Goal: Information Seeking & Learning: Find specific page/section

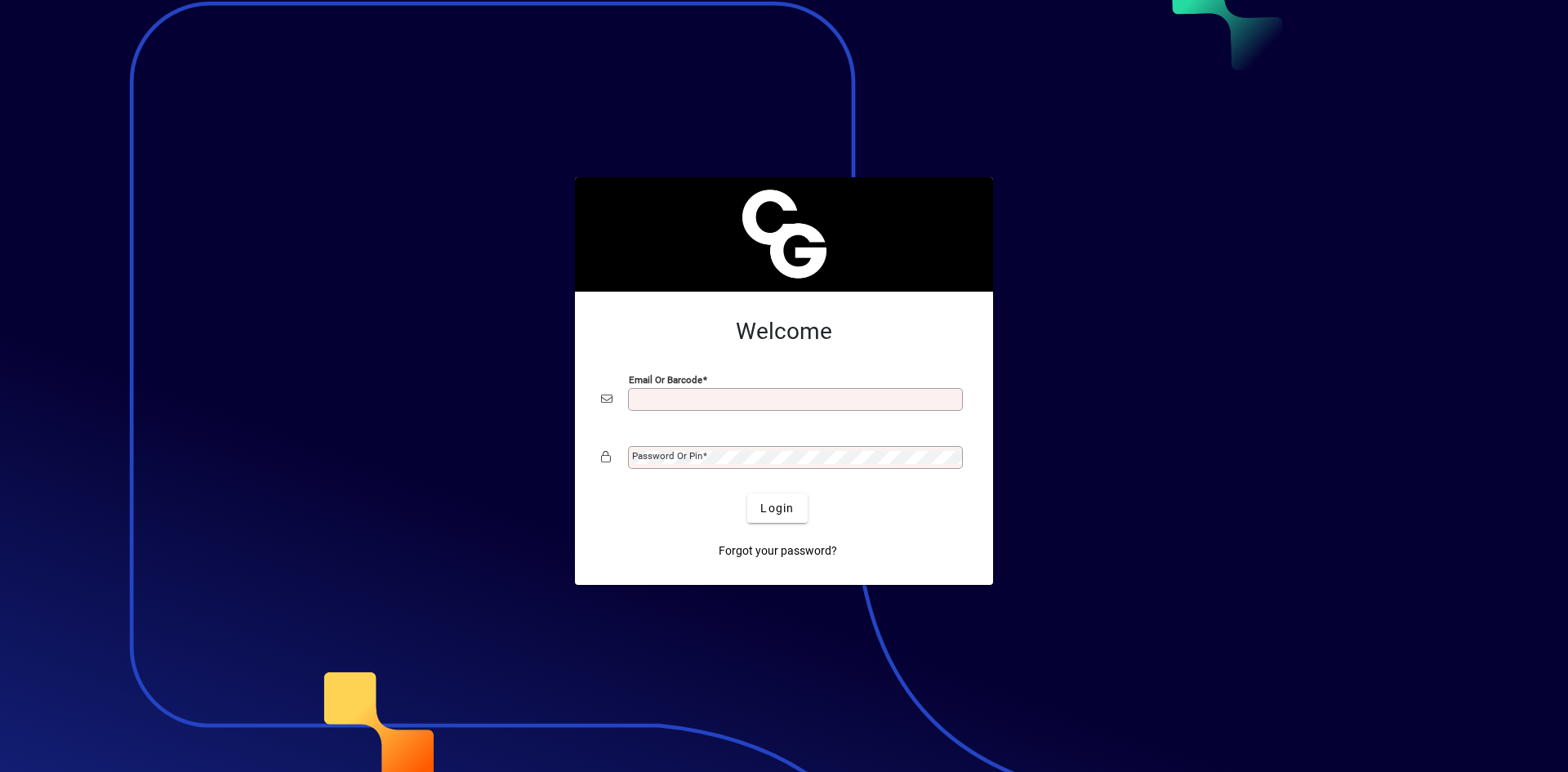
click at [795, 402] on input "Email or Barcode" at bounding box center [796, 400] width 330 height 13
type input "**********"
click at [777, 510] on span "Login" at bounding box center [776, 508] width 34 height 17
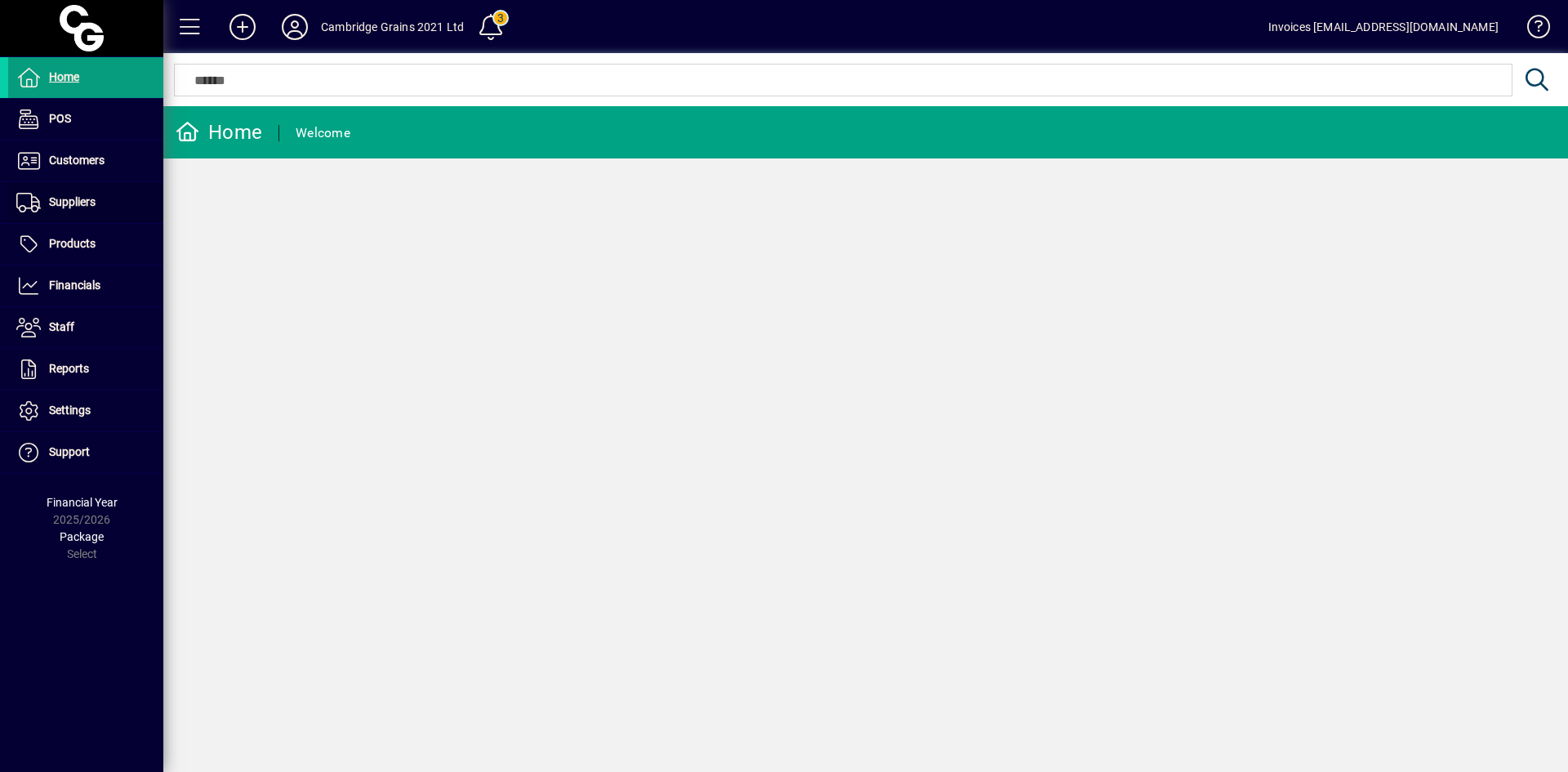
click at [76, 199] on span "Suppliers" at bounding box center [72, 202] width 46 height 13
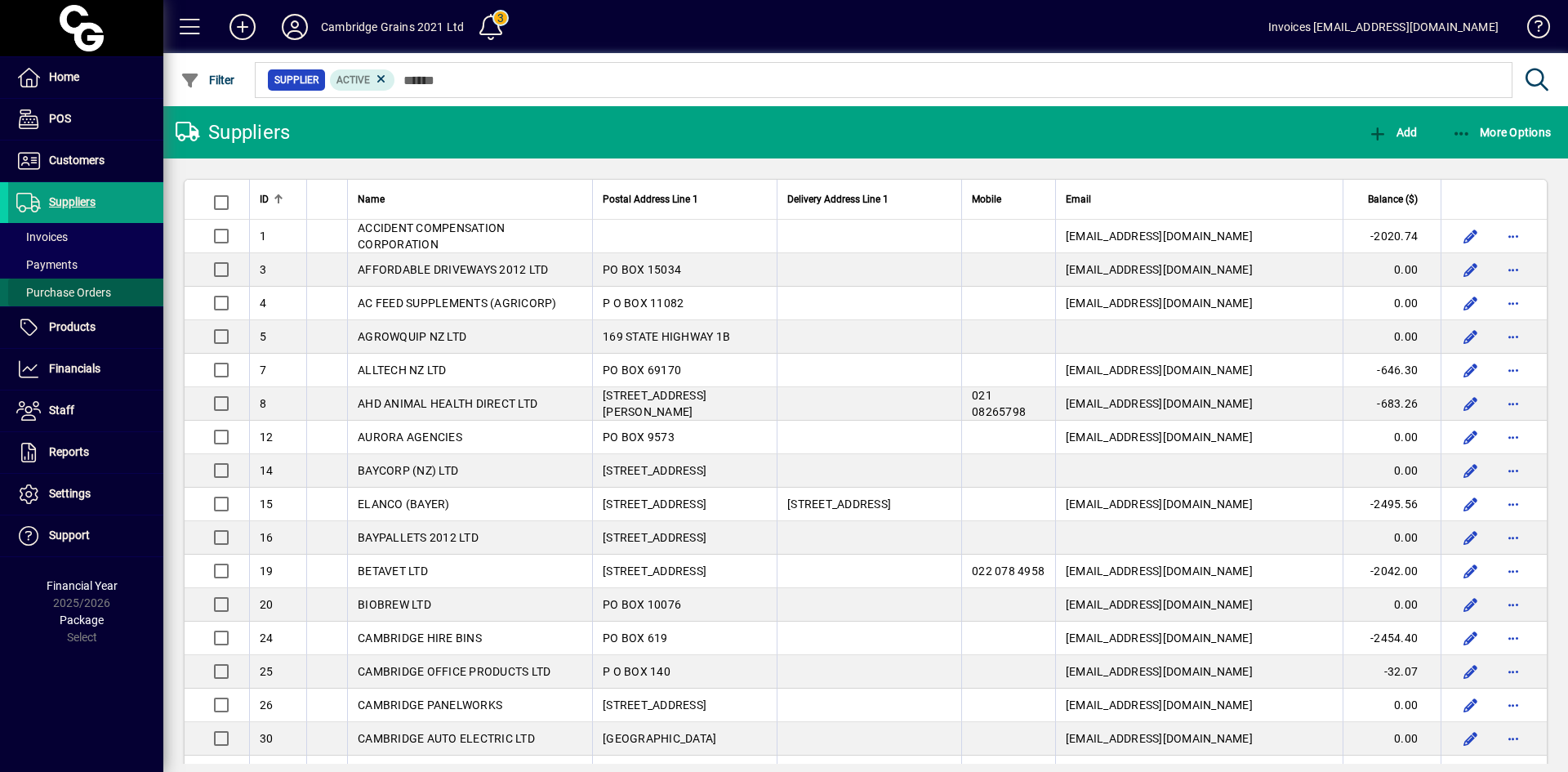
click at [83, 291] on span "Purchase Orders" at bounding box center [64, 292] width 94 height 13
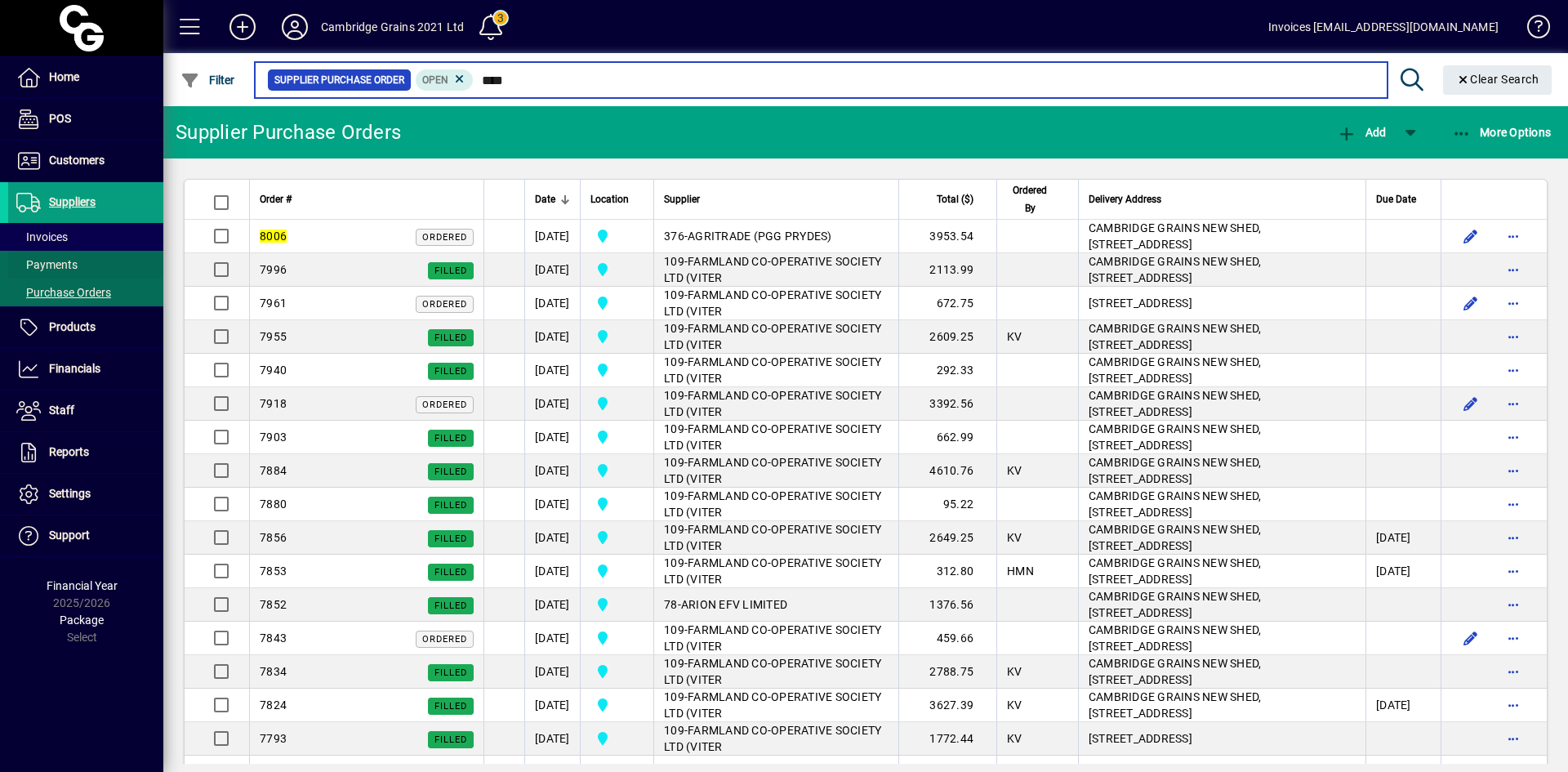
type input "****"
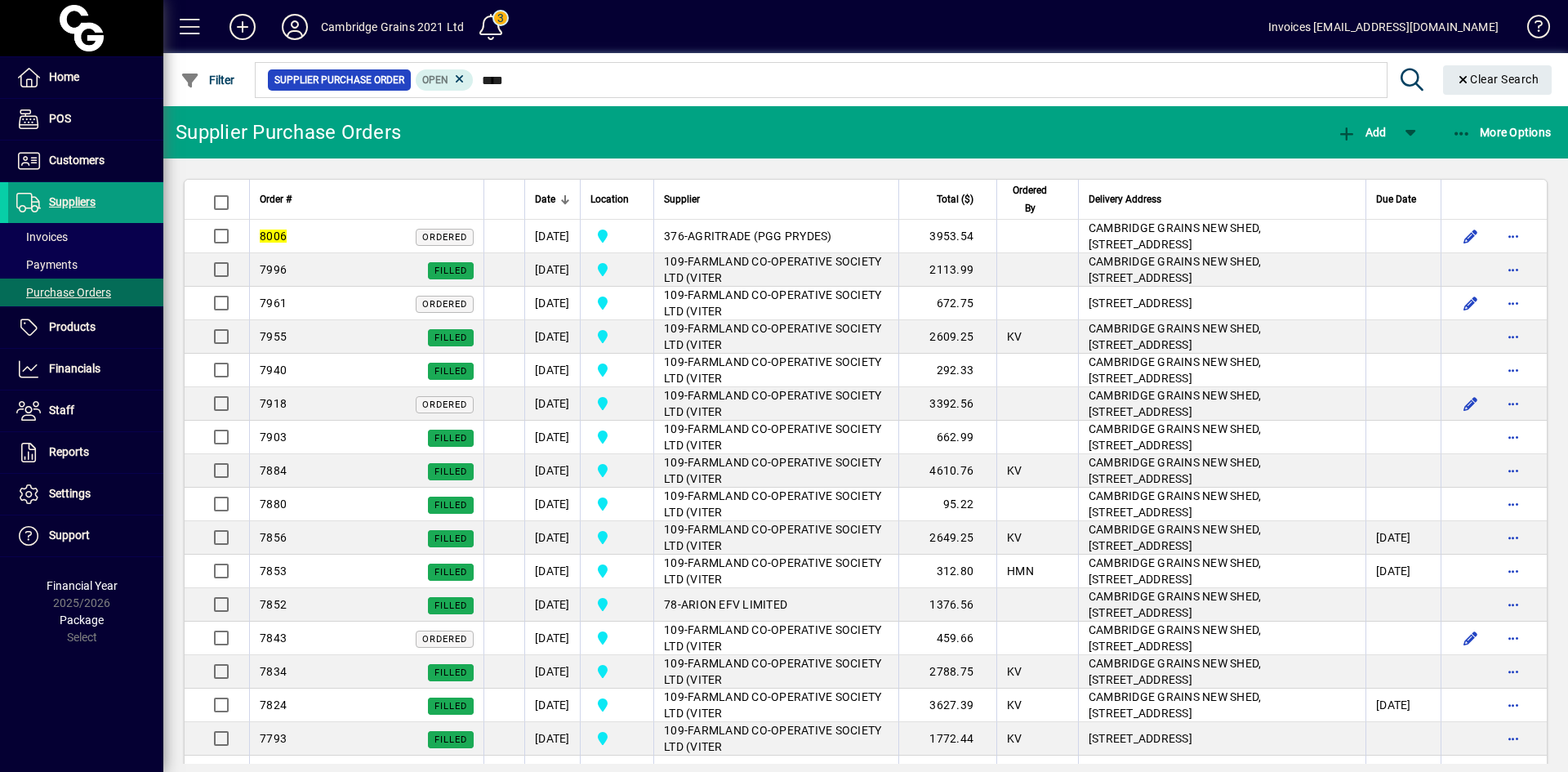
click at [760, 235] on span "AGRITRADE (PGG PRYDES)" at bounding box center [759, 236] width 144 height 13
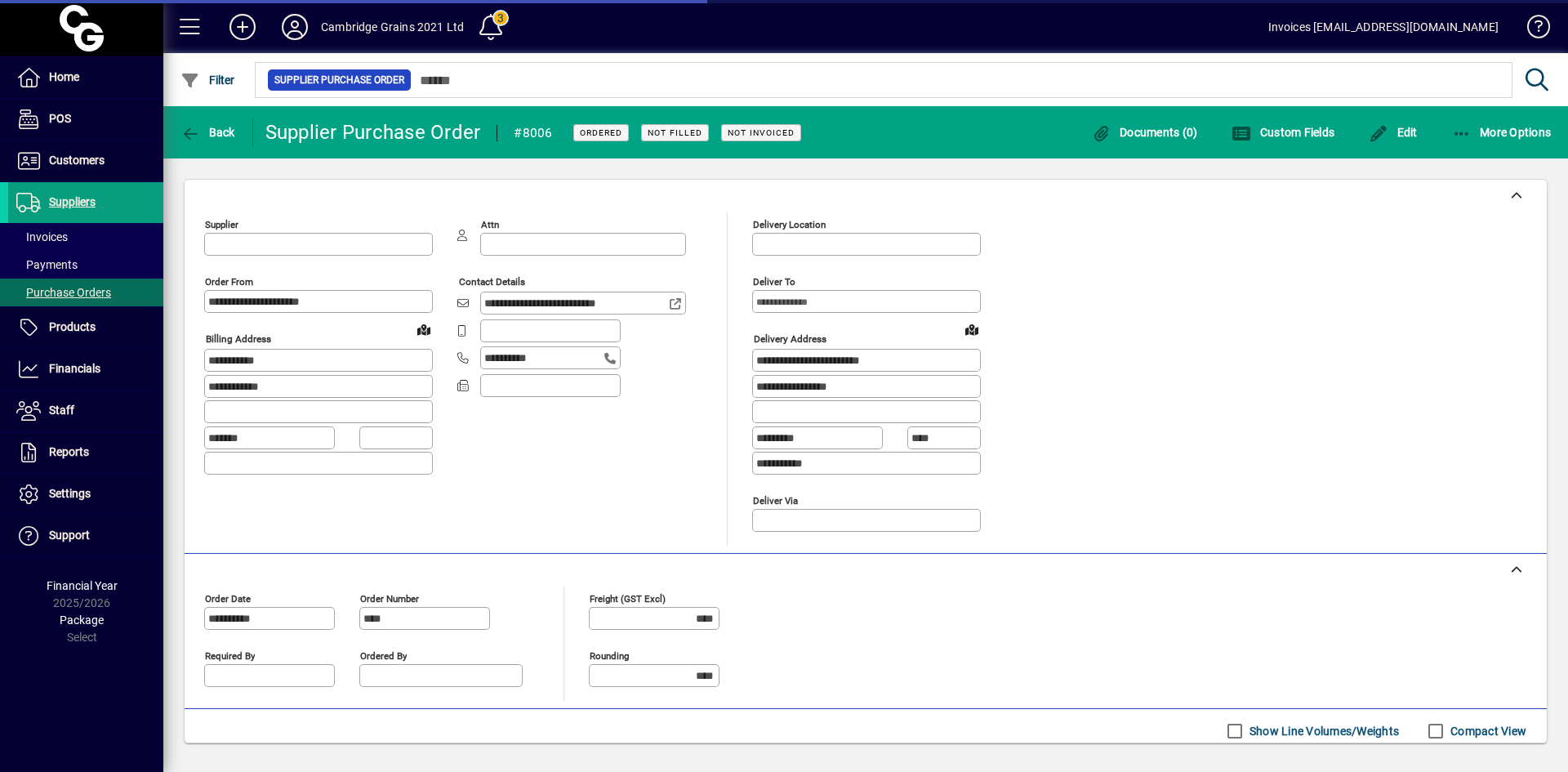
type input "**********"
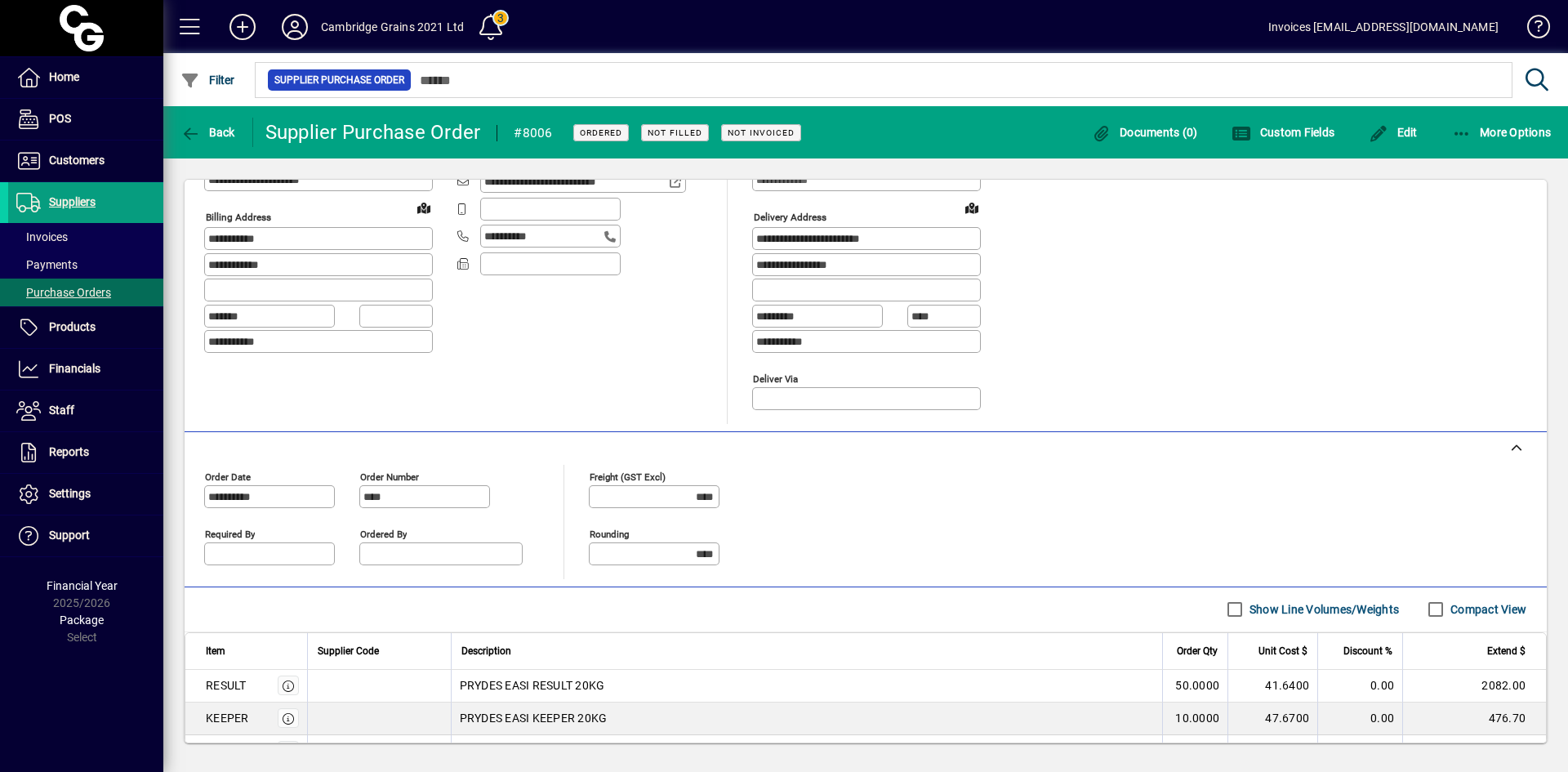
scroll to position [305, 0]
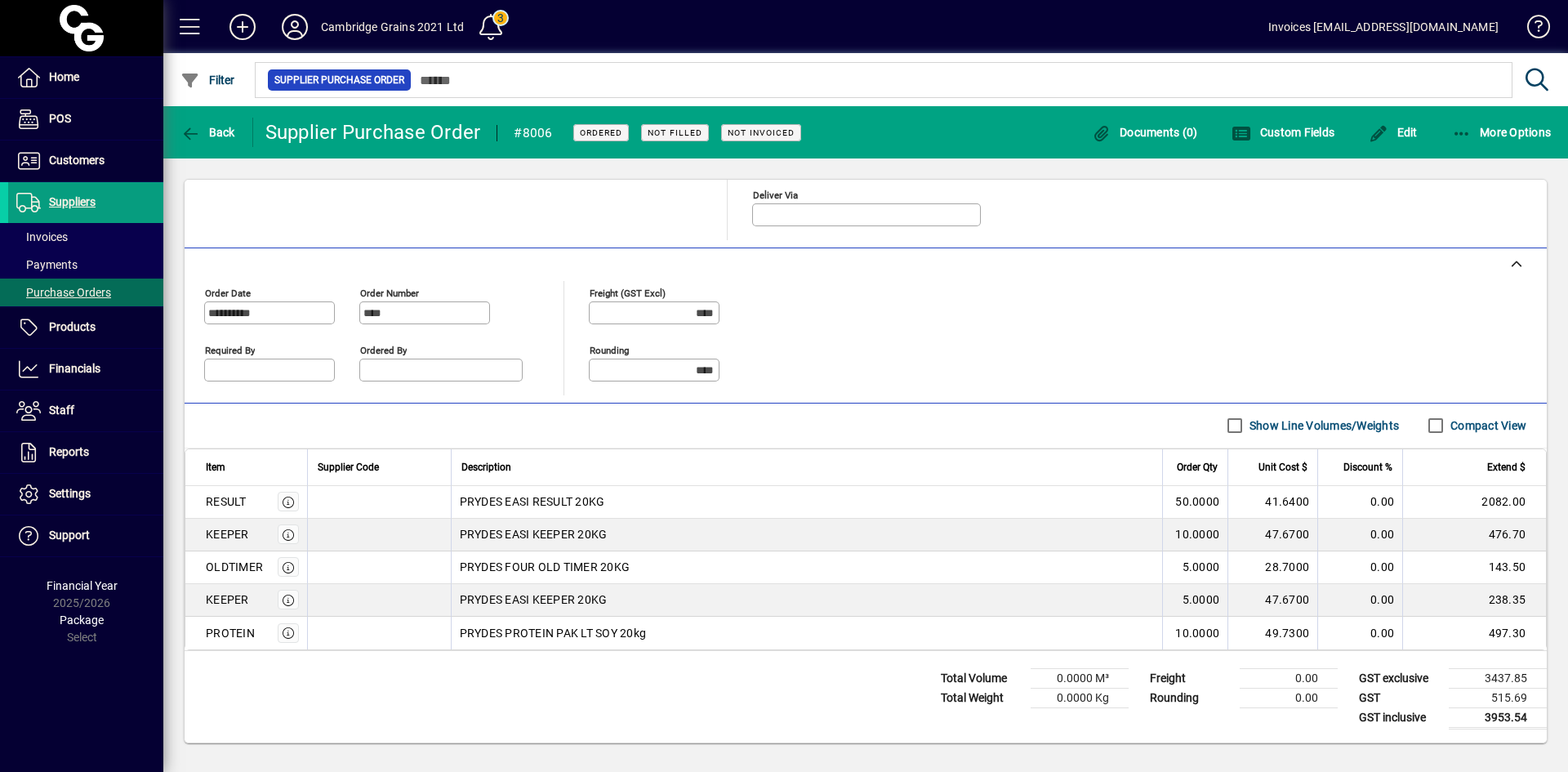
drag, startPoint x: 199, startPoint y: 502, endPoint x: 248, endPoint y: 503, distance: 49.0
click at [248, 503] on td "RESULT" at bounding box center [246, 502] width 122 height 33
copy div "RESULT"
drag, startPoint x: 201, startPoint y: 533, endPoint x: 259, endPoint y: 538, distance: 58.2
click at [259, 538] on td "KEEPER" at bounding box center [246, 535] width 122 height 33
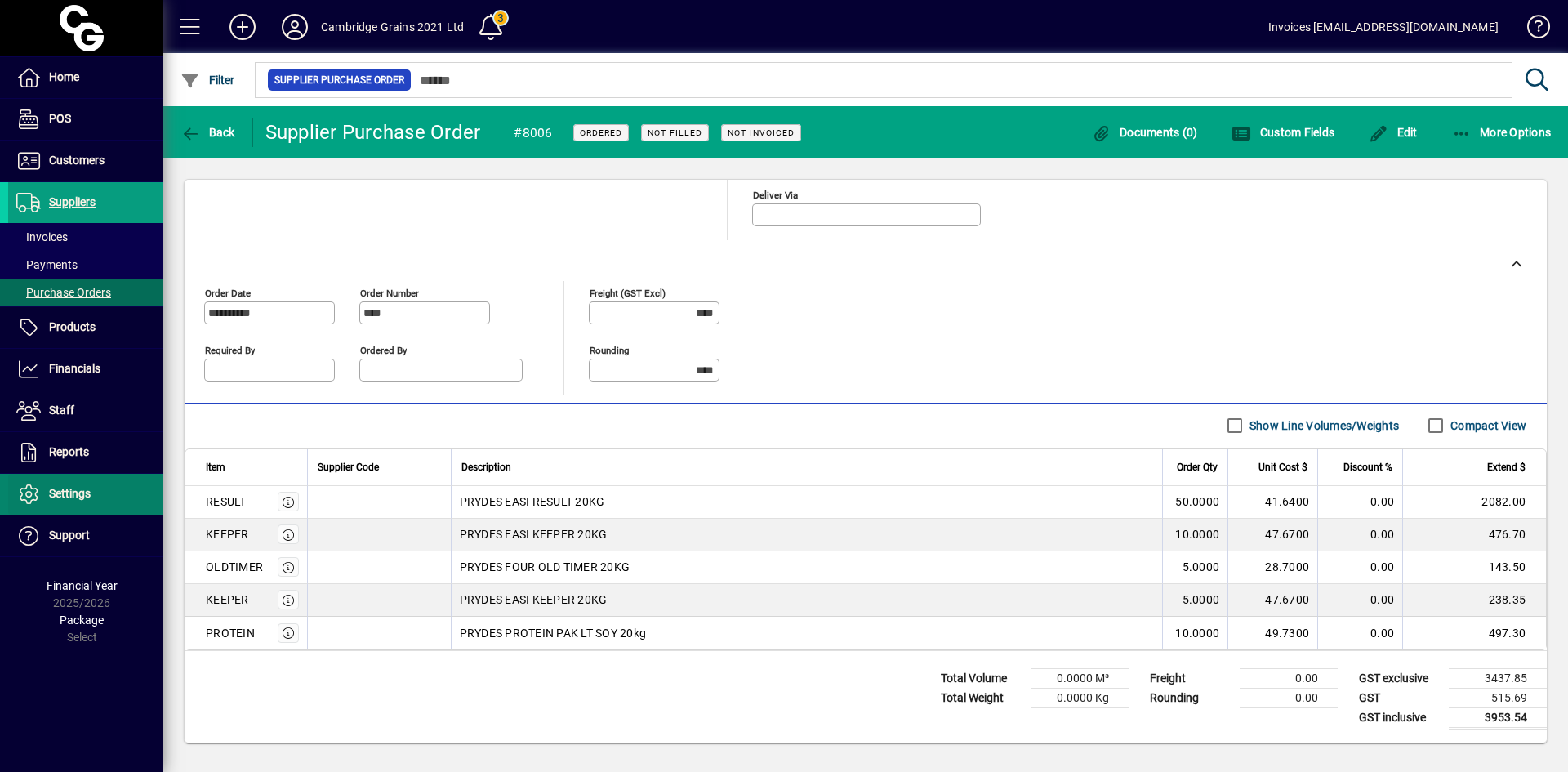
copy div "KEEPER"
drag, startPoint x: 199, startPoint y: 571, endPoint x: 268, endPoint y: 571, distance: 69.0
click at [268, 571] on td "OLDTIMER" at bounding box center [246, 568] width 122 height 33
copy div "OLDTIMER"
drag, startPoint x: 202, startPoint y: 596, endPoint x: 251, endPoint y: 600, distance: 49.2
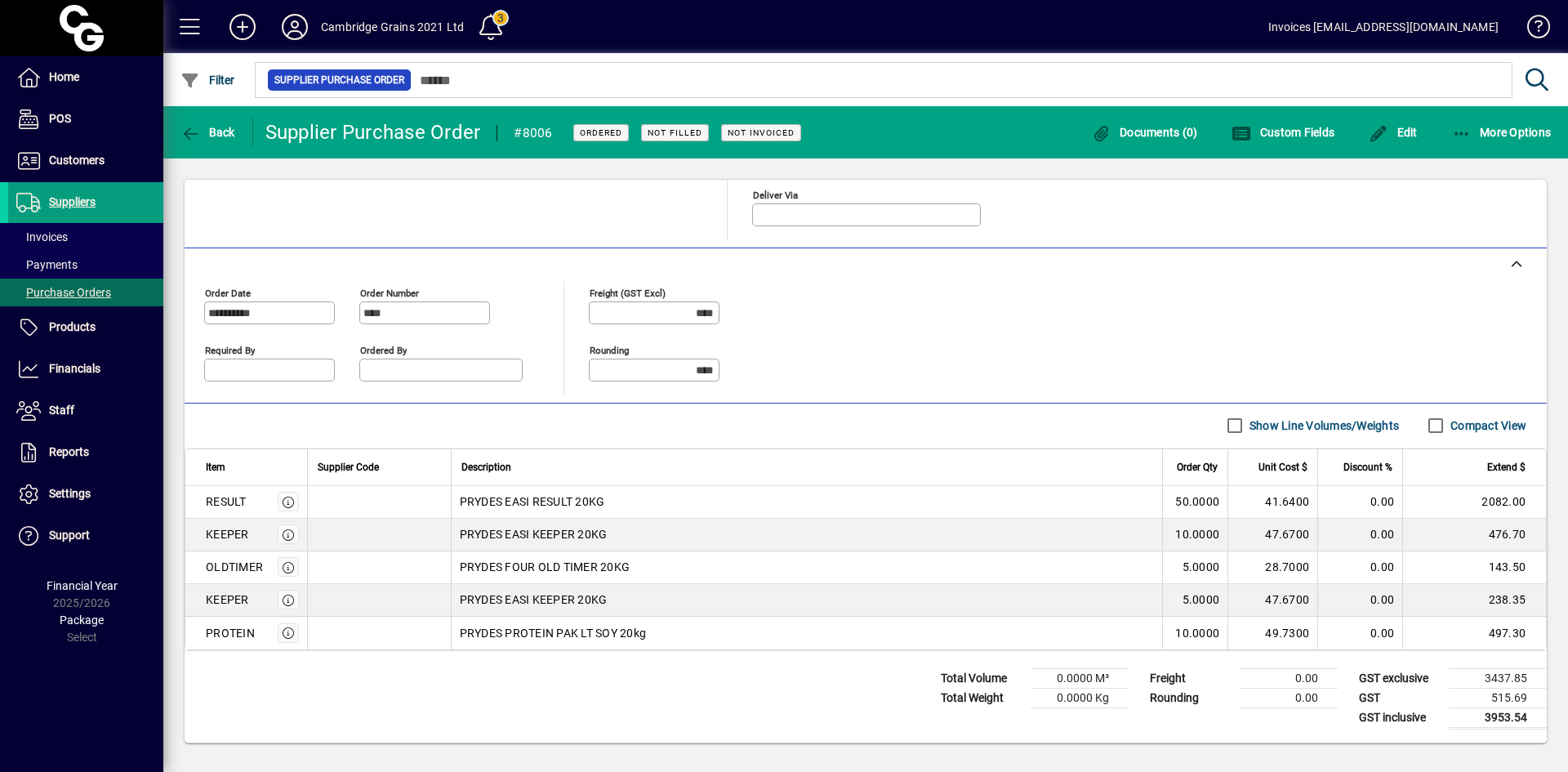
click at [251, 600] on td "KEEPER" at bounding box center [246, 600] width 122 height 33
copy div "KEEPER"
drag, startPoint x: 201, startPoint y: 629, endPoint x: 263, endPoint y: 635, distance: 62.3
click at [263, 635] on td "PROTEIN" at bounding box center [246, 633] width 122 height 33
copy div "PROTEIN"
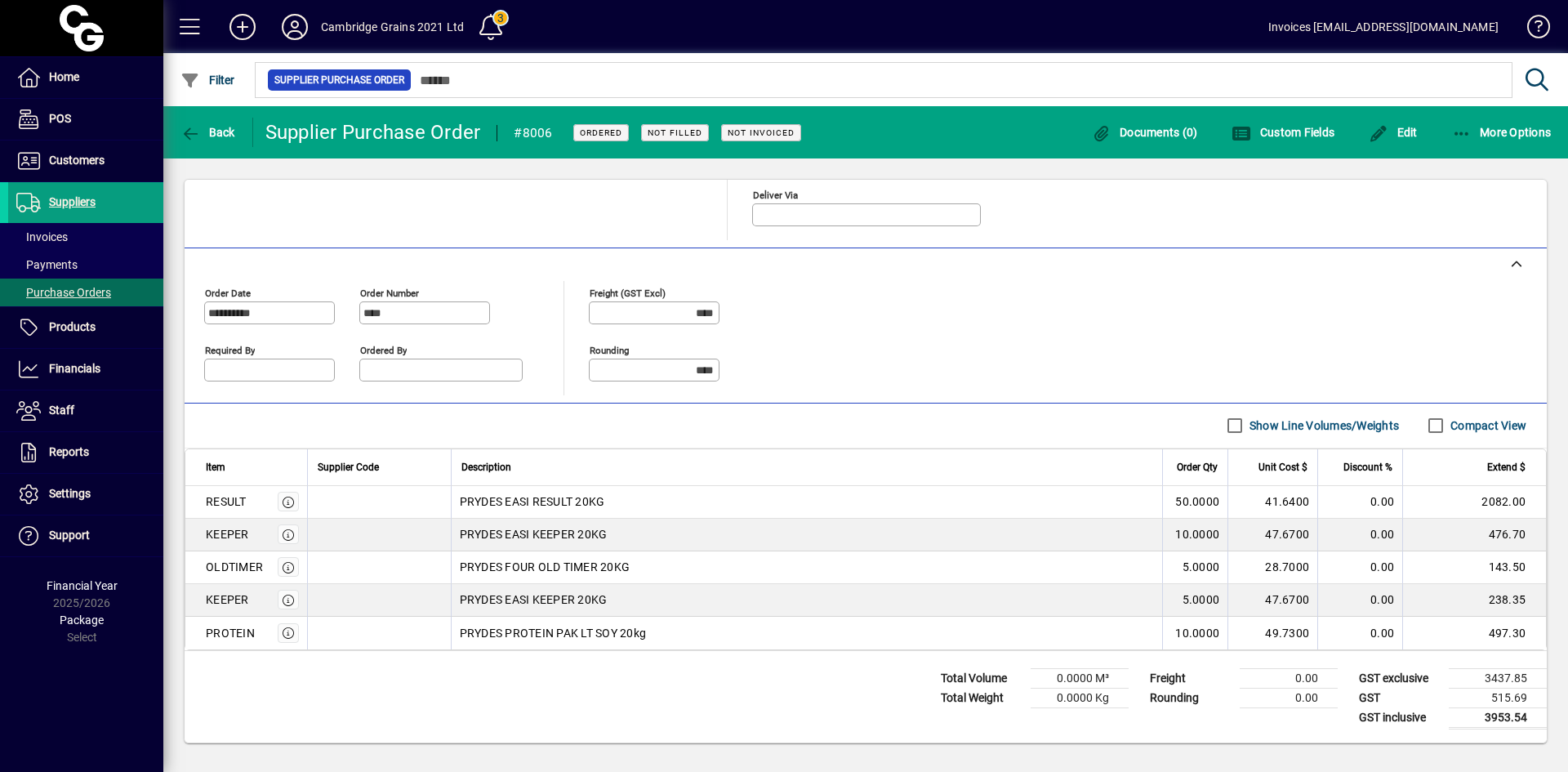
click at [206, 510] on div "RESULT" at bounding box center [252, 501] width 94 height 20
drag, startPoint x: 205, startPoint y: 500, endPoint x: 248, endPoint y: 503, distance: 43.1
click at [248, 503] on td "RESULT" at bounding box center [246, 502] width 122 height 33
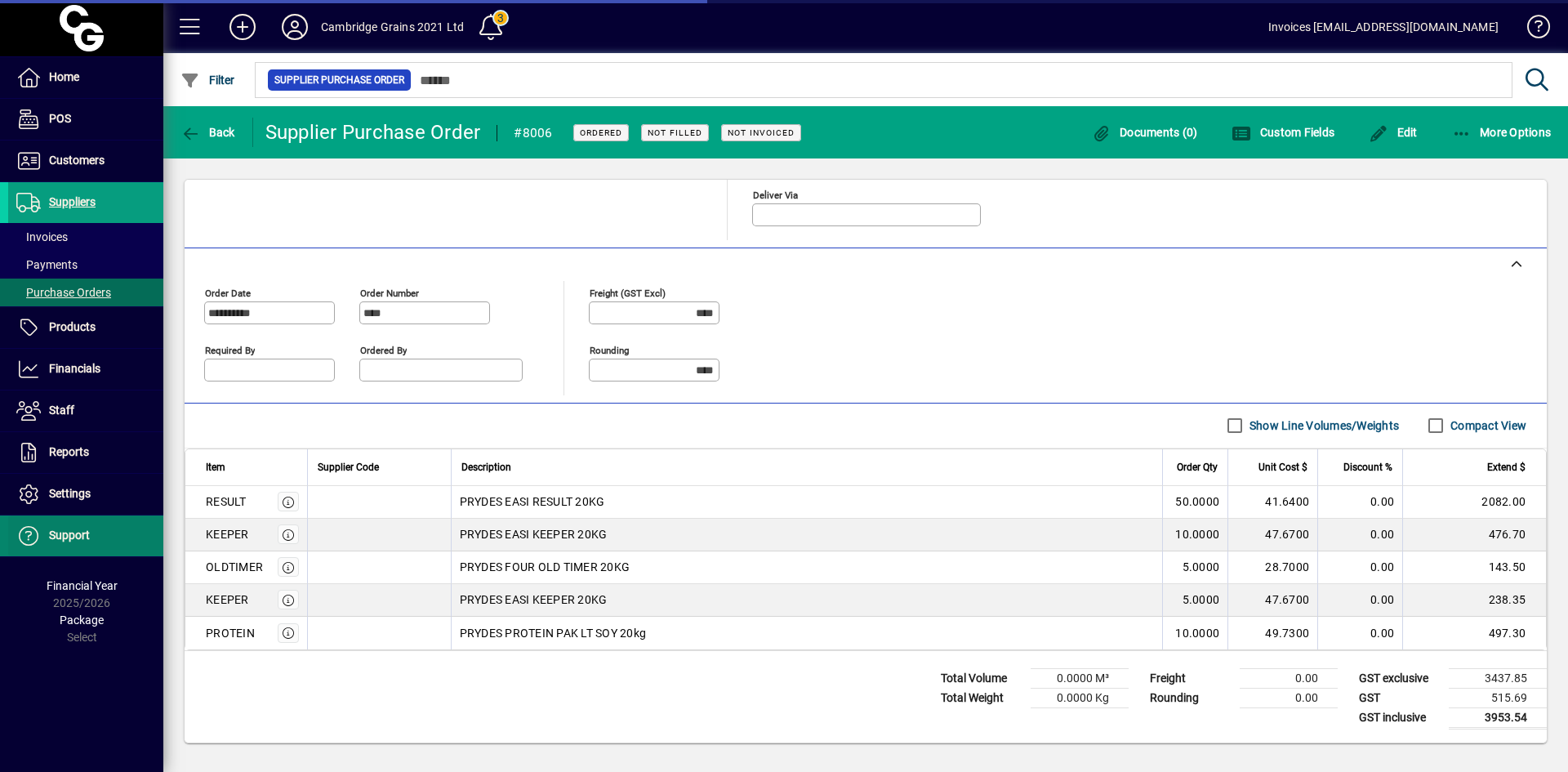
copy div "RESULT"
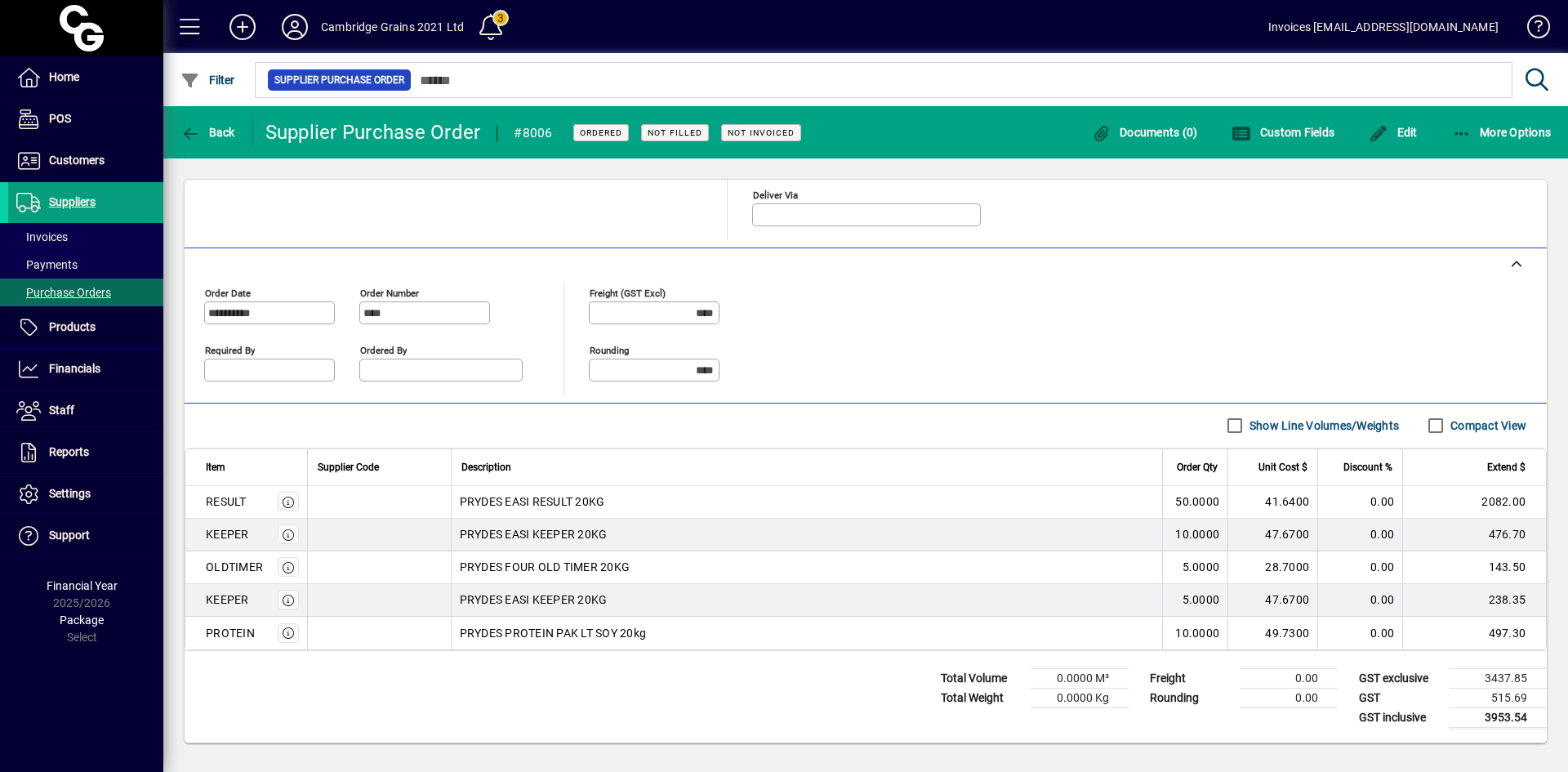
drag, startPoint x: 202, startPoint y: 630, endPoint x: 256, endPoint y: 632, distance: 54.0
click at [256, 632] on td "PROTEIN" at bounding box center [246, 633] width 122 height 33
copy div "PROTEIN"
drag, startPoint x: 33, startPoint y: 297, endPoint x: 44, endPoint y: 279, distance: 21.1
click at [33, 297] on span "Purchase Orders" at bounding box center [64, 292] width 94 height 13
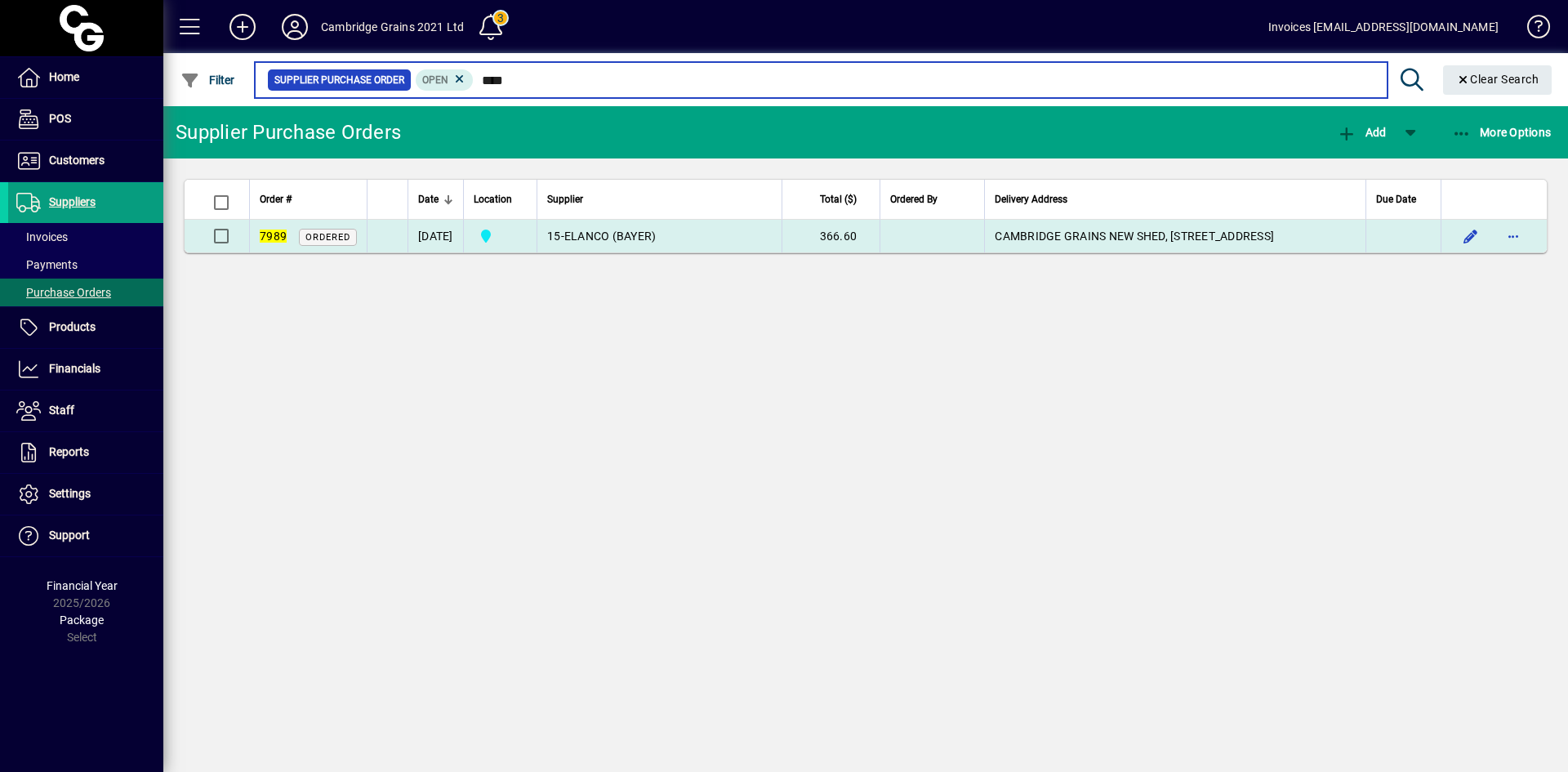
type input "****"
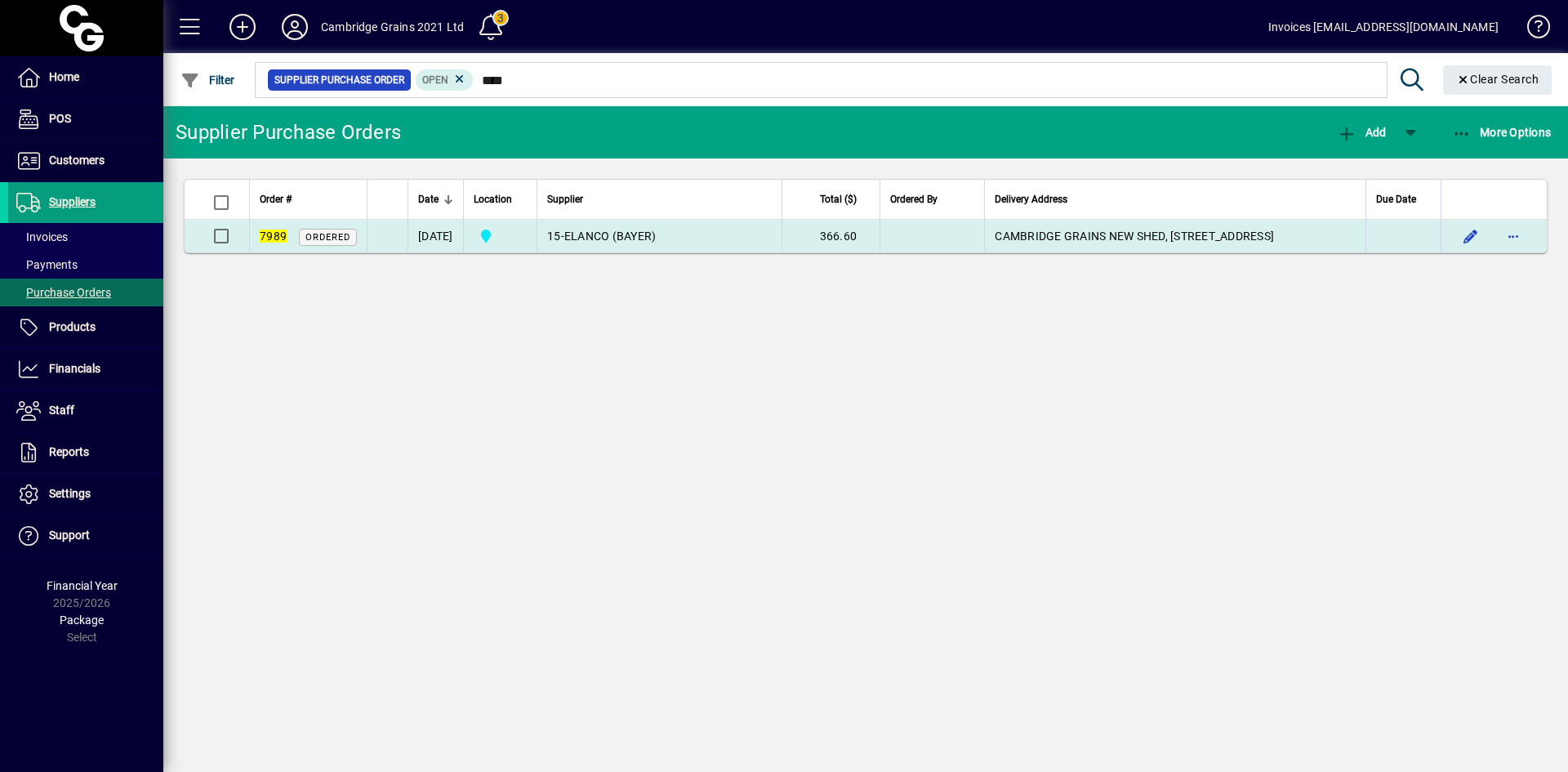
click at [630, 240] on span "ELANCO (BAYER)" at bounding box center [610, 236] width 93 height 13
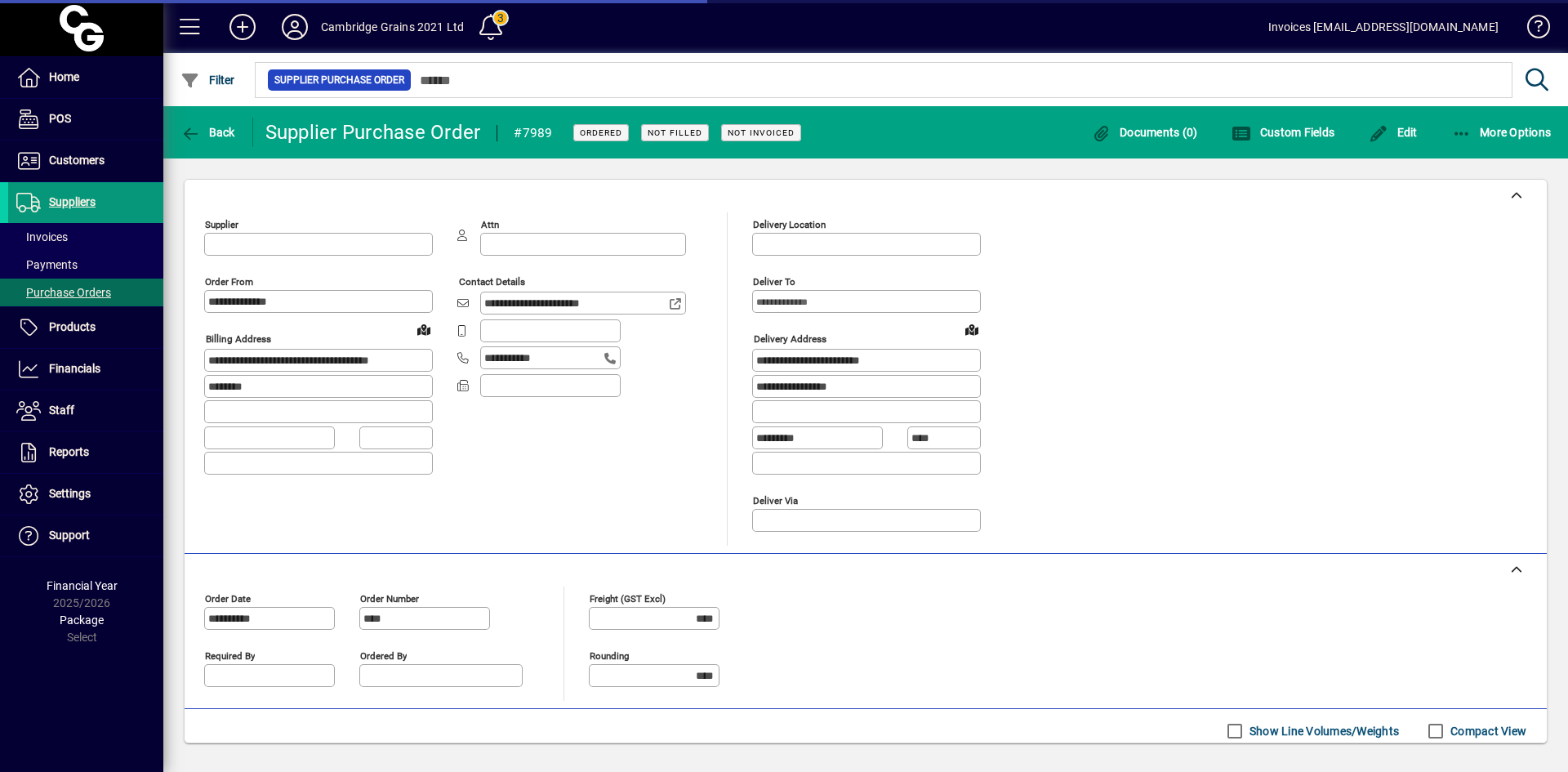
type input "**********"
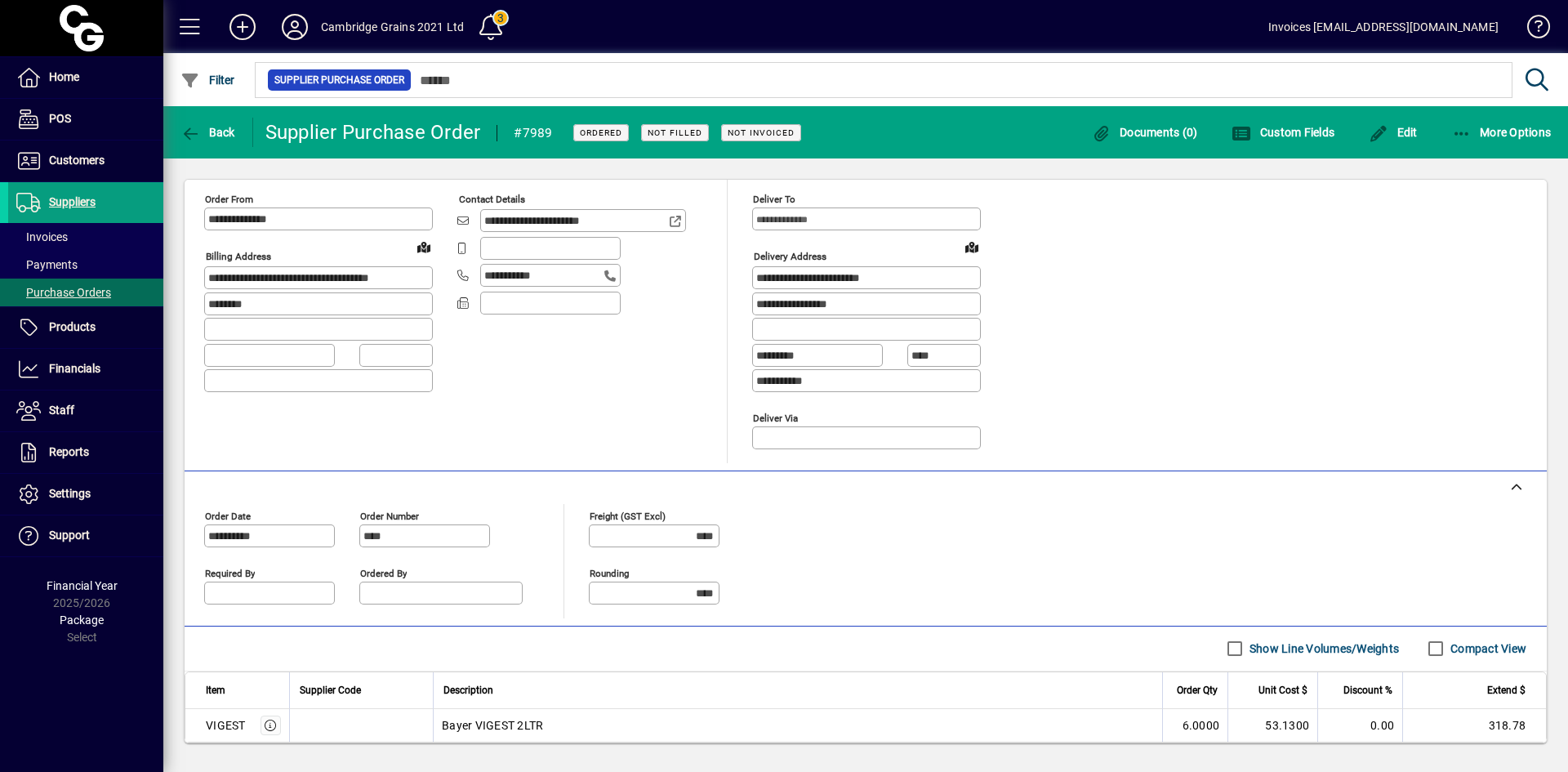
scroll to position [174, 0]
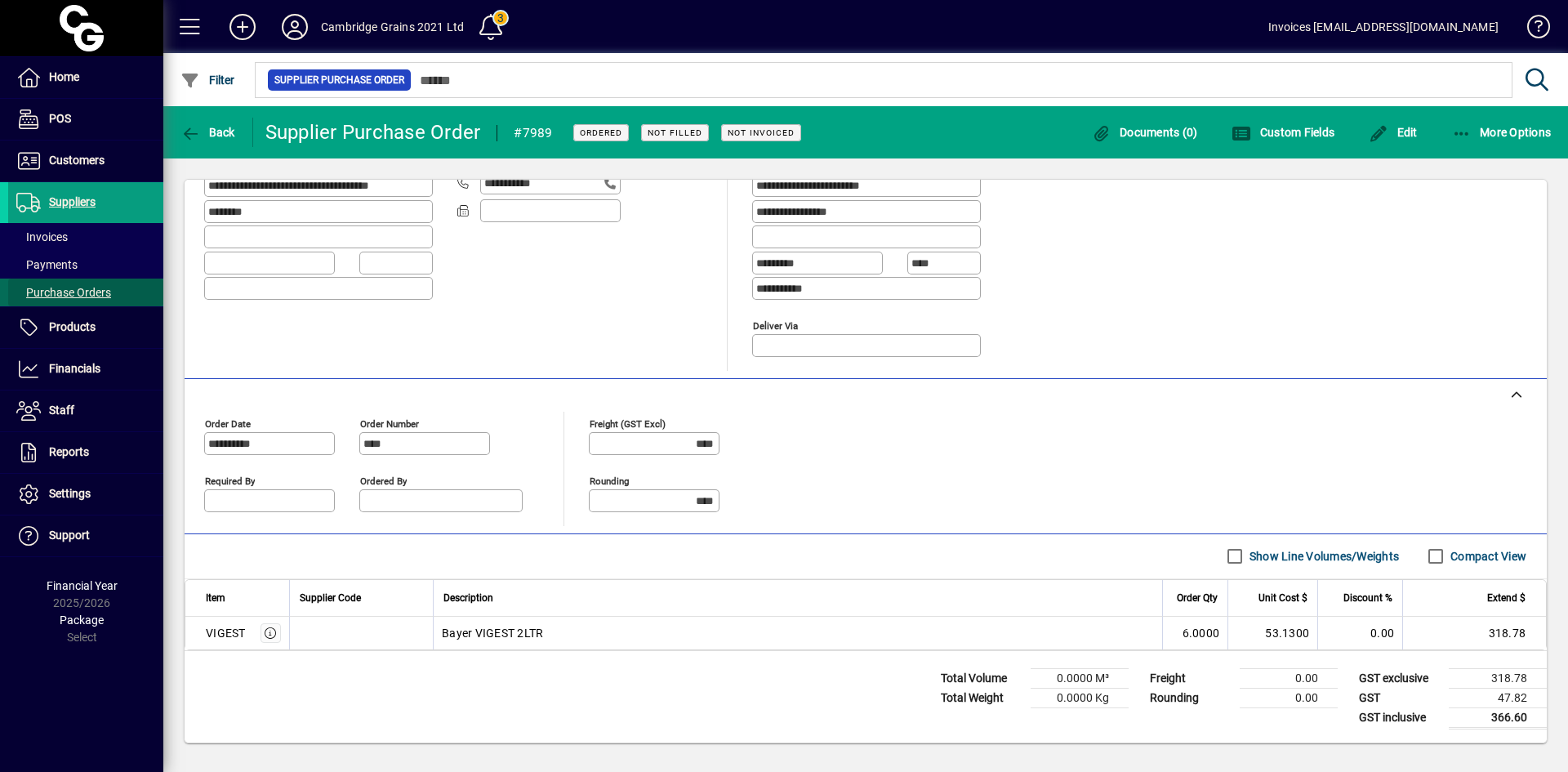
click at [69, 296] on span "Purchase Orders" at bounding box center [64, 292] width 94 height 13
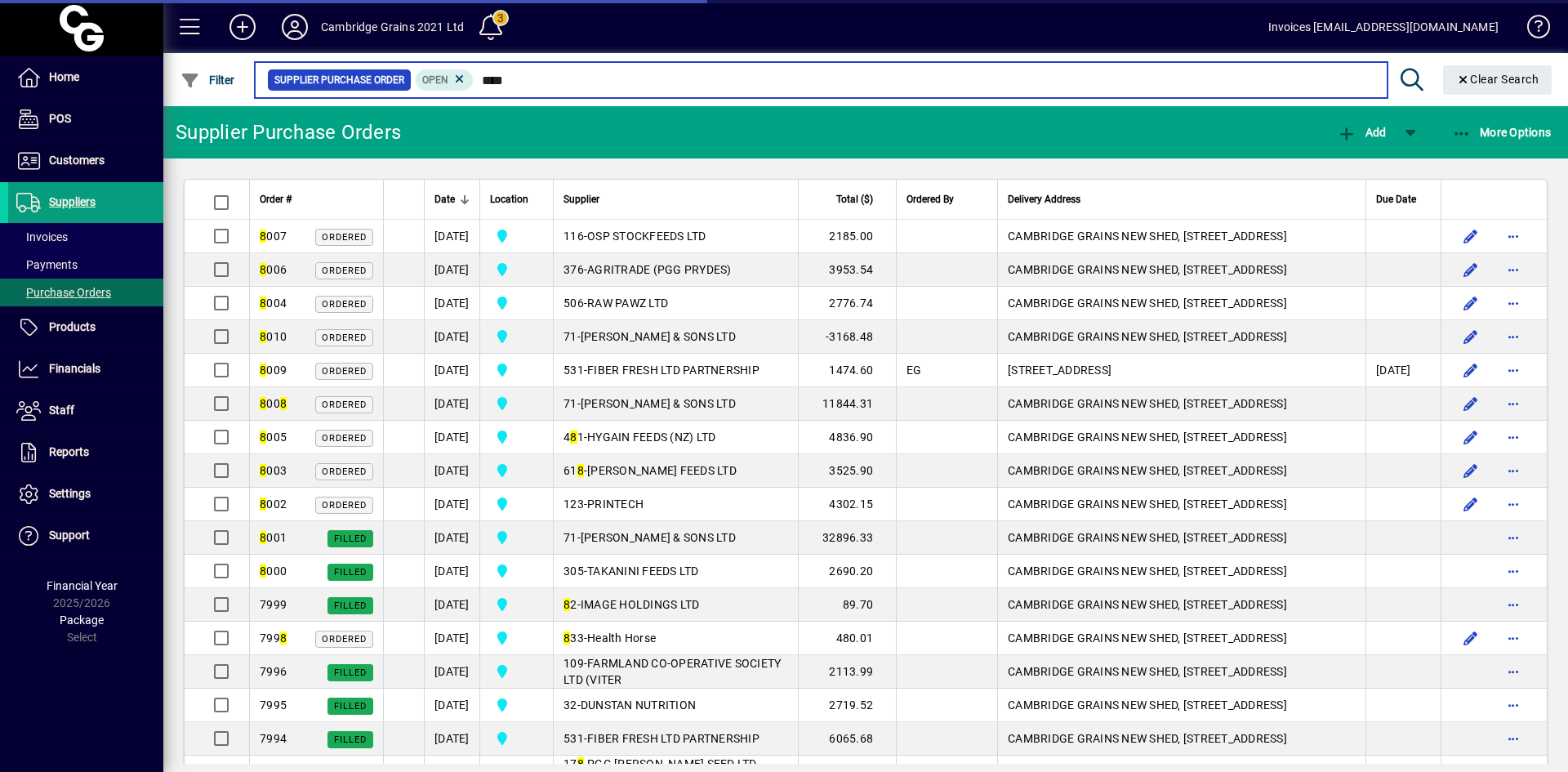
type input "****"
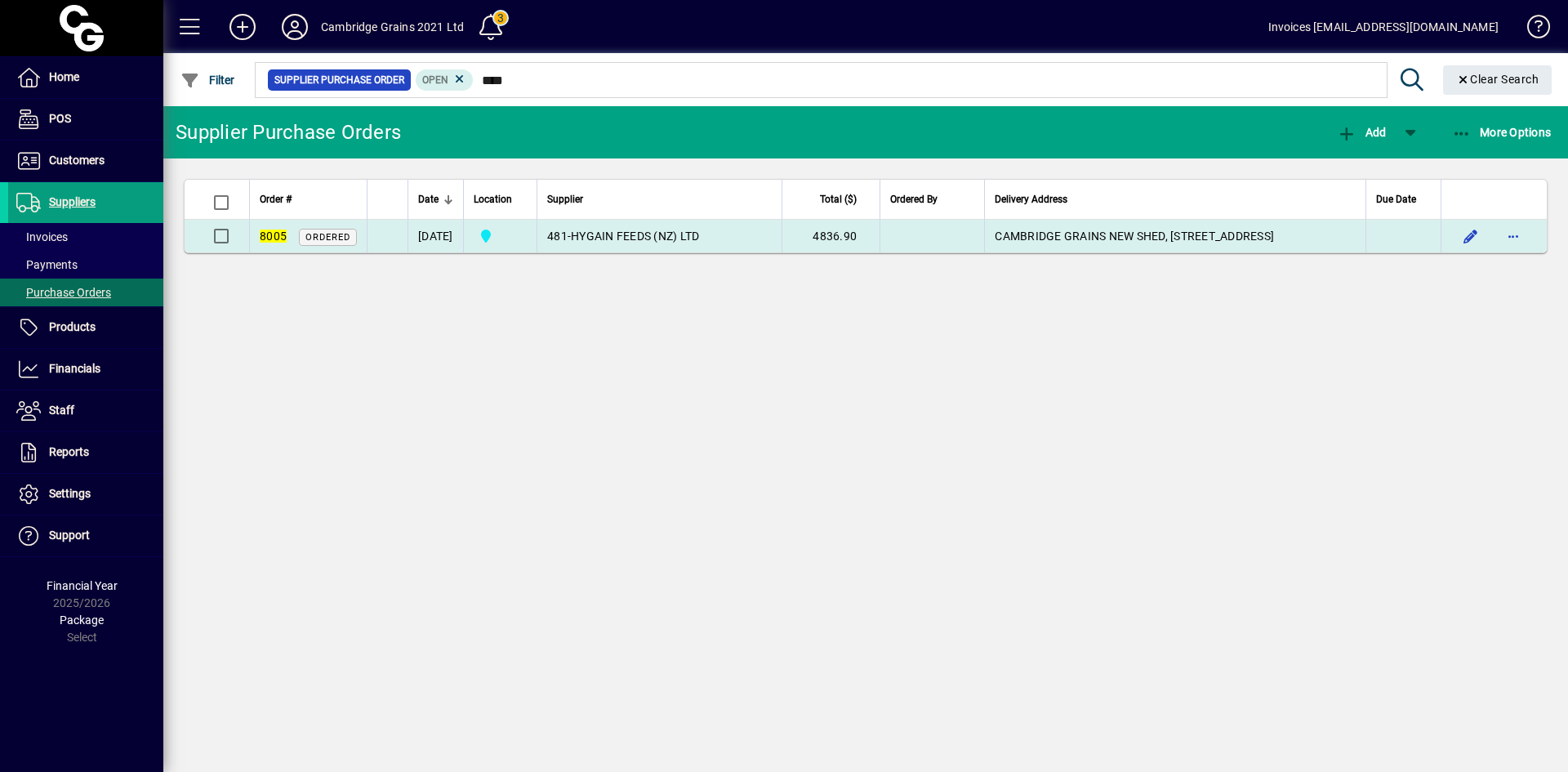
click at [340, 239] on span "Ordered" at bounding box center [327, 237] width 44 height 11
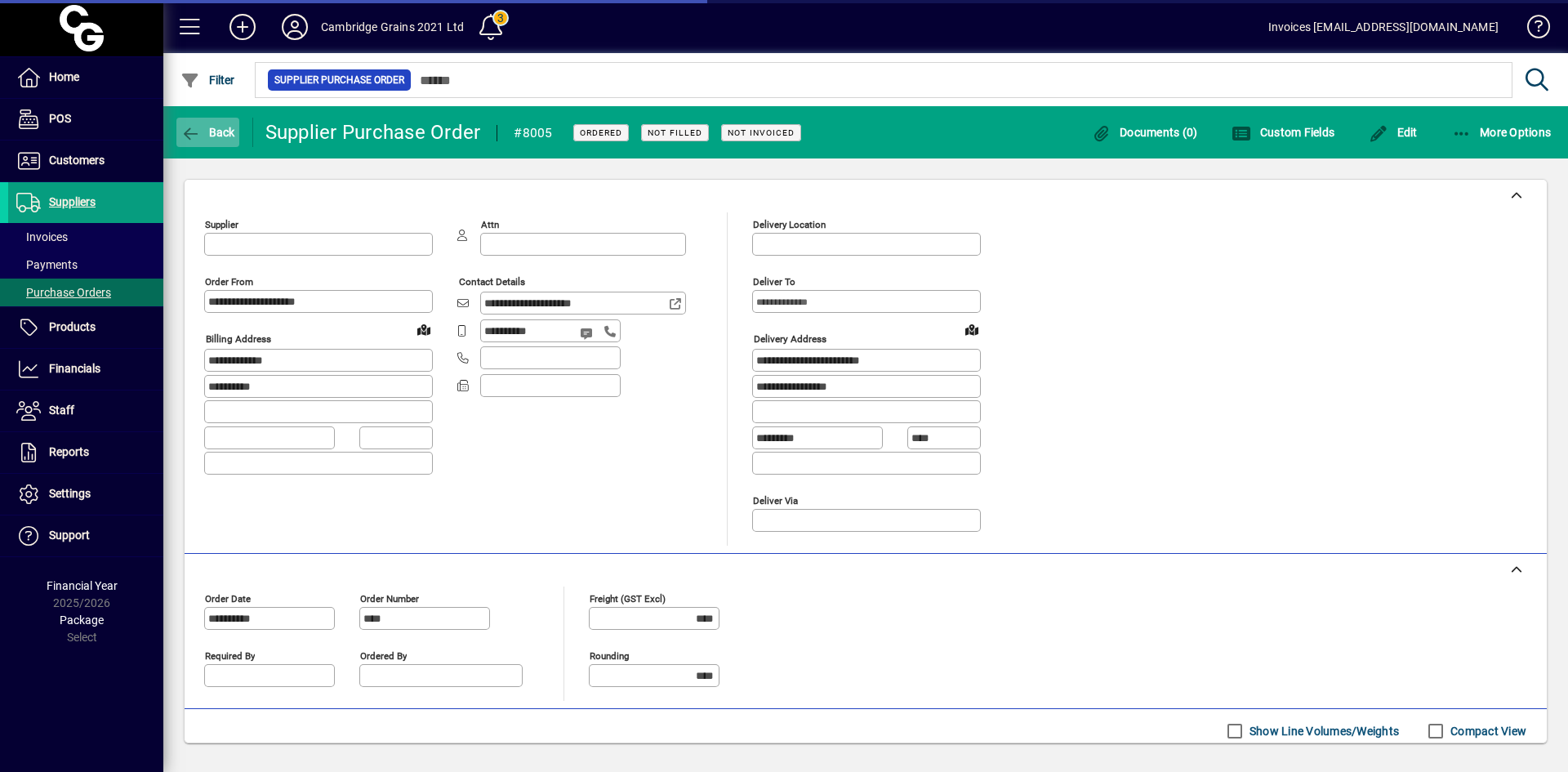
type input "**********"
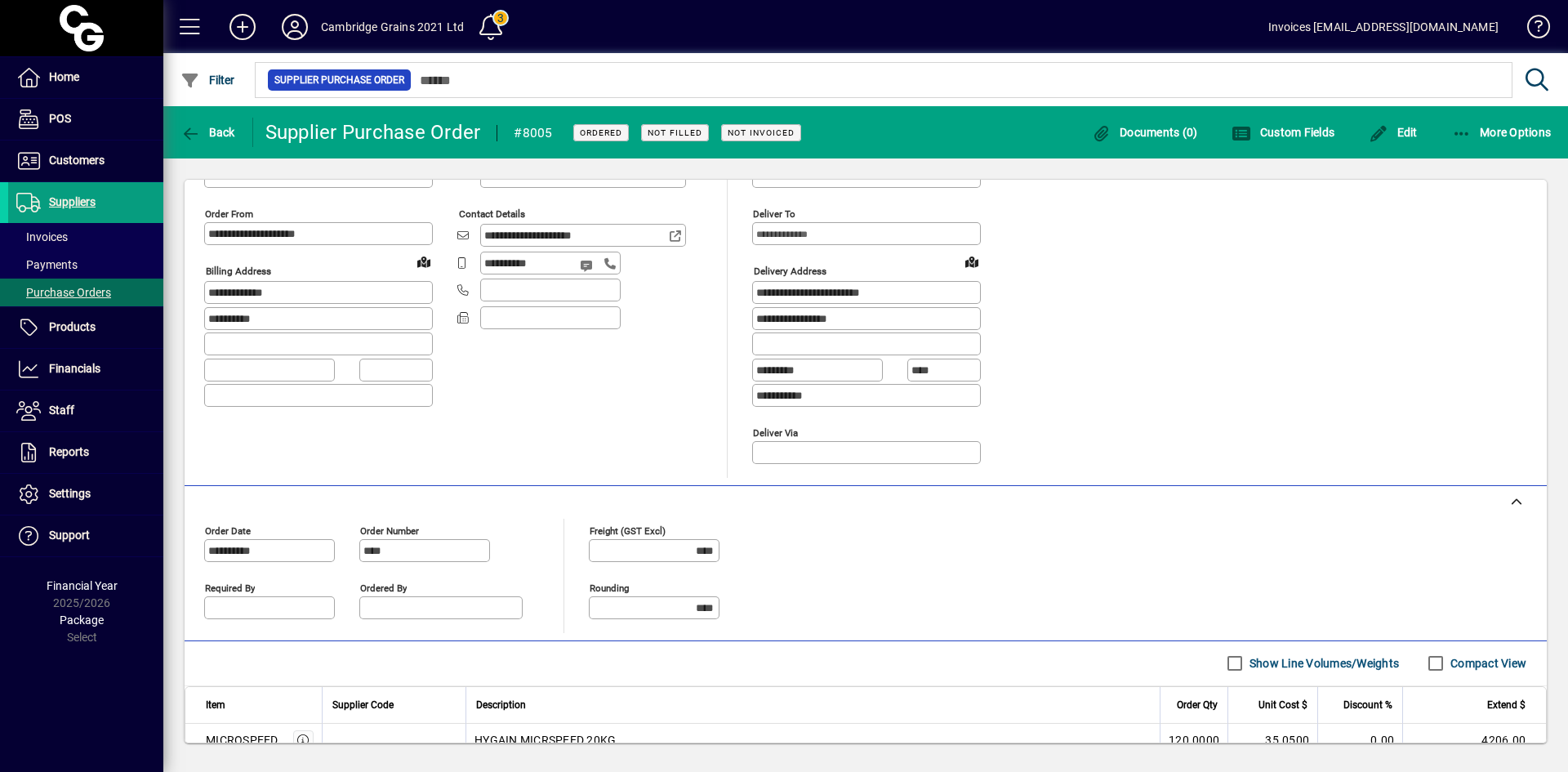
scroll to position [174, 0]
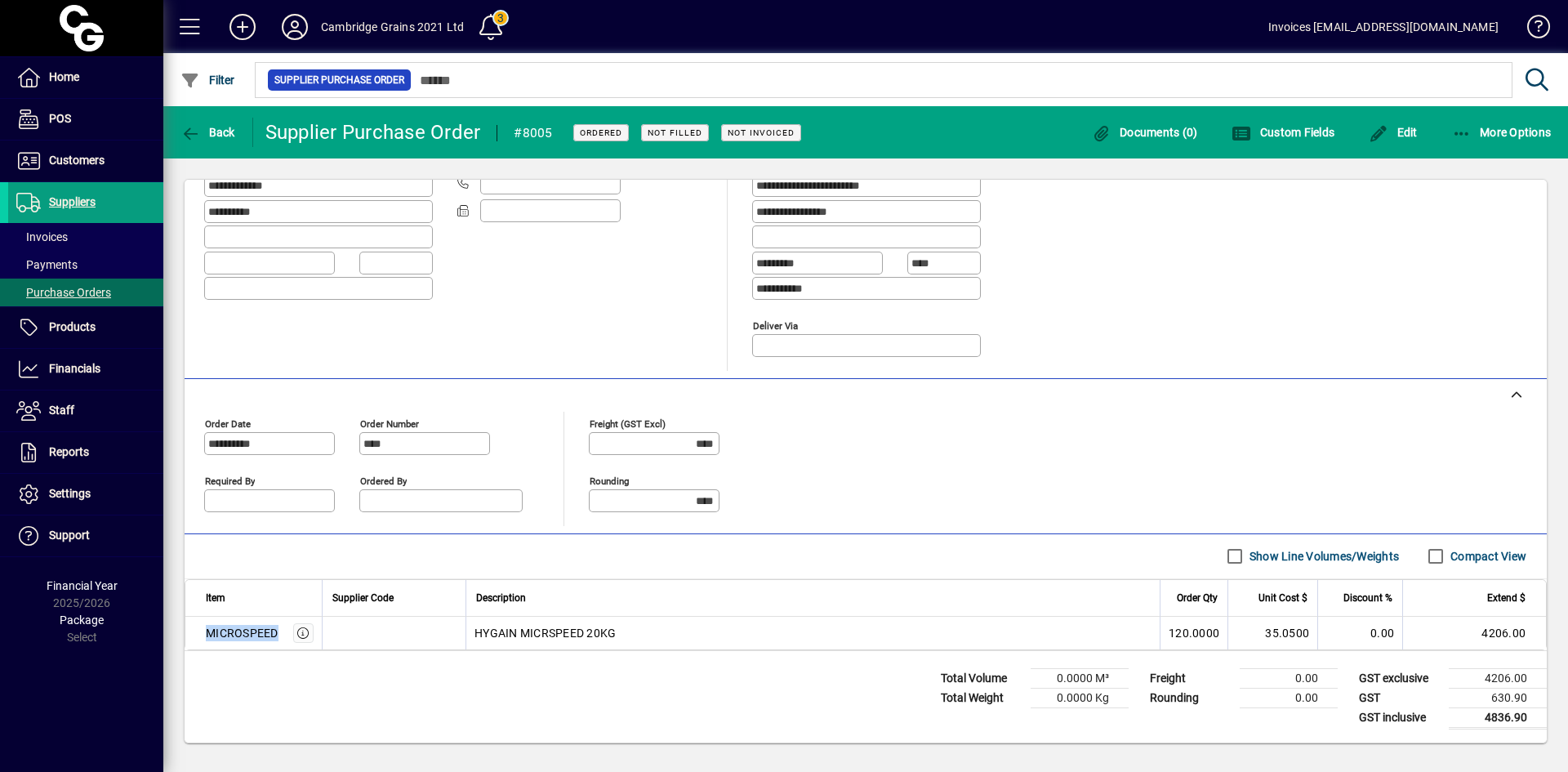
drag, startPoint x: 206, startPoint y: 635, endPoint x: 281, endPoint y: 637, distance: 75.0
click at [280, 636] on div "MICROSPEED" at bounding box center [260, 633] width 108 height 20
copy div "MICROSPEED"
click at [60, 287] on span "Purchase Orders" at bounding box center [64, 292] width 94 height 13
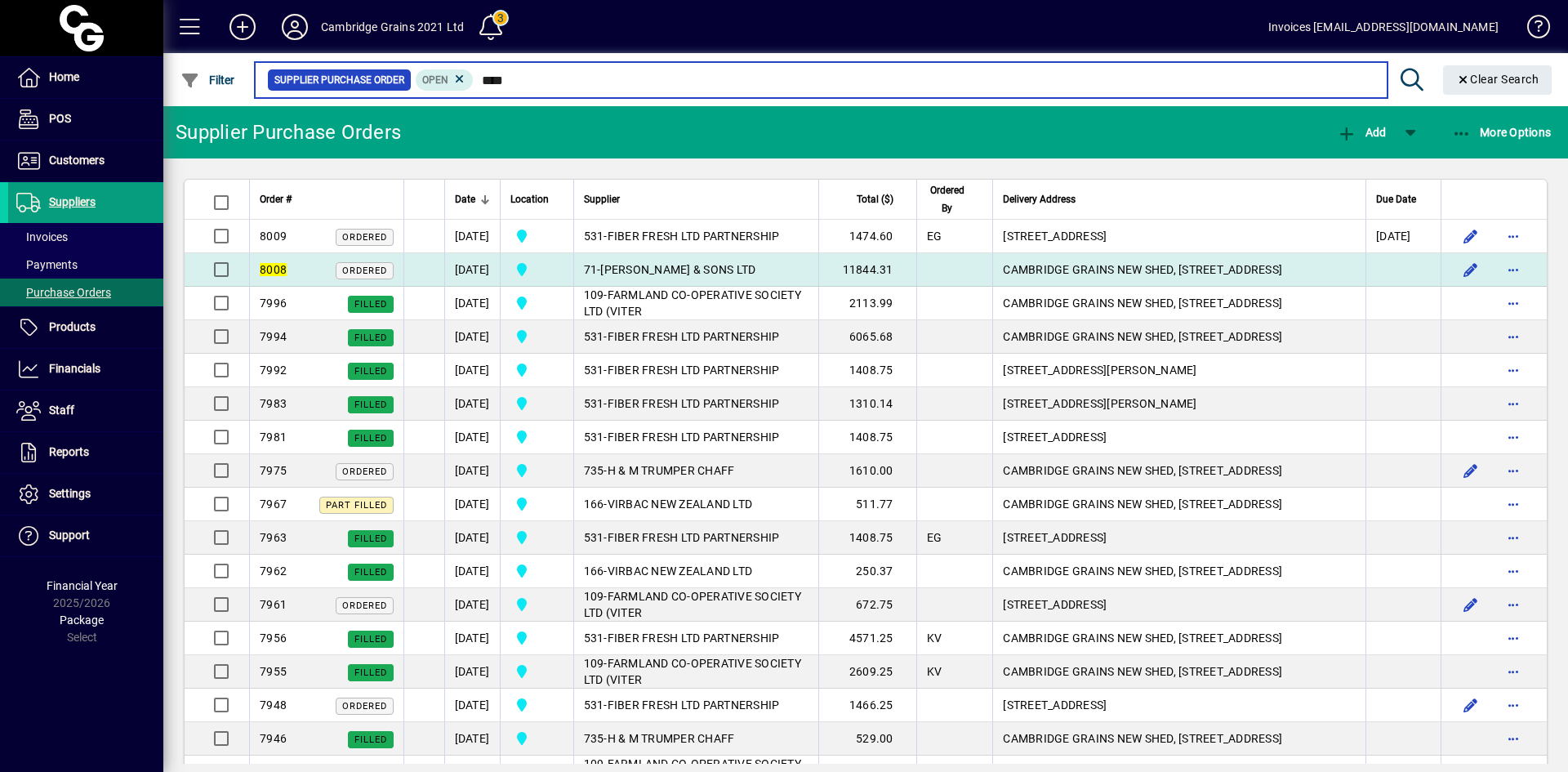
type input "****"
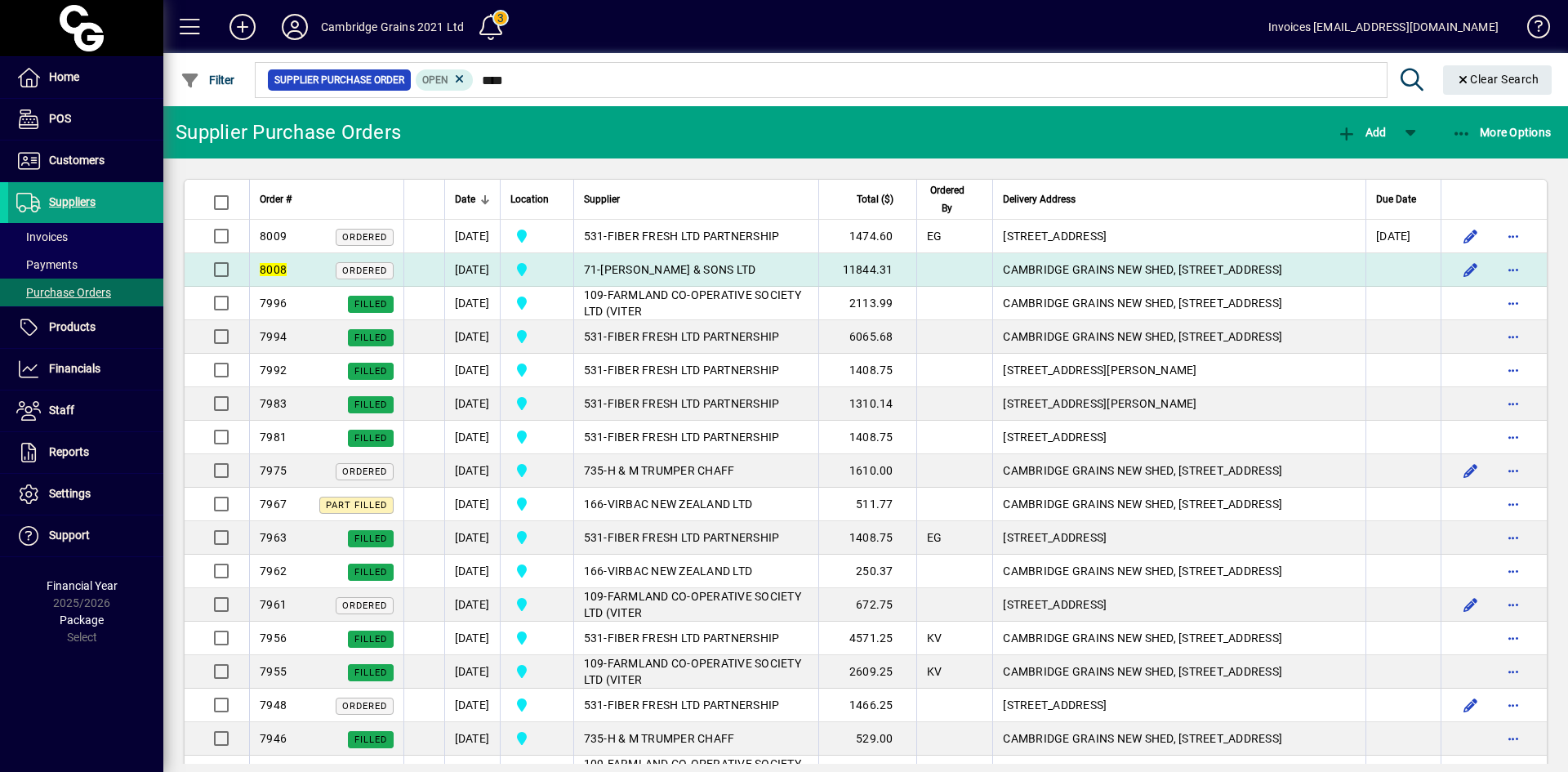
click at [662, 263] on span "H R FISKEN & SONS LTD" at bounding box center [677, 270] width 155 height 13
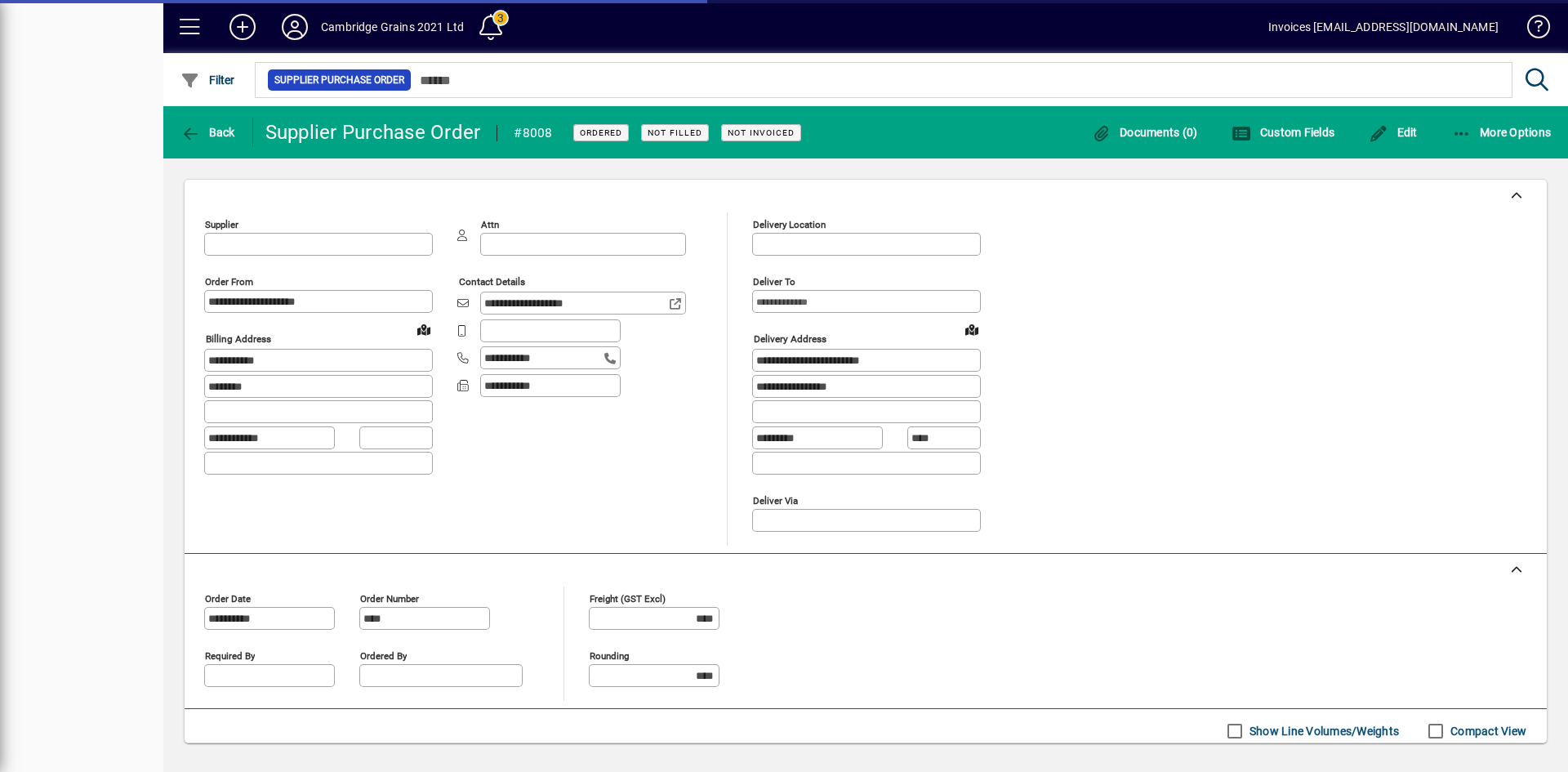
type input "**********"
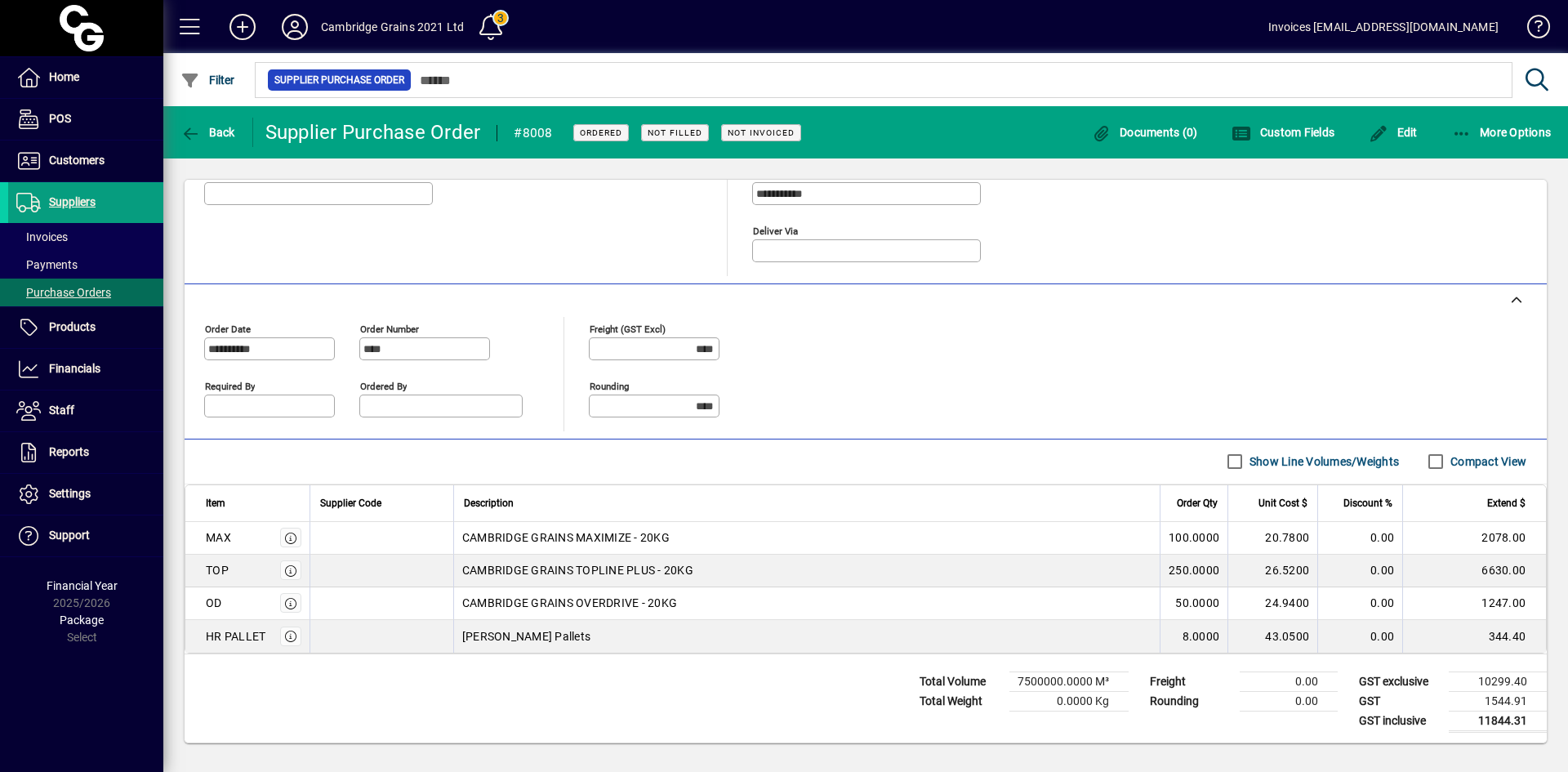
scroll to position [272, 0]
drag, startPoint x: 60, startPoint y: 287, endPoint x: 165, endPoint y: 255, distance: 109.8
click at [60, 287] on span "Purchase Orders" at bounding box center [64, 292] width 94 height 13
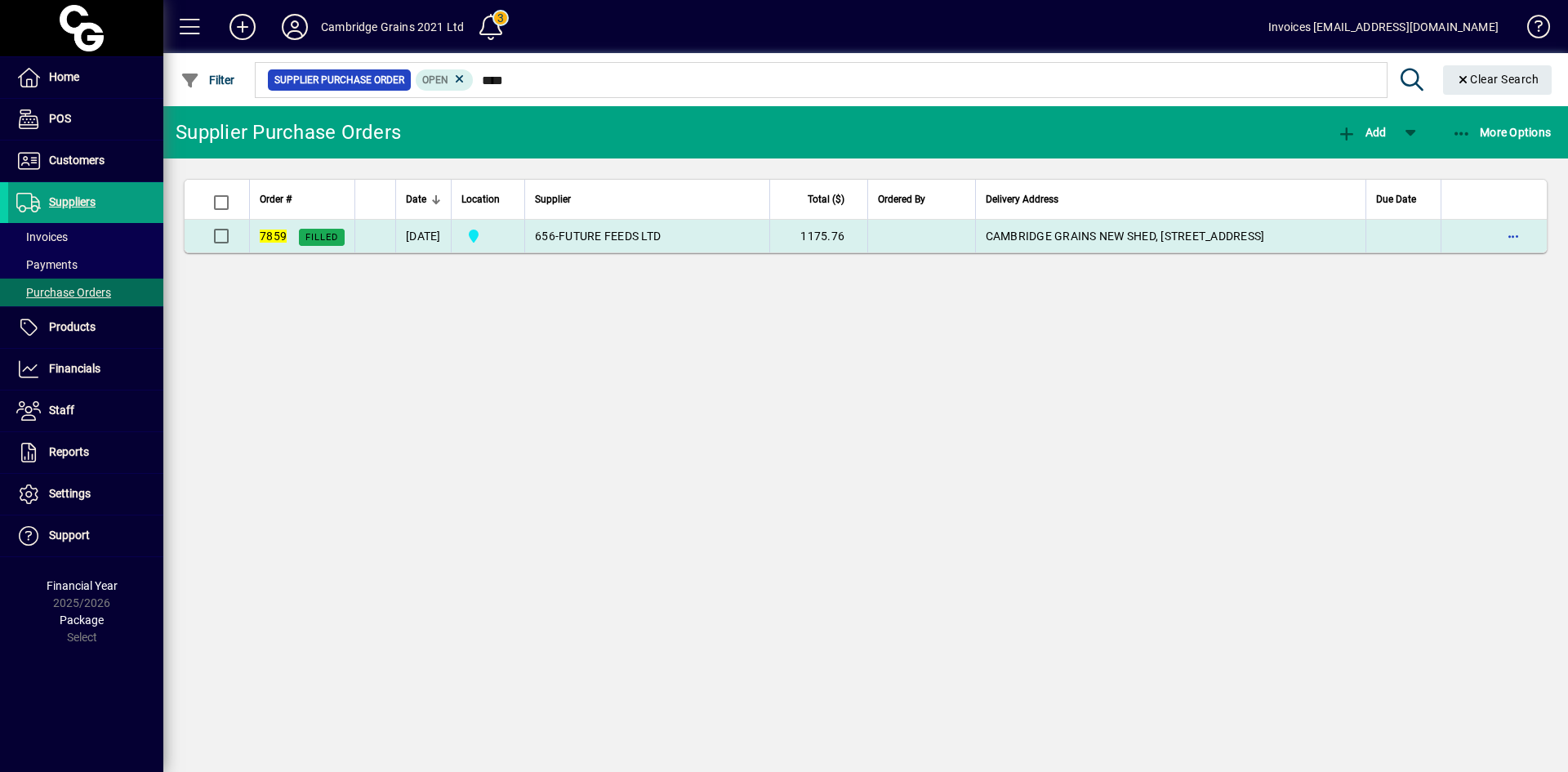
drag, startPoint x: 587, startPoint y: 231, endPoint x: 339, endPoint y: 226, distance: 248.1
click at [587, 231] on td "656 - FUTURE FEEDS LTD" at bounding box center [646, 236] width 245 height 33
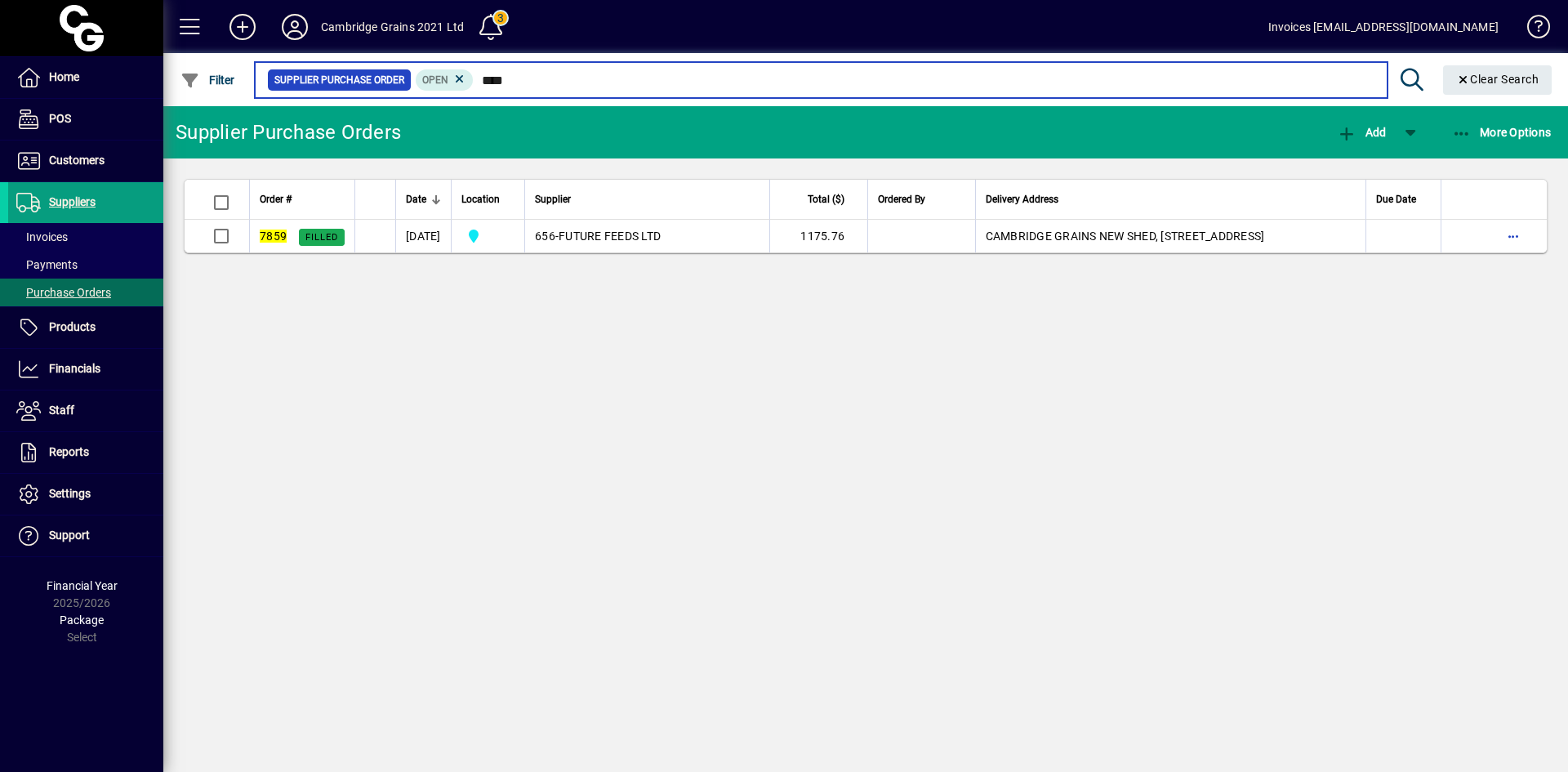
click at [523, 82] on input "****" at bounding box center [923, 80] width 900 height 23
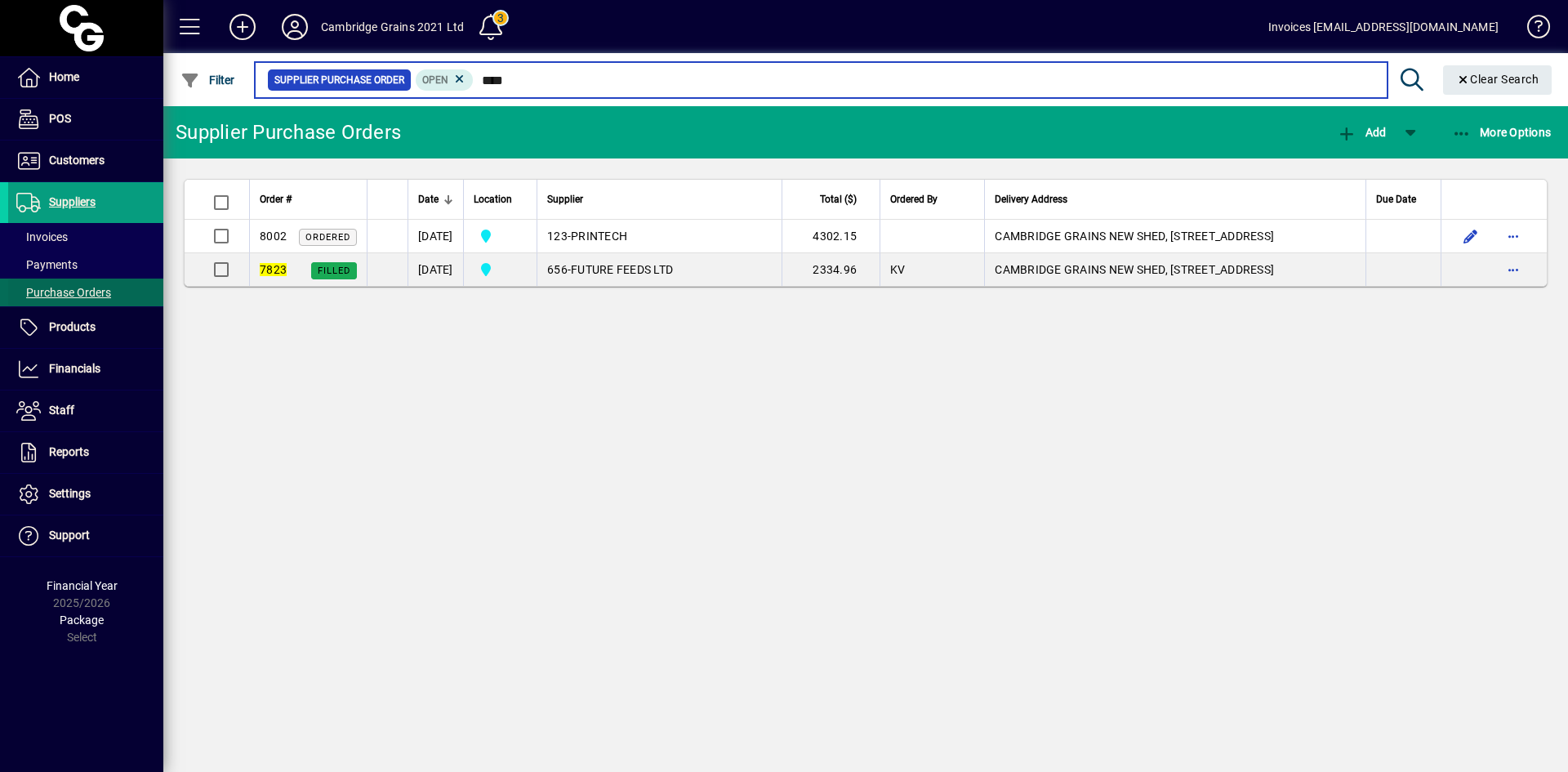
type input "****"
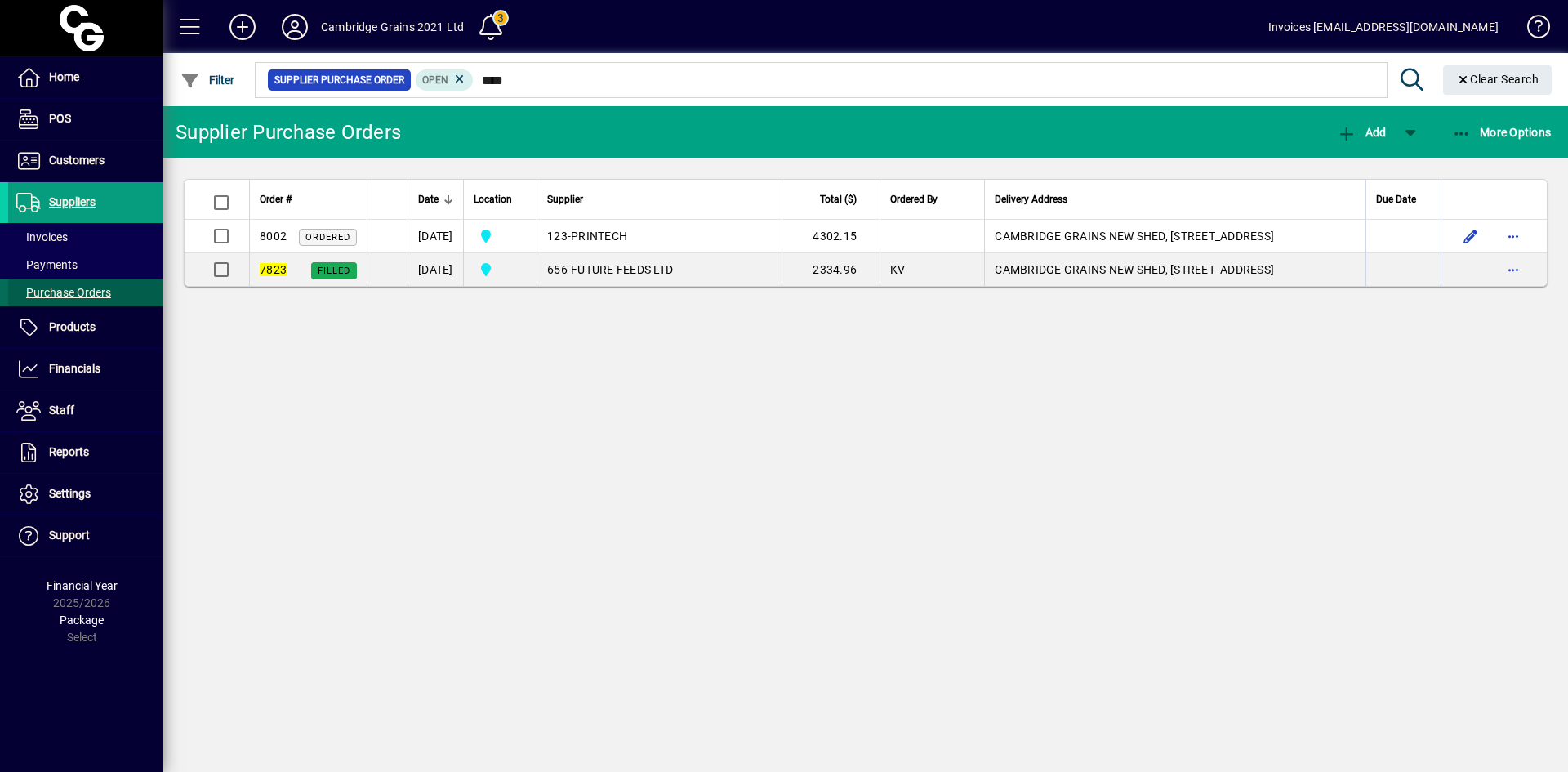
click at [100, 291] on span "Purchase Orders" at bounding box center [64, 292] width 94 height 13
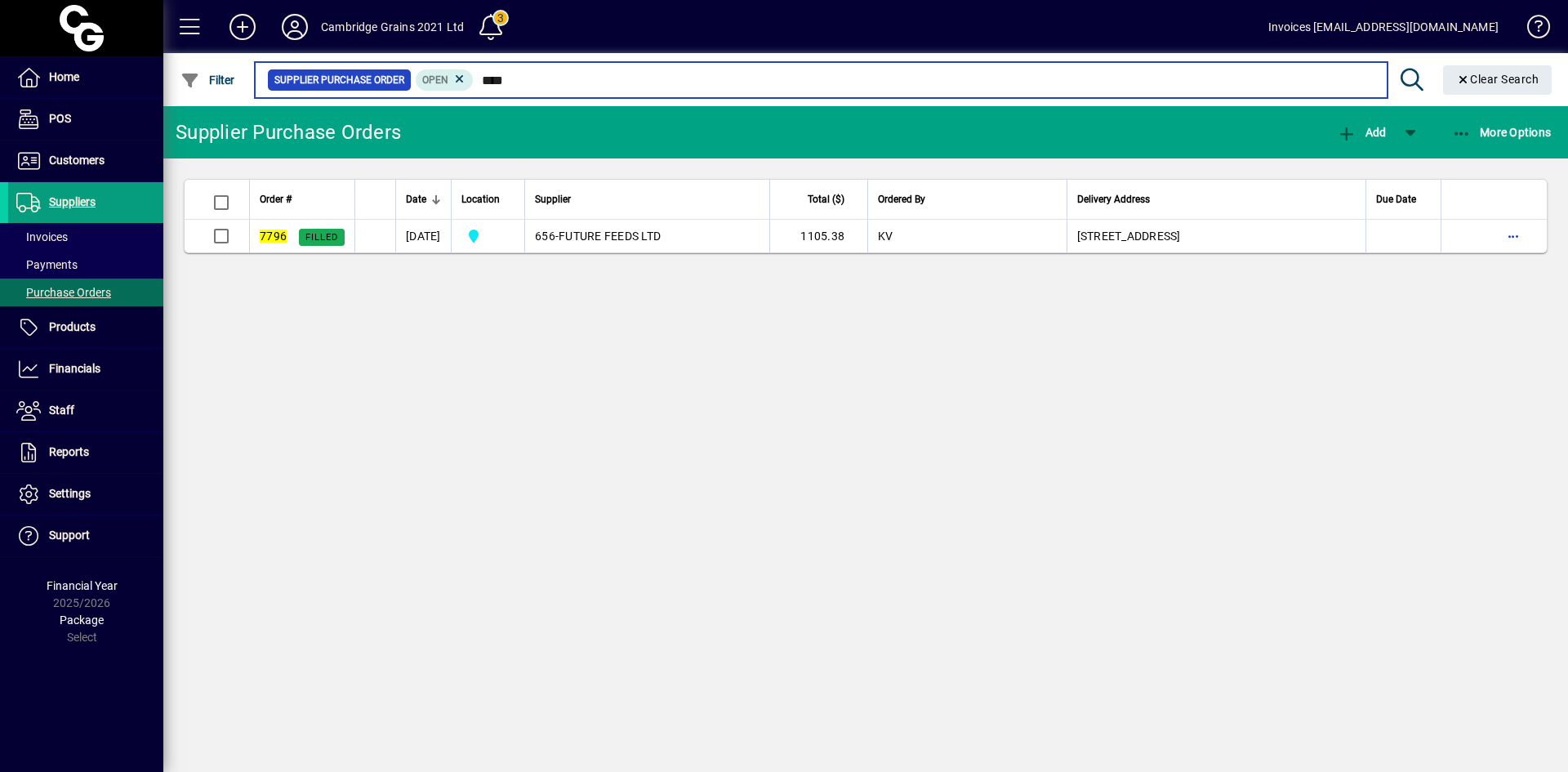
click at [555, 83] on input "****" at bounding box center [923, 80] width 900 height 23
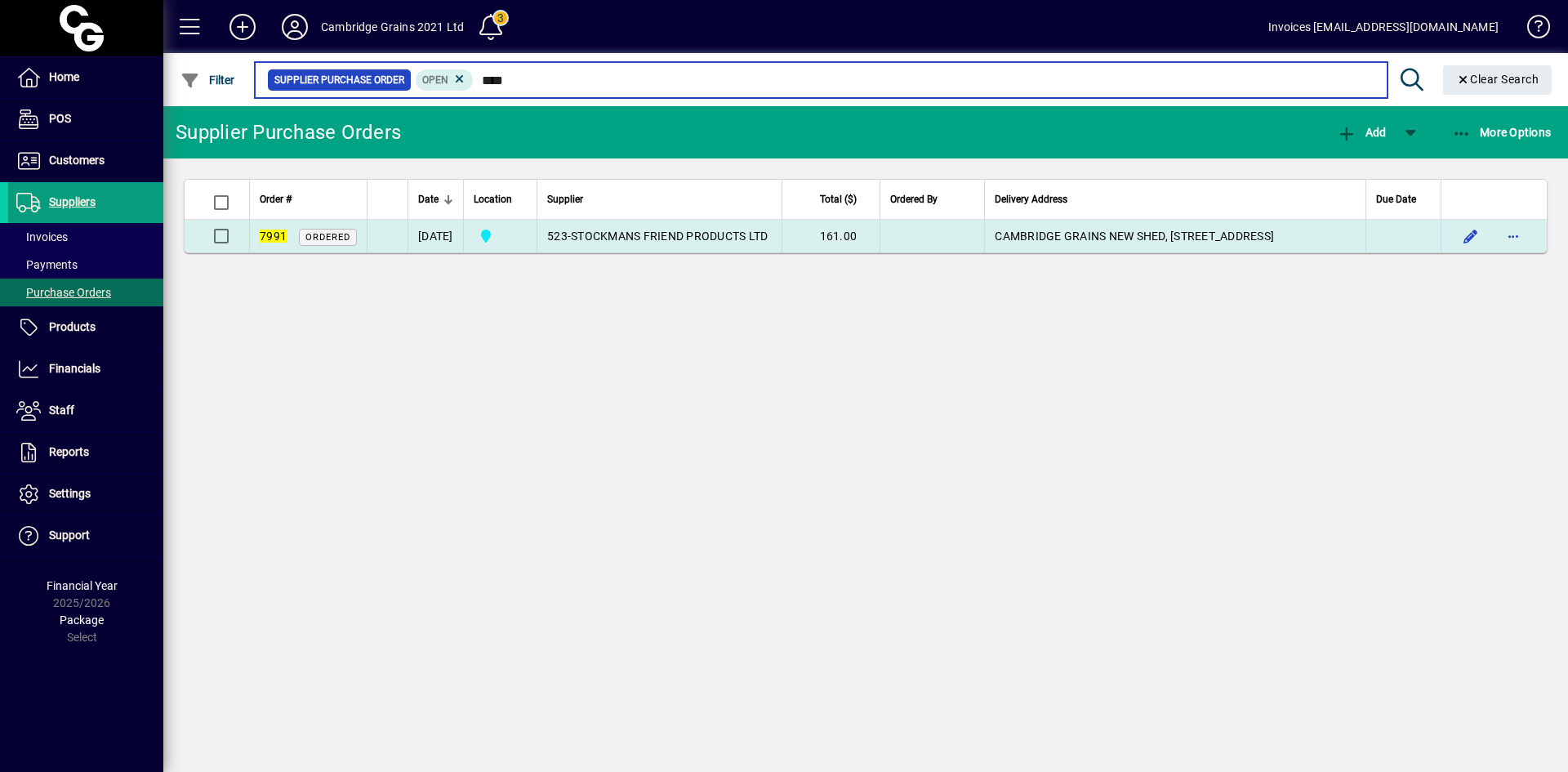
type input "****"
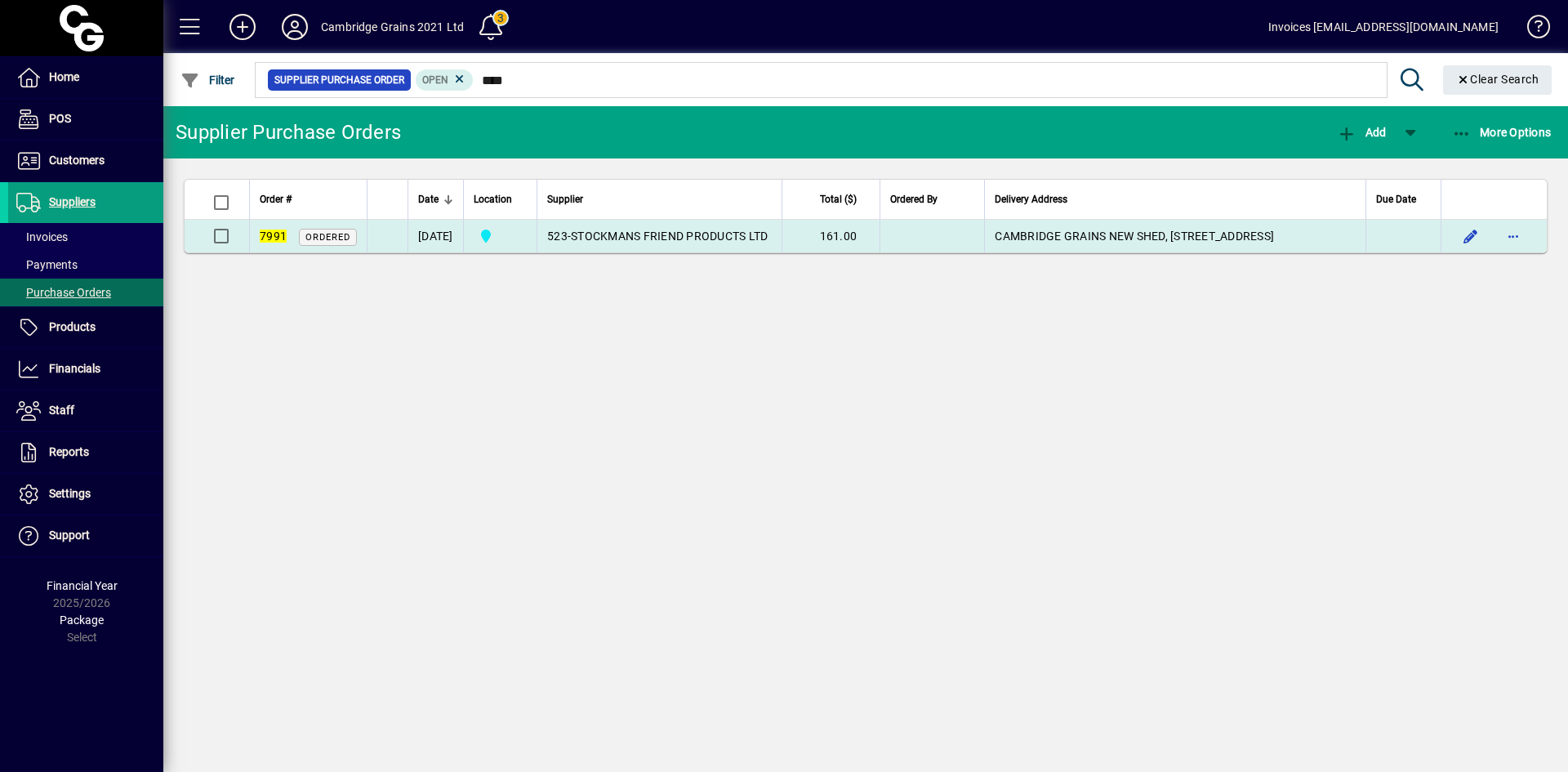
click at [619, 238] on td "523 - STOCKMANS FRIEND PRODUCTS LTD" at bounding box center [659, 236] width 245 height 33
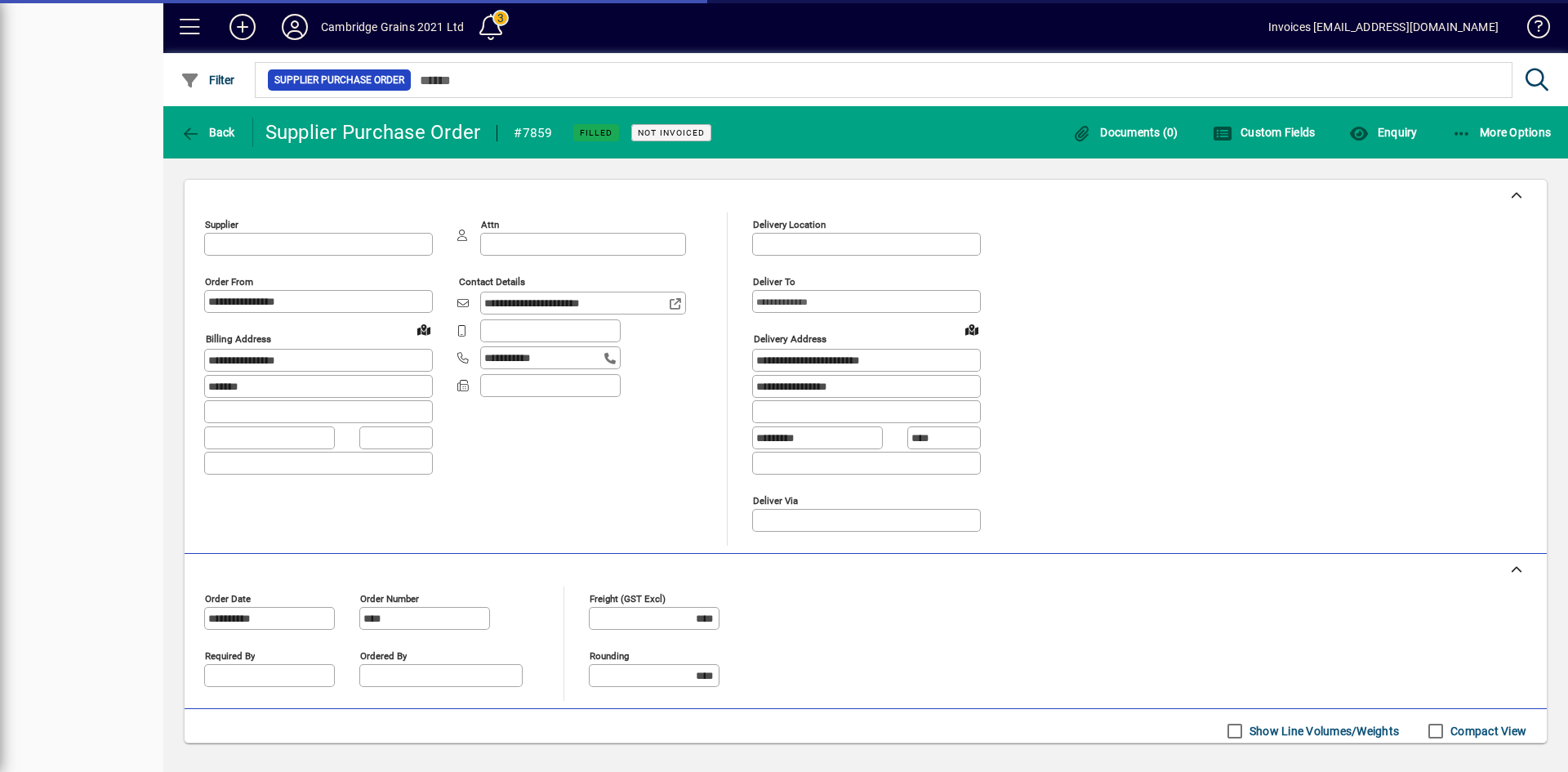
type input "**********"
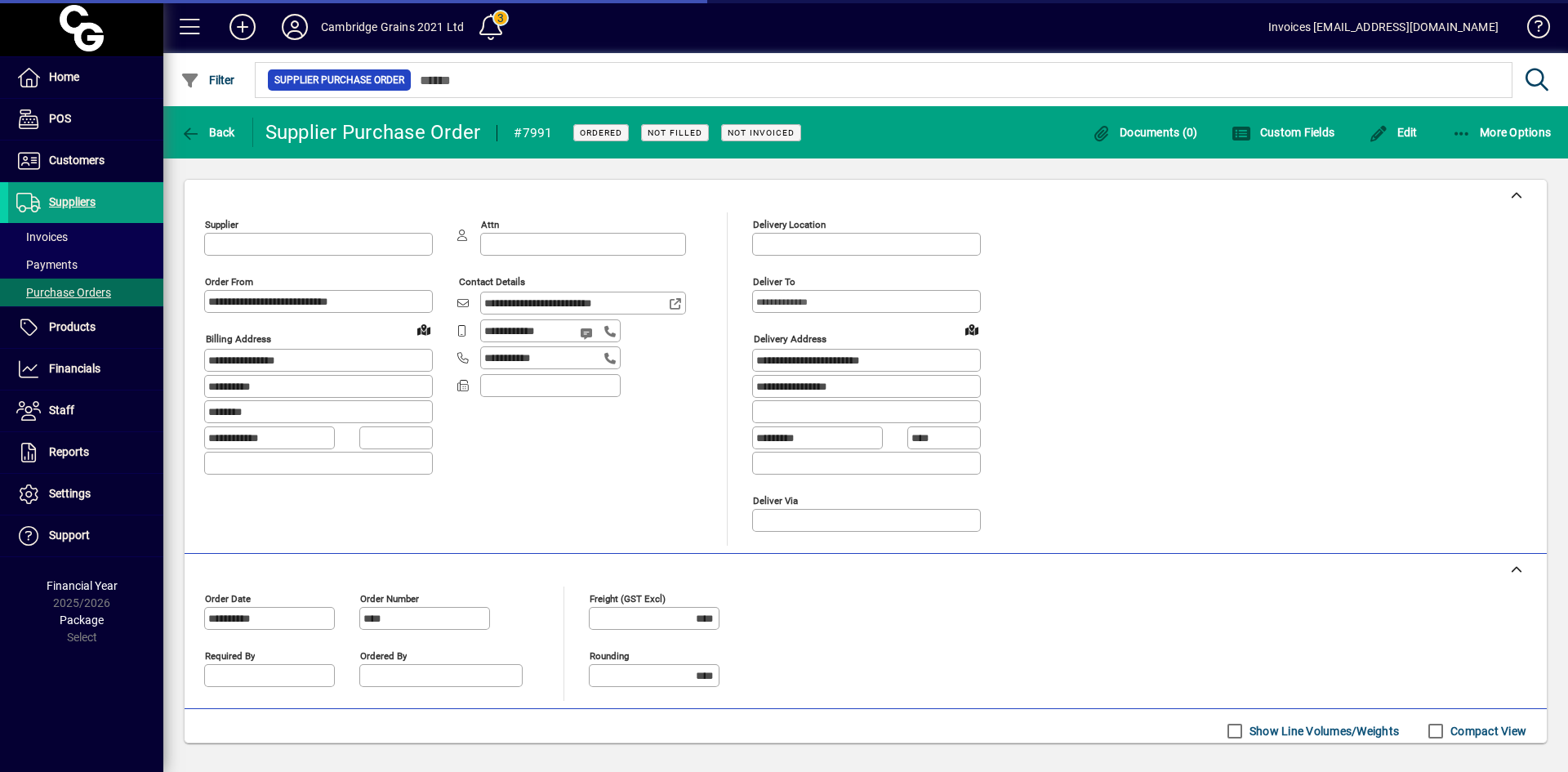
type input "**********"
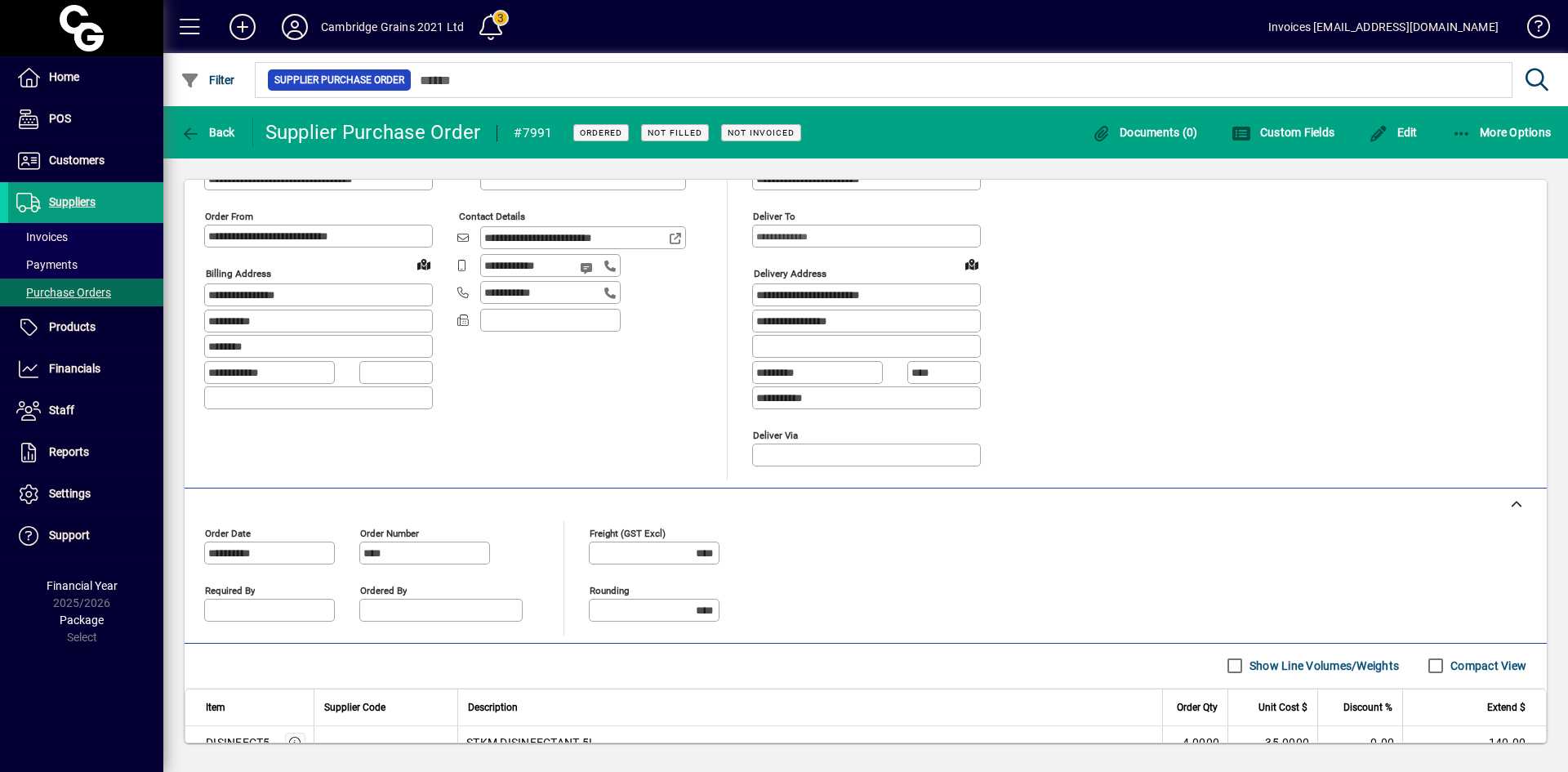
scroll to position [174, 0]
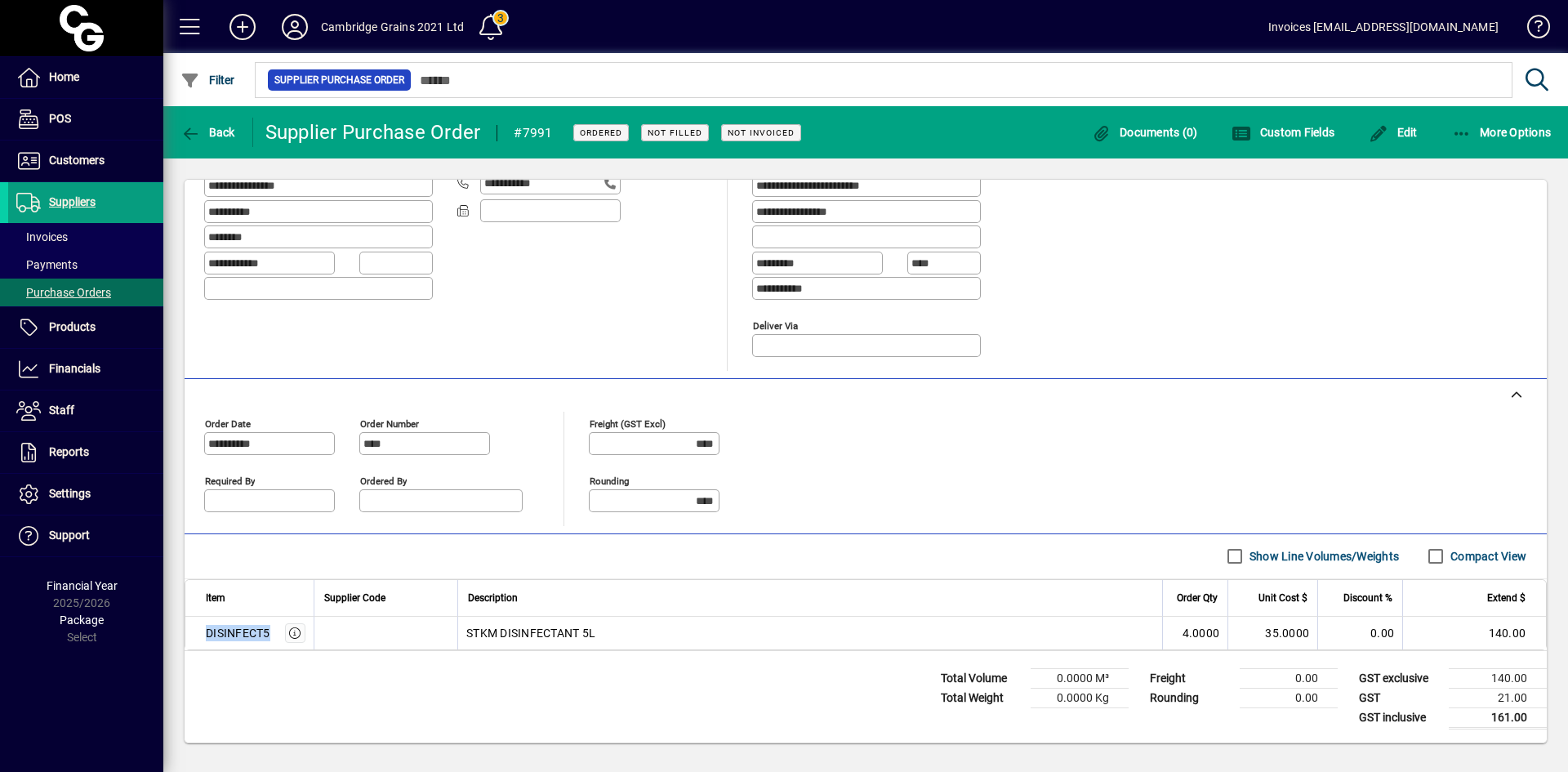
drag, startPoint x: 205, startPoint y: 638, endPoint x: 271, endPoint y: 644, distance: 66.3
click at [271, 641] on td "DISINFECT5" at bounding box center [249, 633] width 128 height 33
copy div "DISINFECT5"
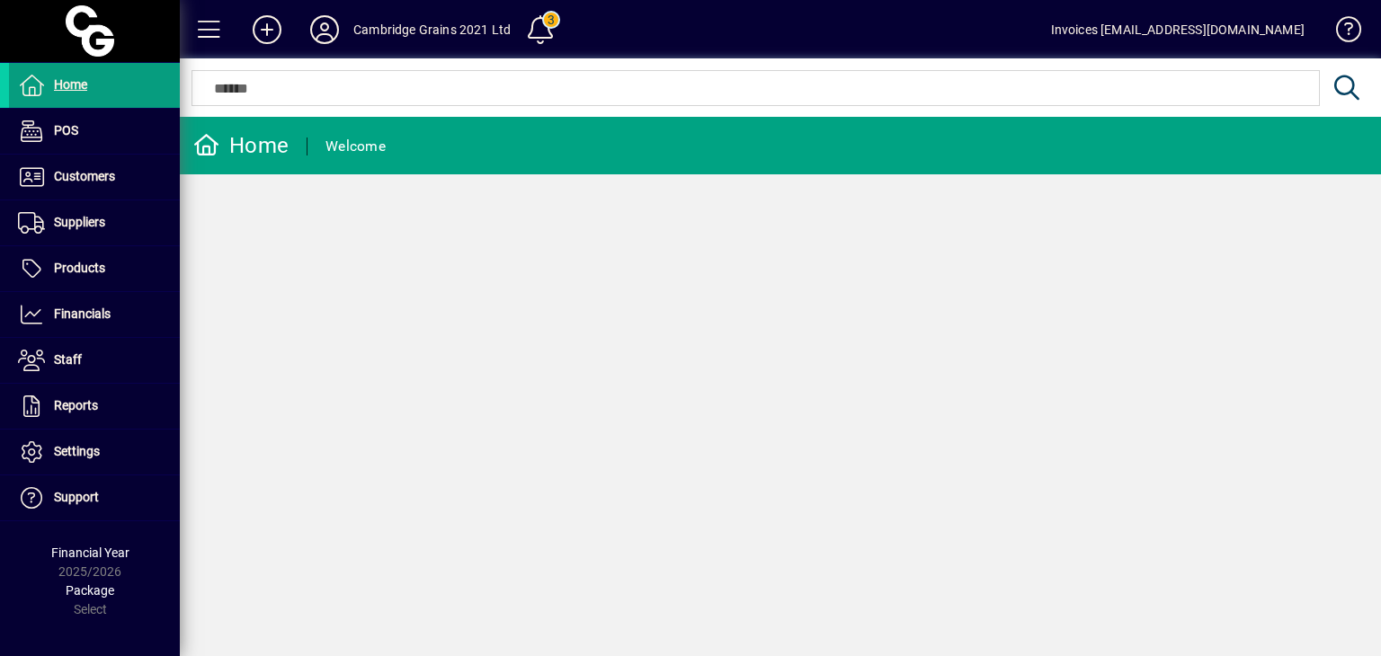
click at [303, 85] on input "text" at bounding box center [755, 88] width 1101 height 22
click at [94, 181] on span "Customers" at bounding box center [84, 176] width 61 height 14
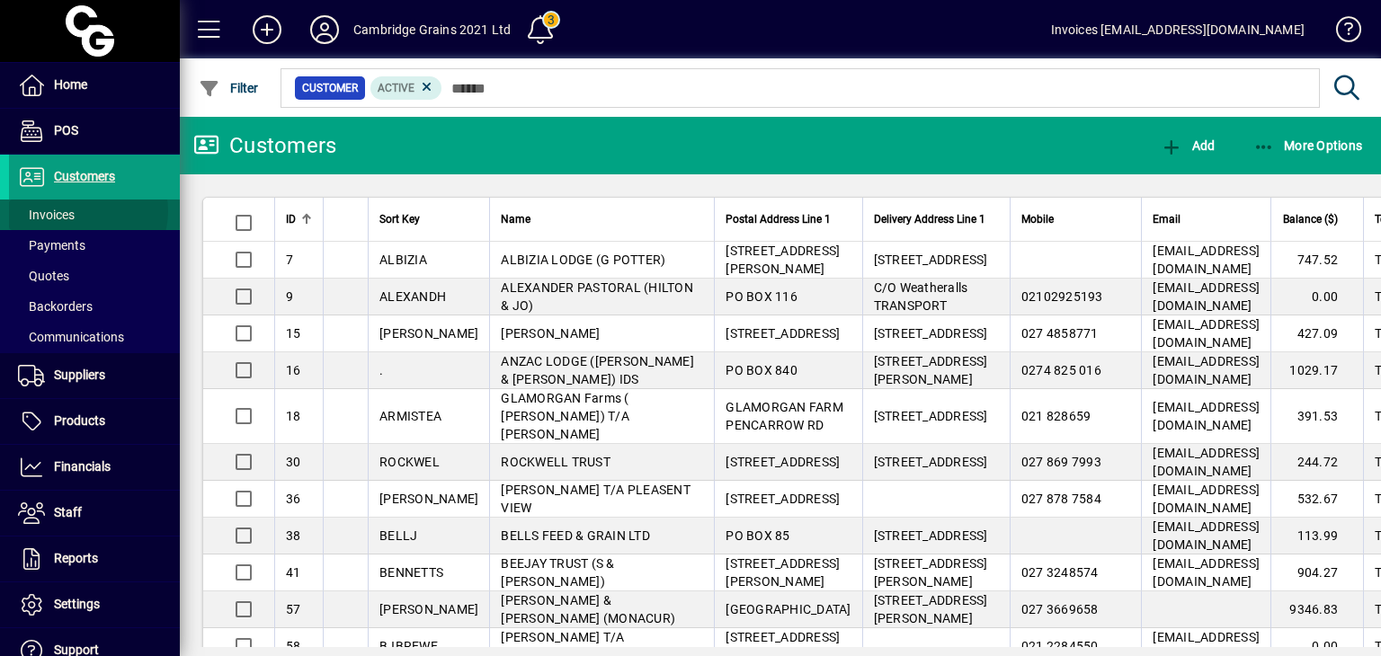
click at [83, 211] on span at bounding box center [94, 214] width 171 height 43
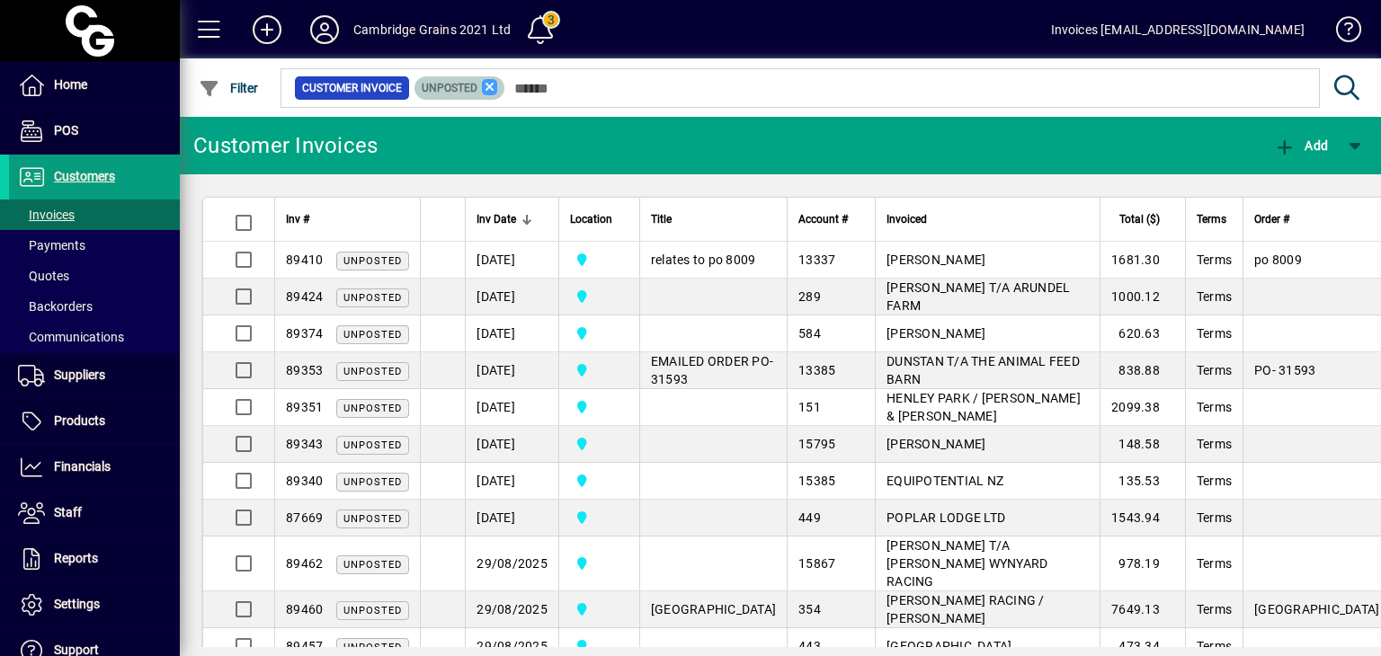
click at [488, 87] on icon at bounding box center [490, 87] width 16 height 16
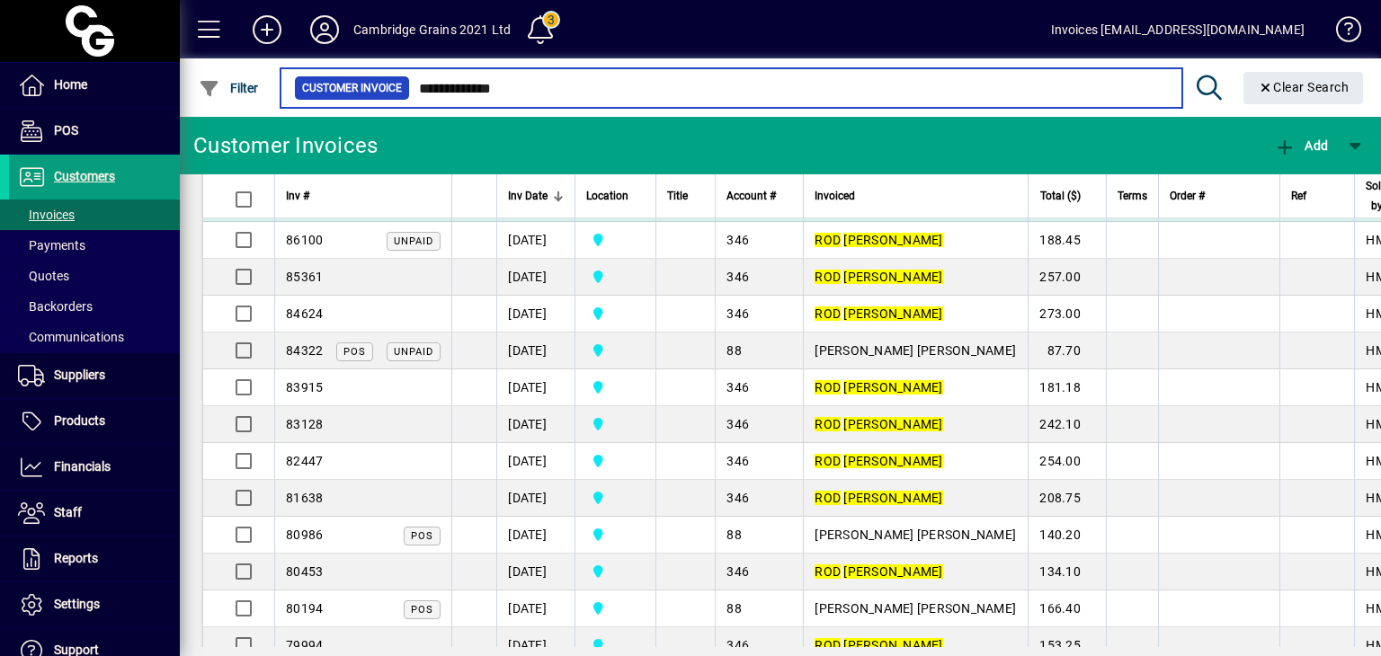
scroll to position [360, 0]
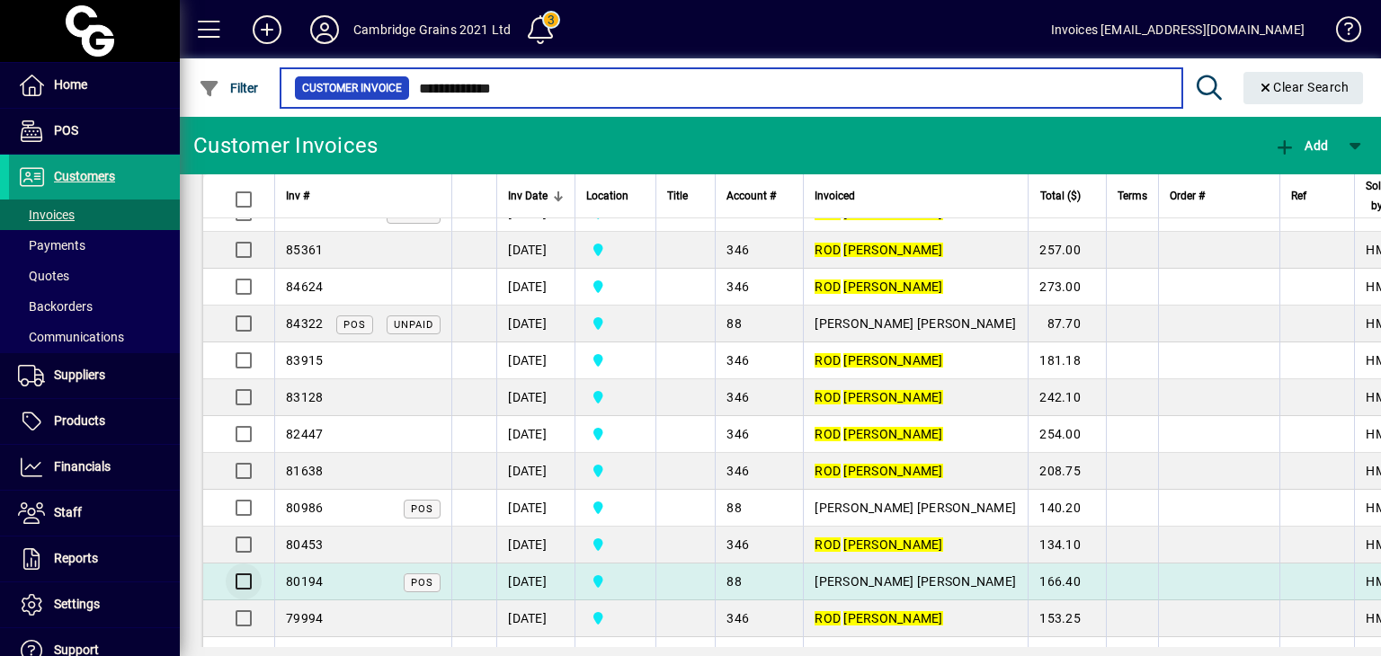
type input "**********"
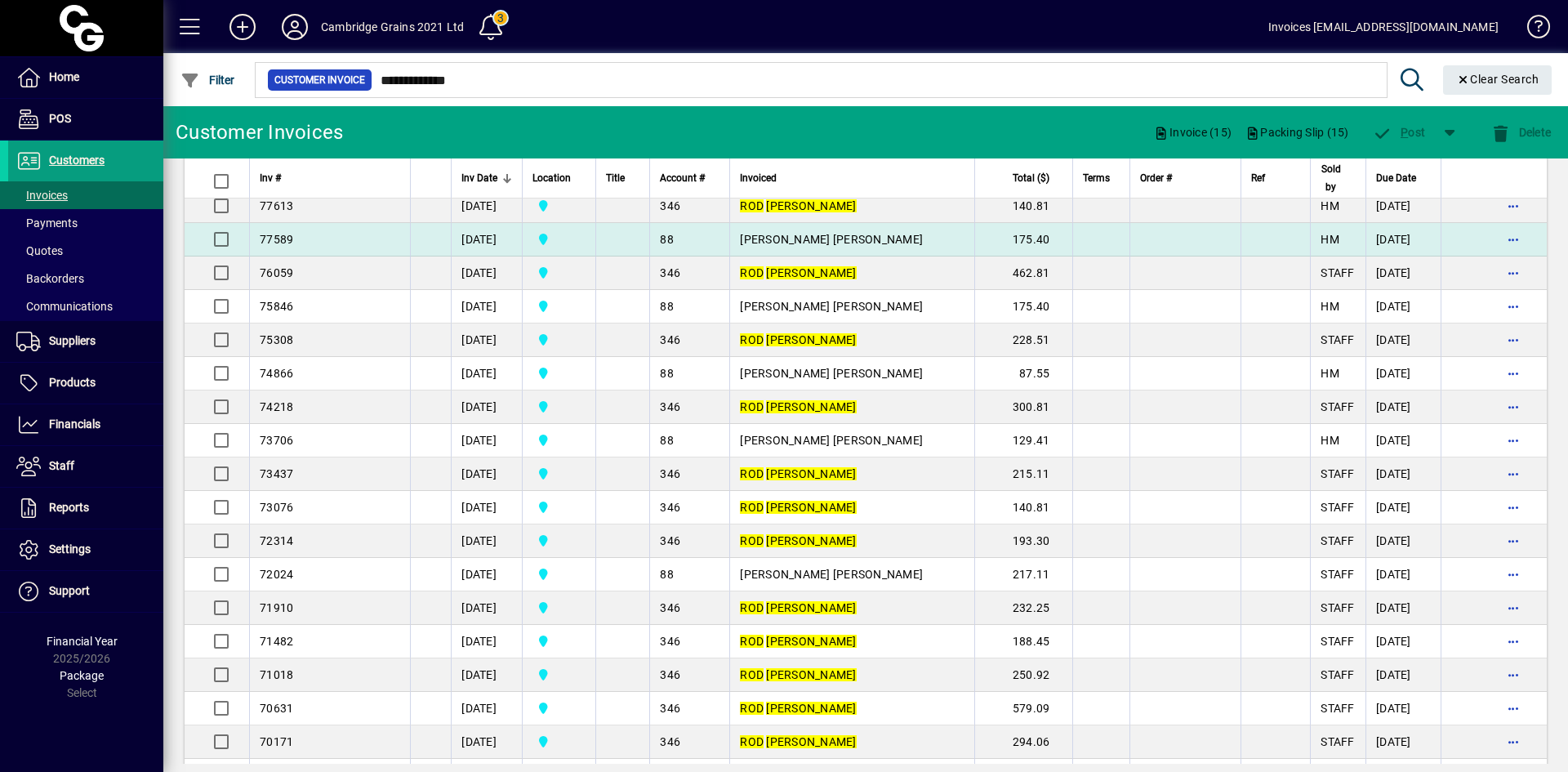
scroll to position [800, 0]
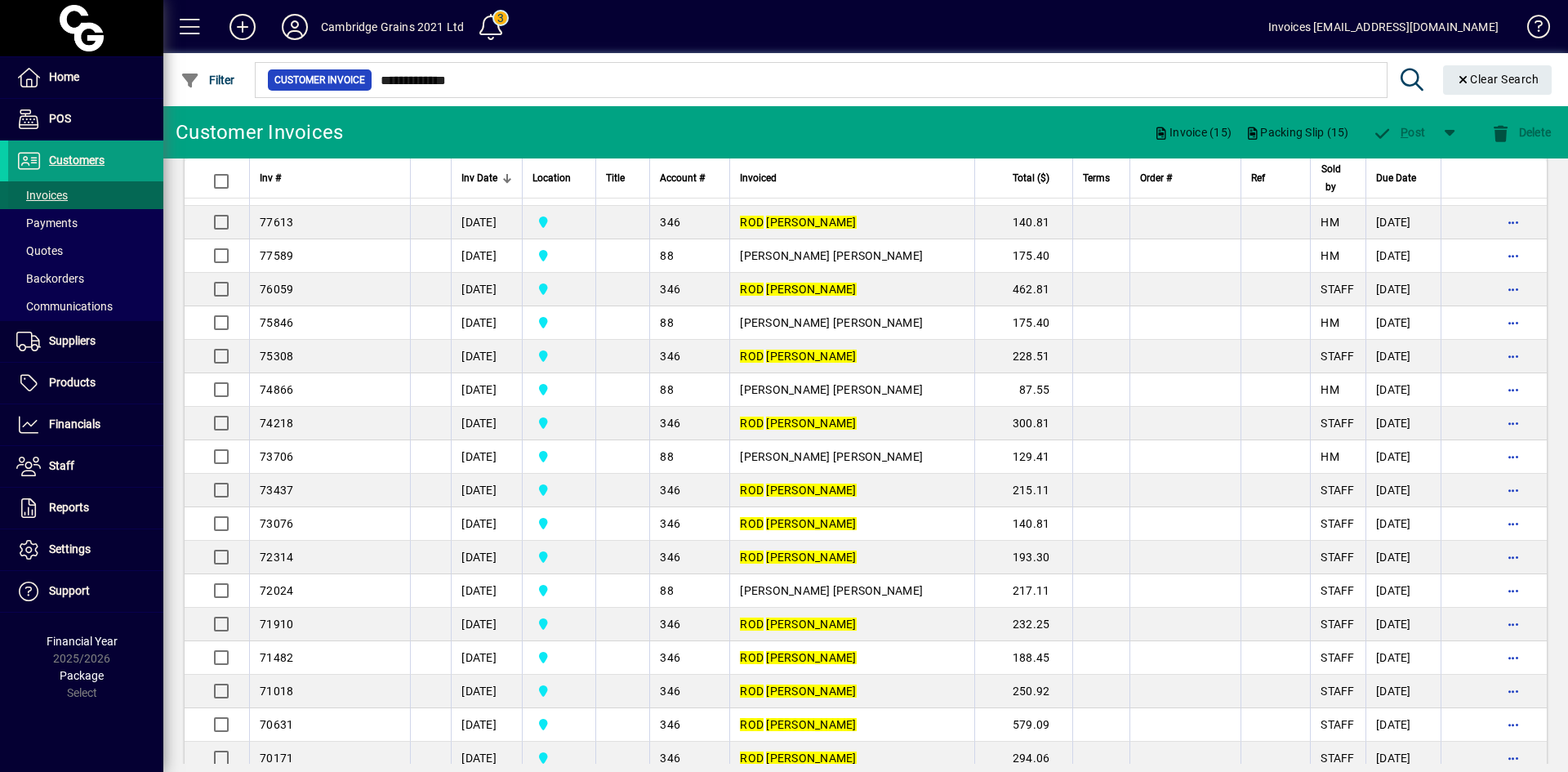
click at [36, 196] on span "Invoices" at bounding box center [42, 195] width 52 height 13
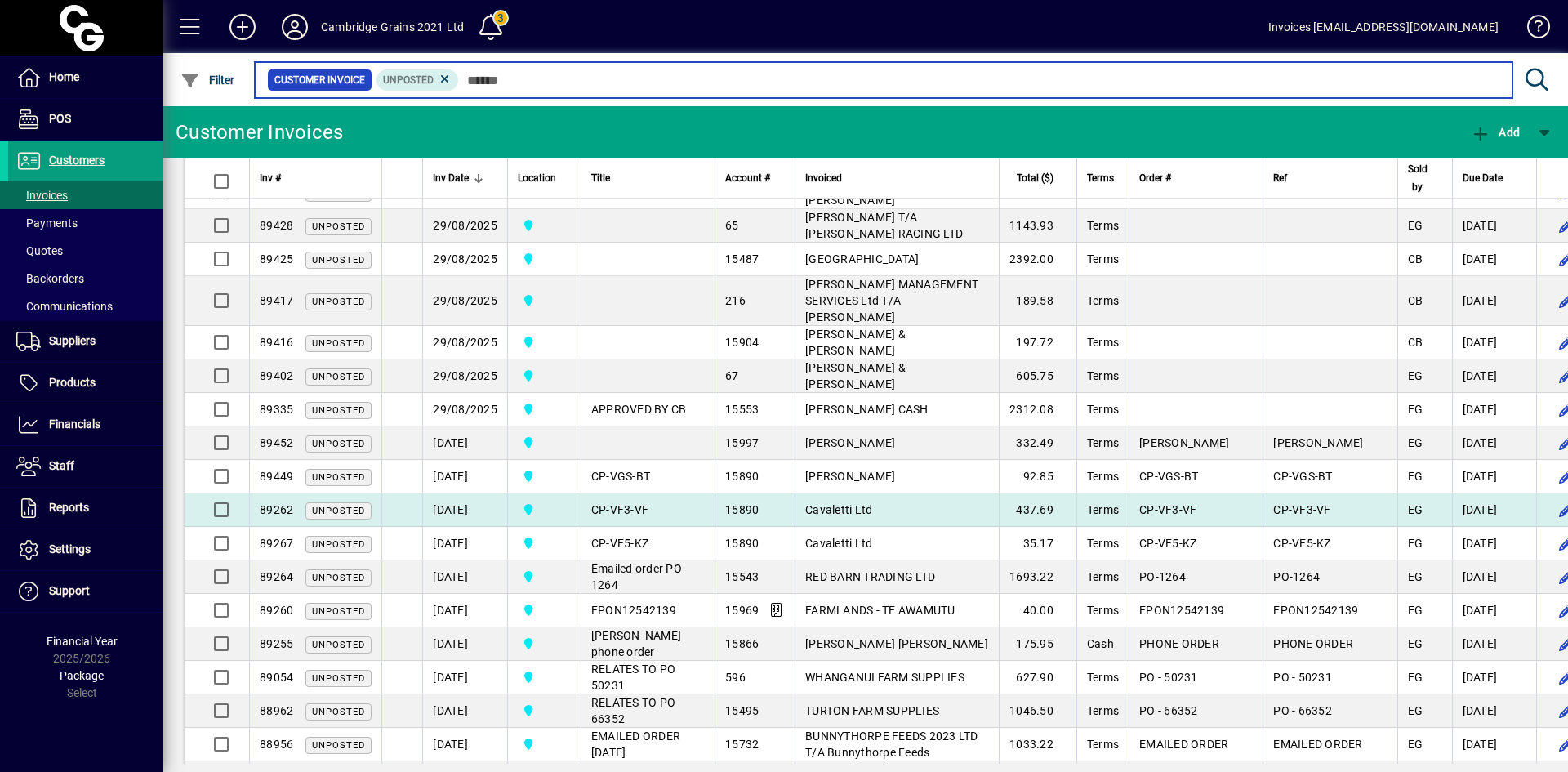
scroll to position [718, 0]
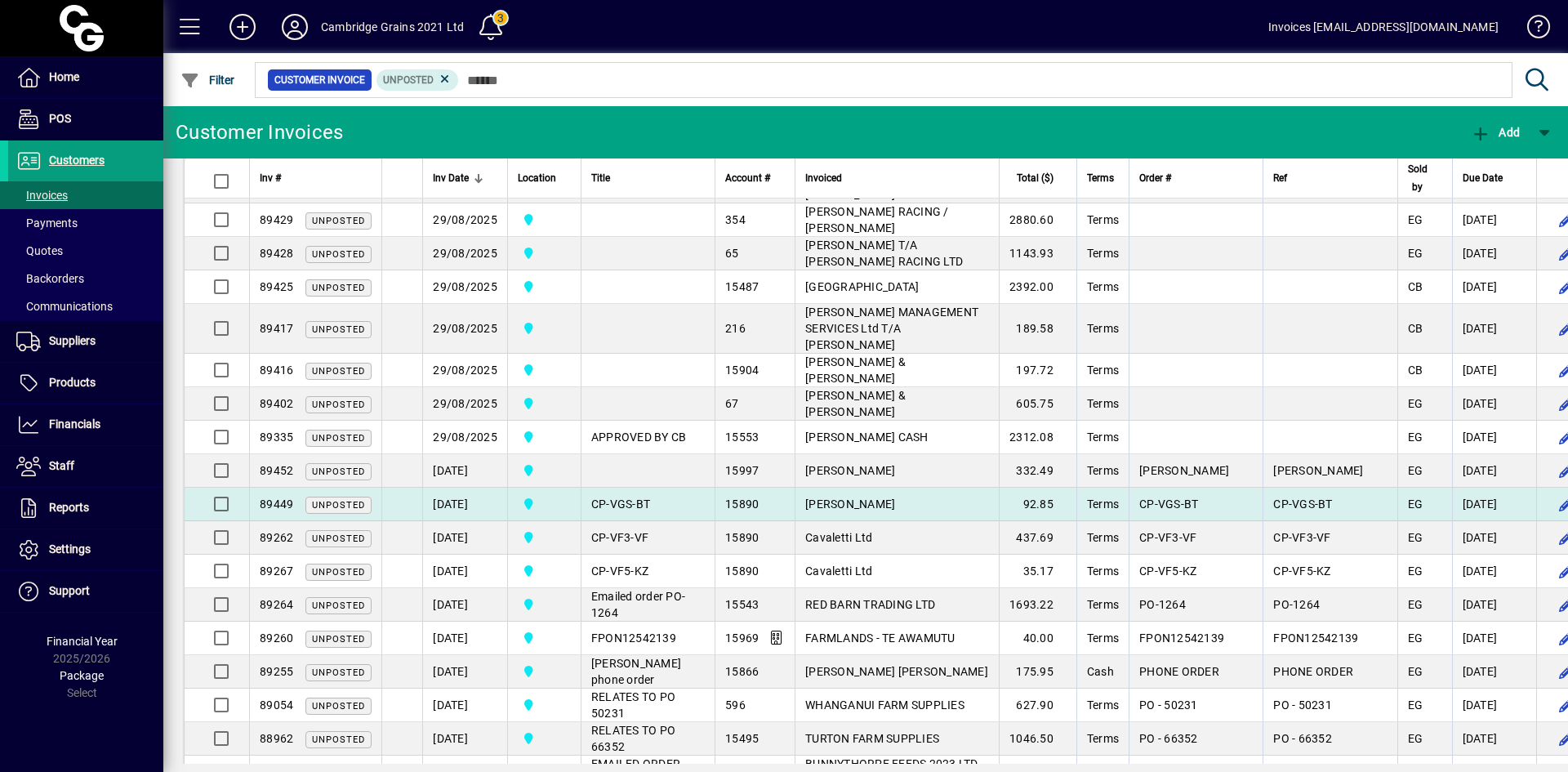
click at [452, 498] on td "[DATE]" at bounding box center [465, 504] width 85 height 34
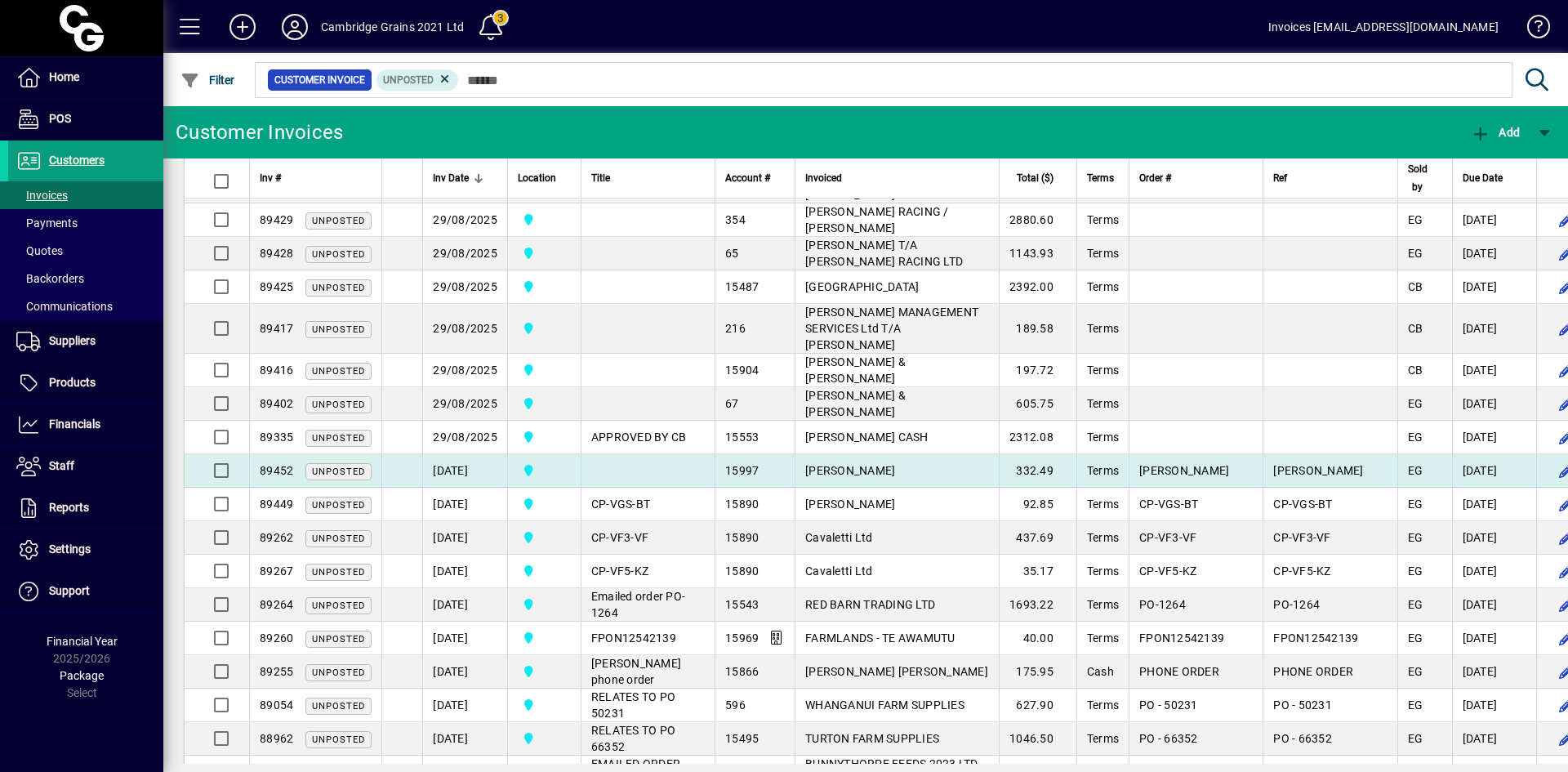
click at [458, 470] on td "[DATE]" at bounding box center [465, 470] width 85 height 34
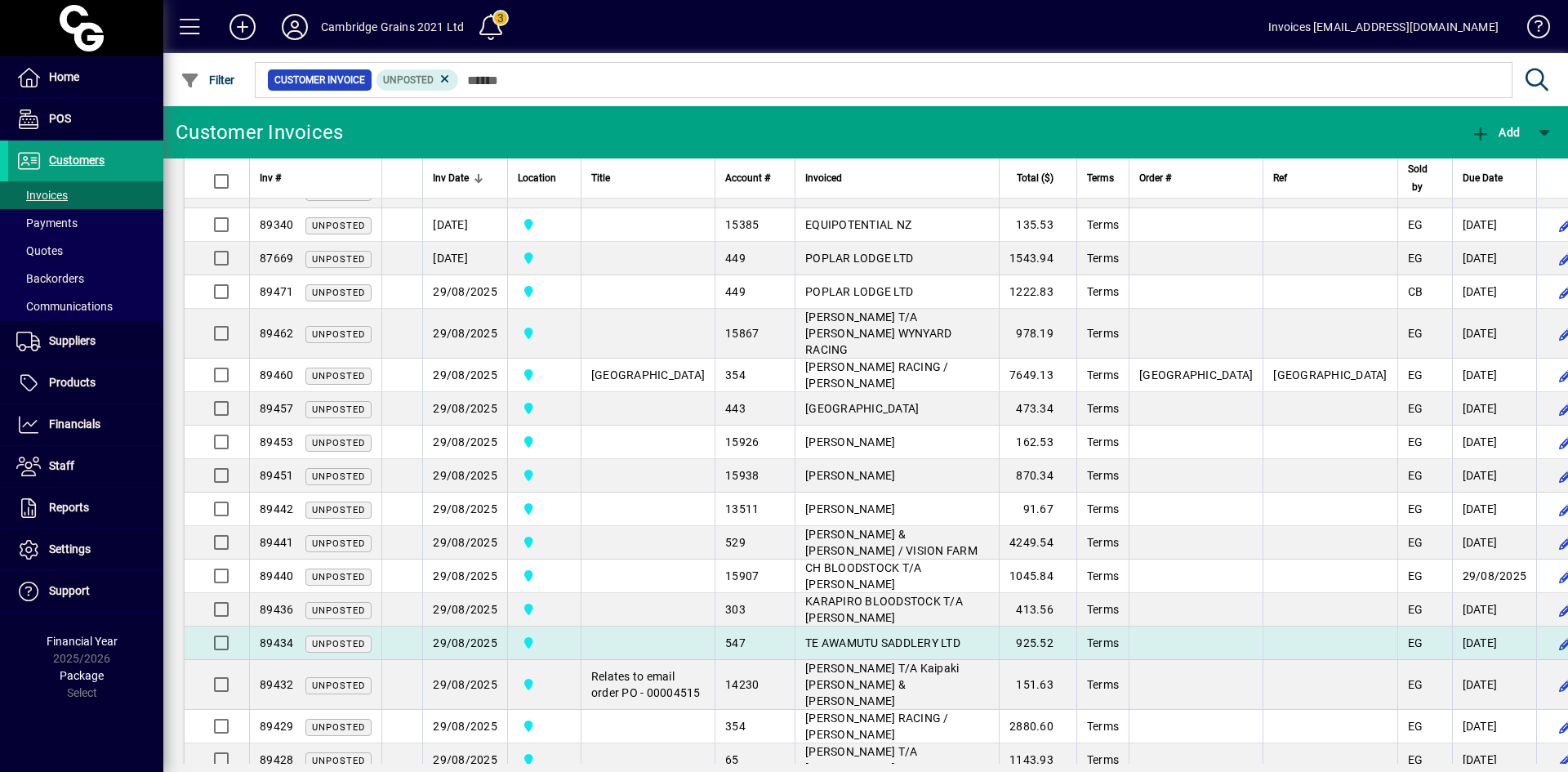
scroll to position [0, 0]
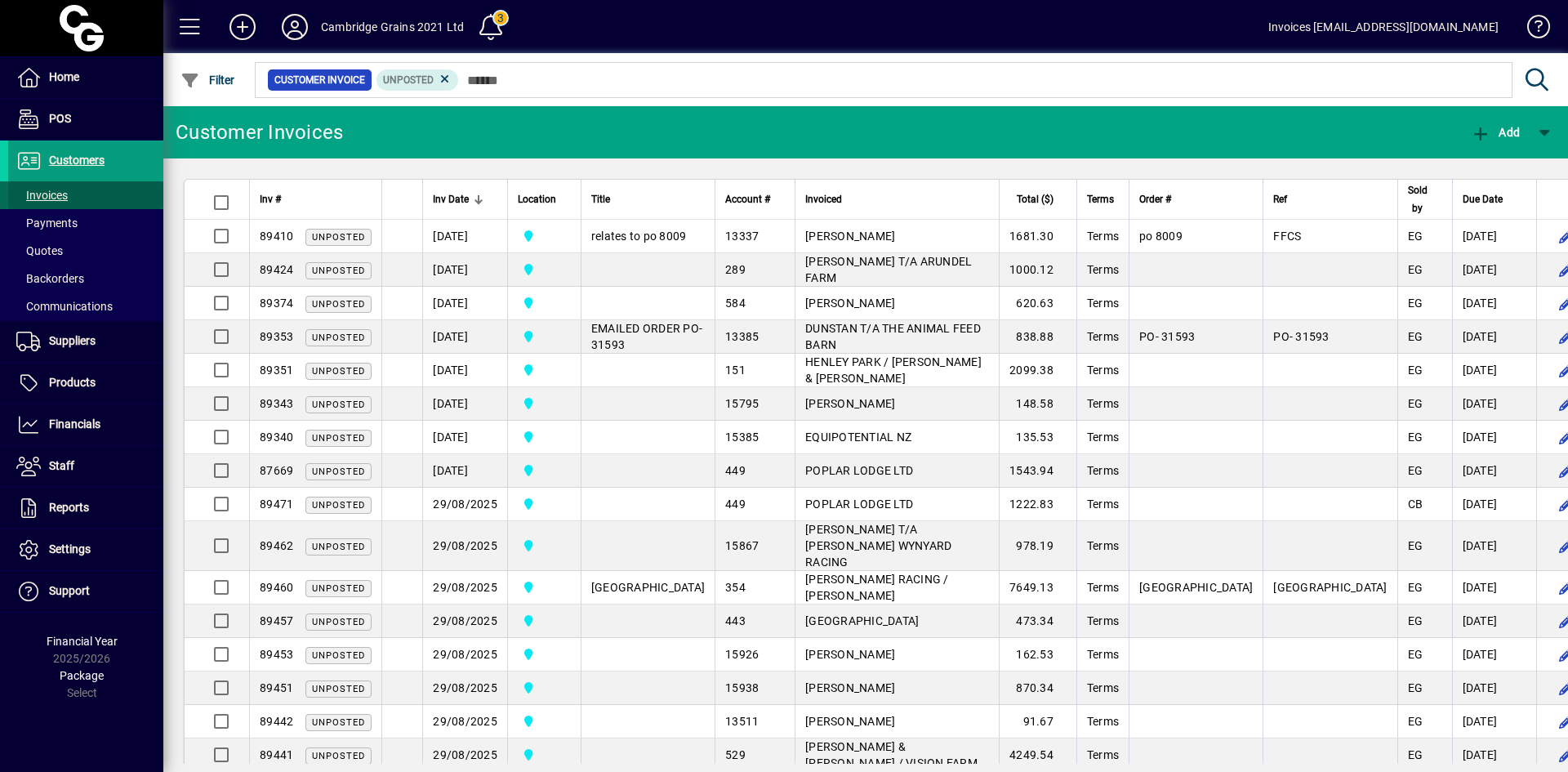
click at [53, 195] on span "Invoices" at bounding box center [42, 195] width 52 height 13
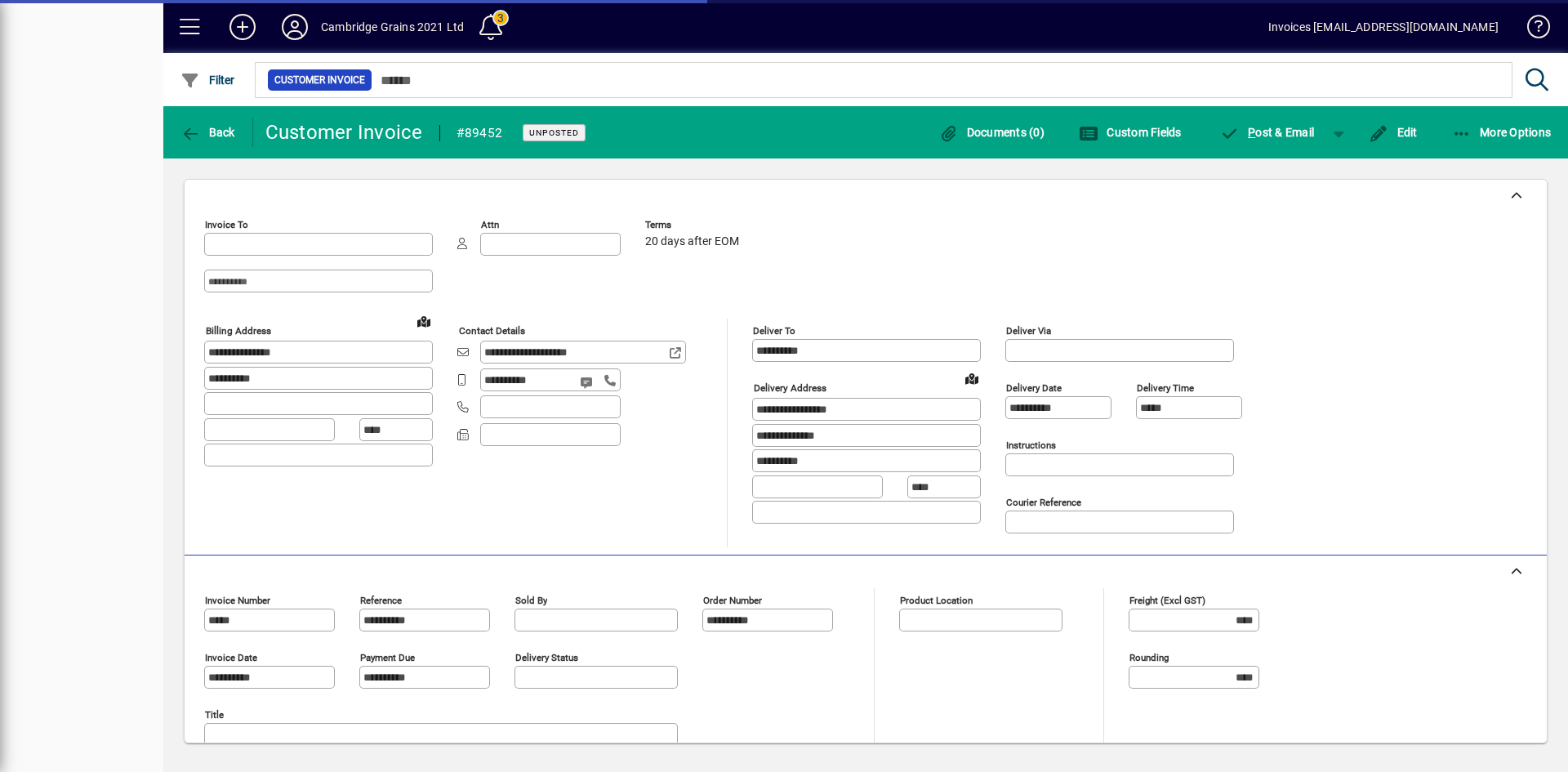
type input "**********"
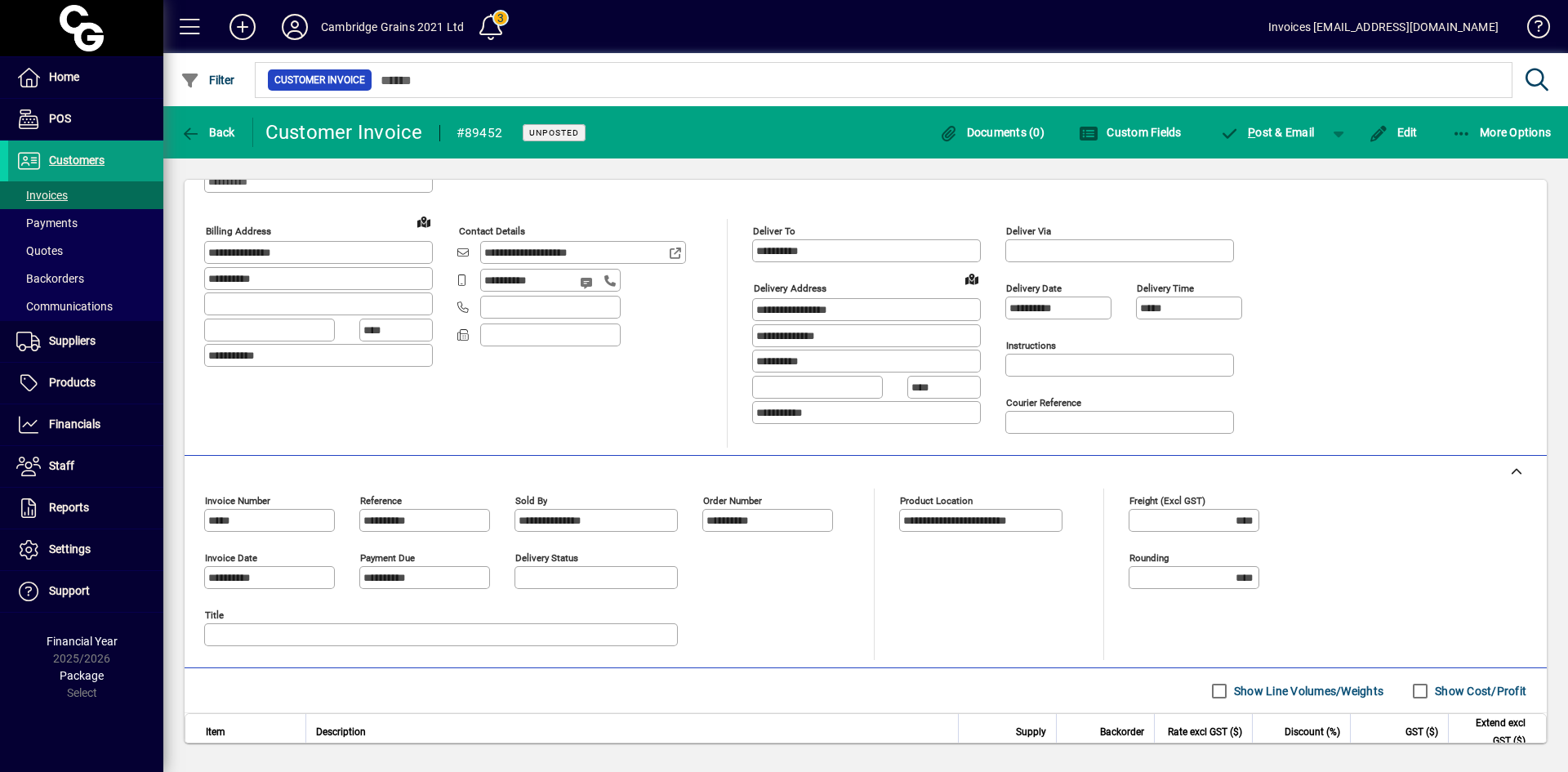
scroll to position [245, 0]
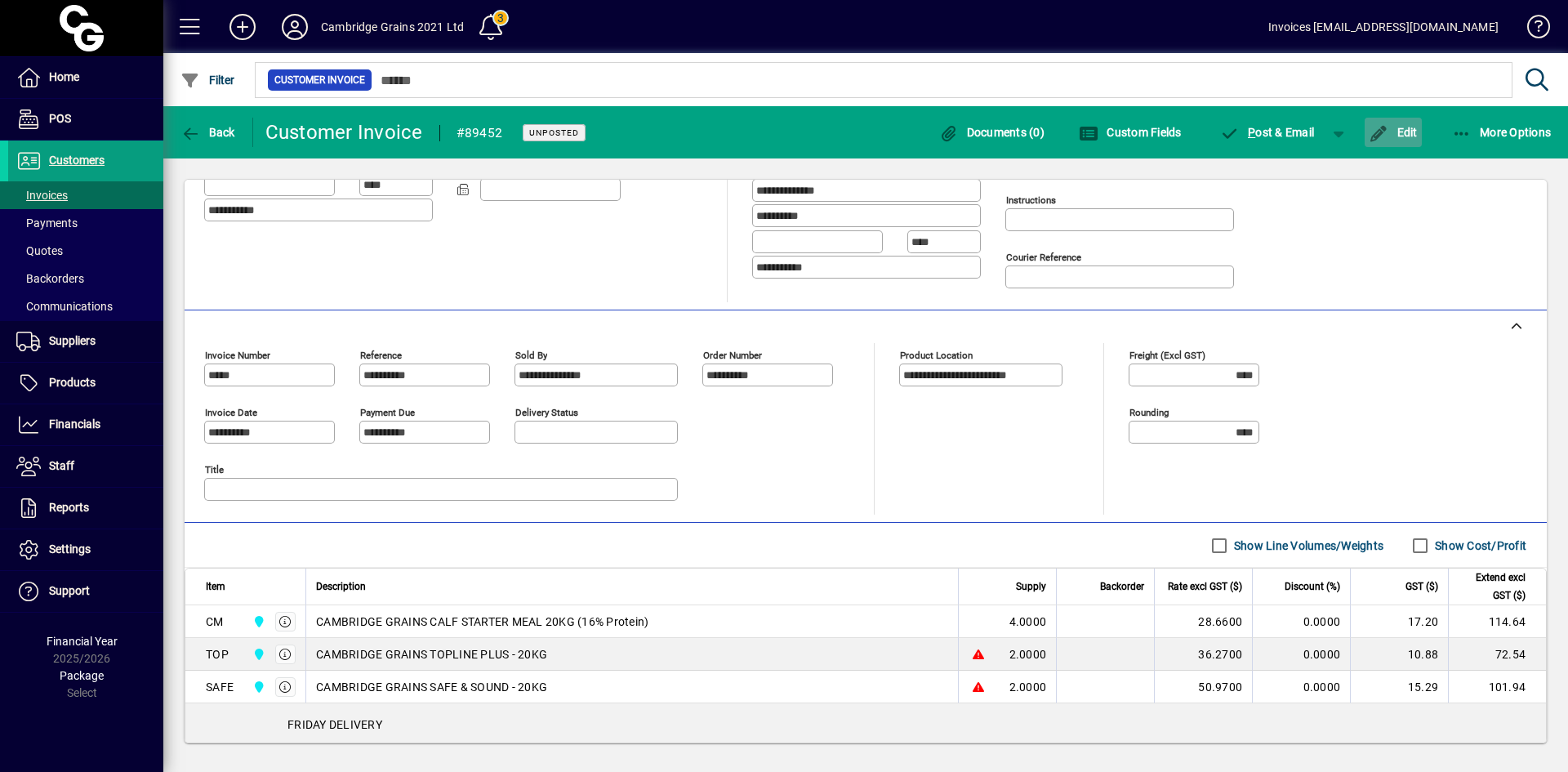
click at [1397, 138] on span "Edit" at bounding box center [1393, 132] width 49 height 13
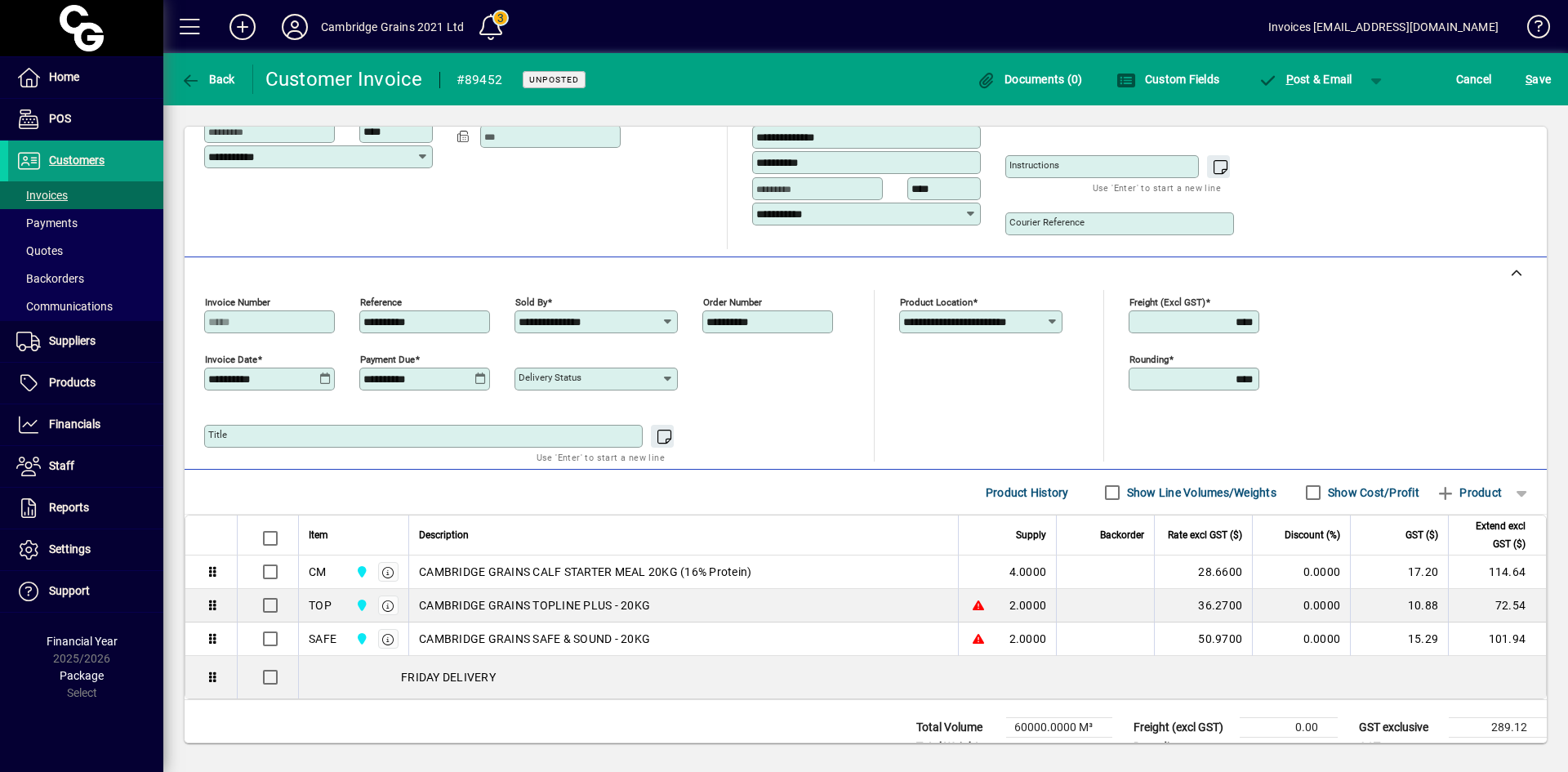
click at [321, 377] on icon at bounding box center [325, 379] width 12 height 13
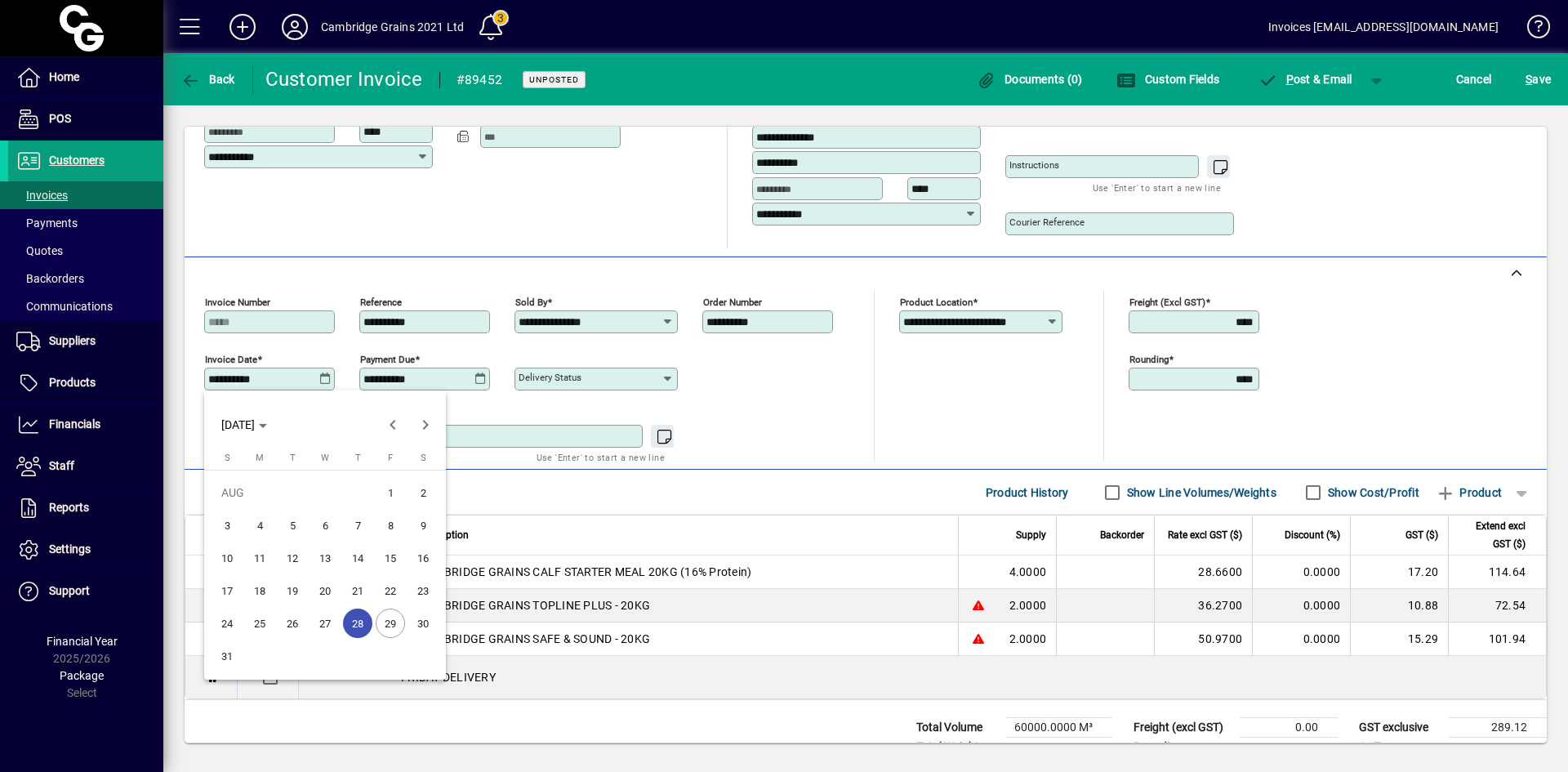
click at [392, 620] on span "29" at bounding box center [390, 623] width 29 height 29
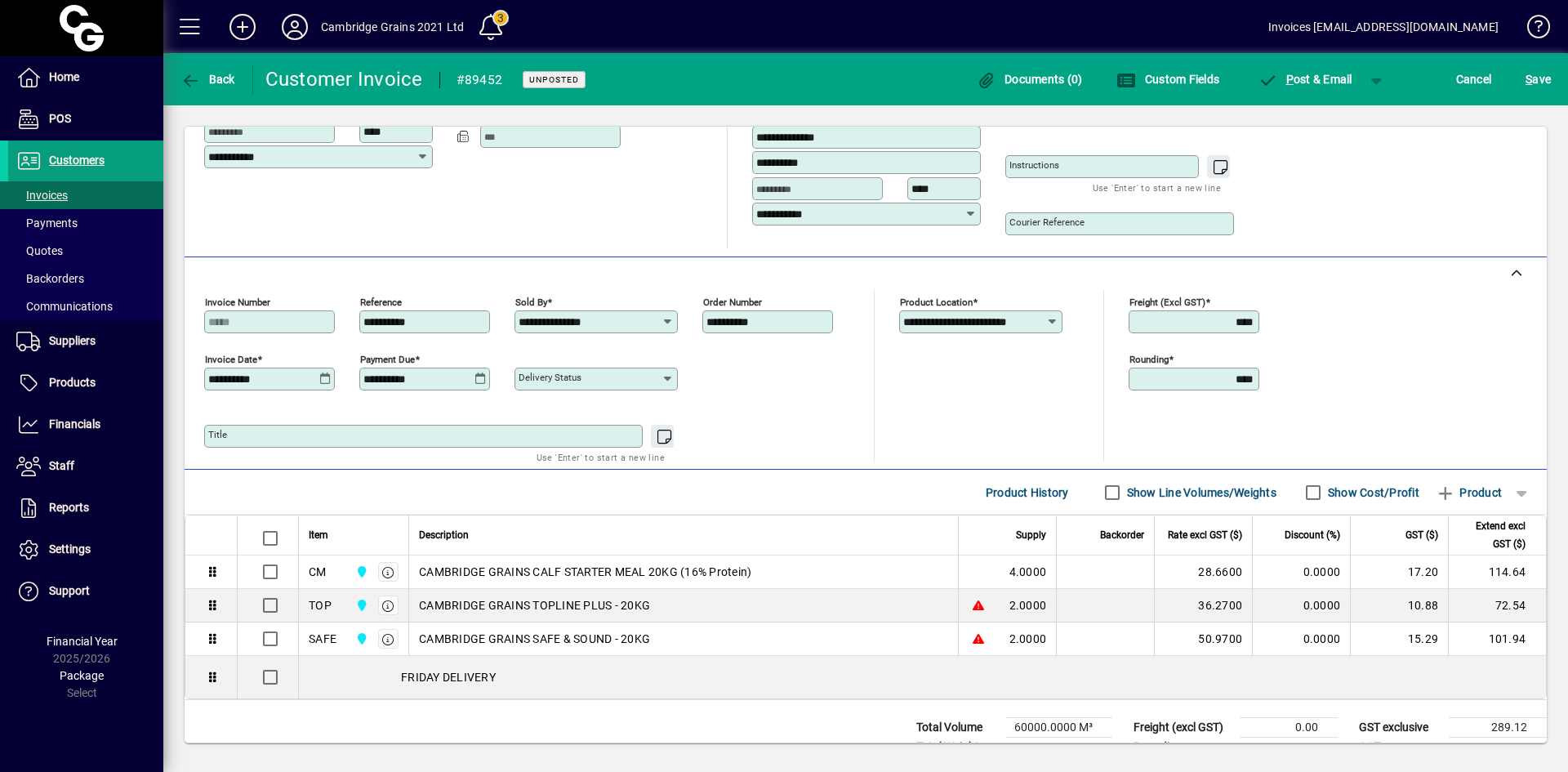
type input "**********"
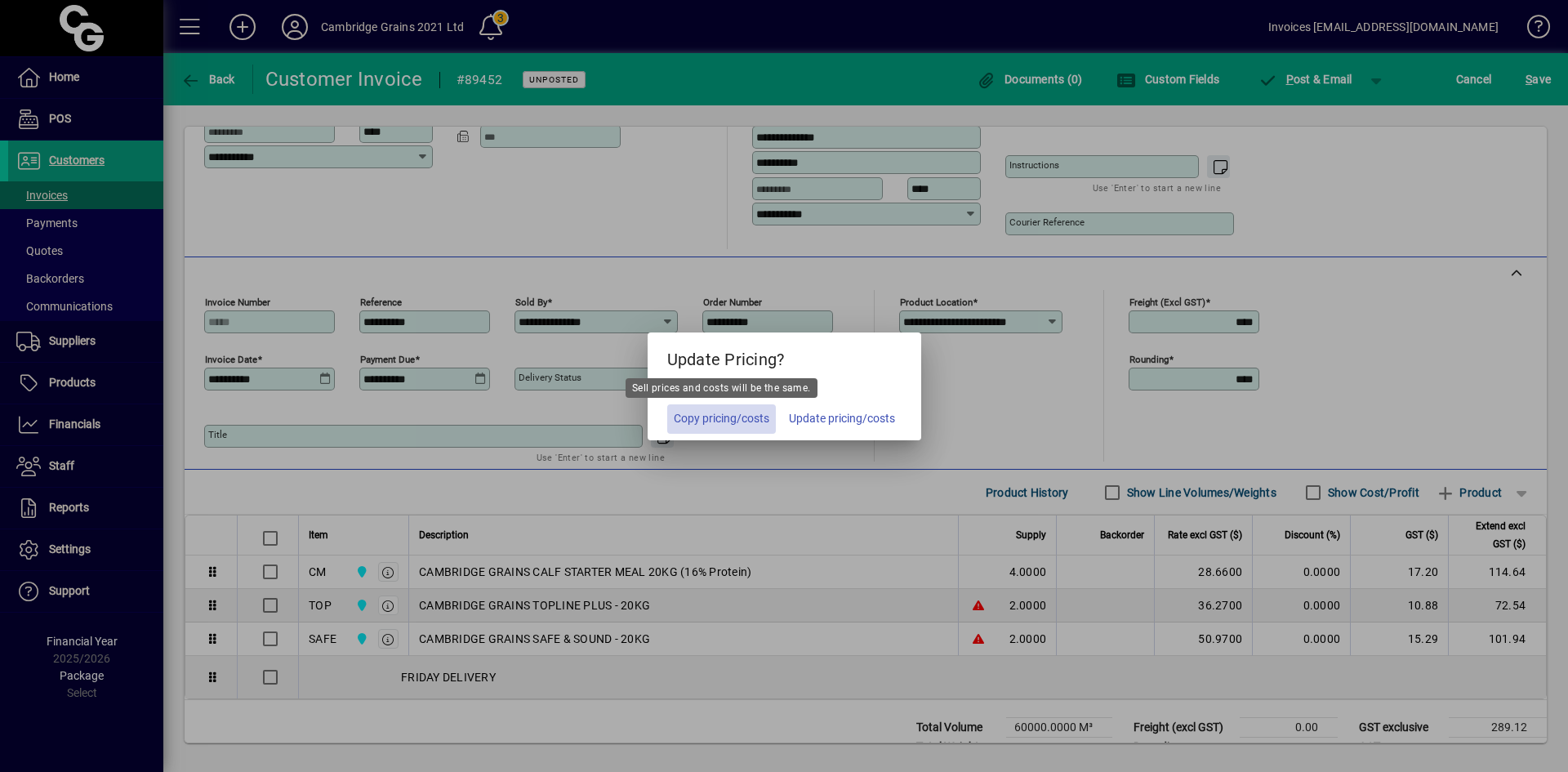
drag, startPoint x: 721, startPoint y: 421, endPoint x: 1340, endPoint y: 191, distance: 660.3
click at [725, 421] on span "Copy pricing/costs" at bounding box center [721, 418] width 95 height 17
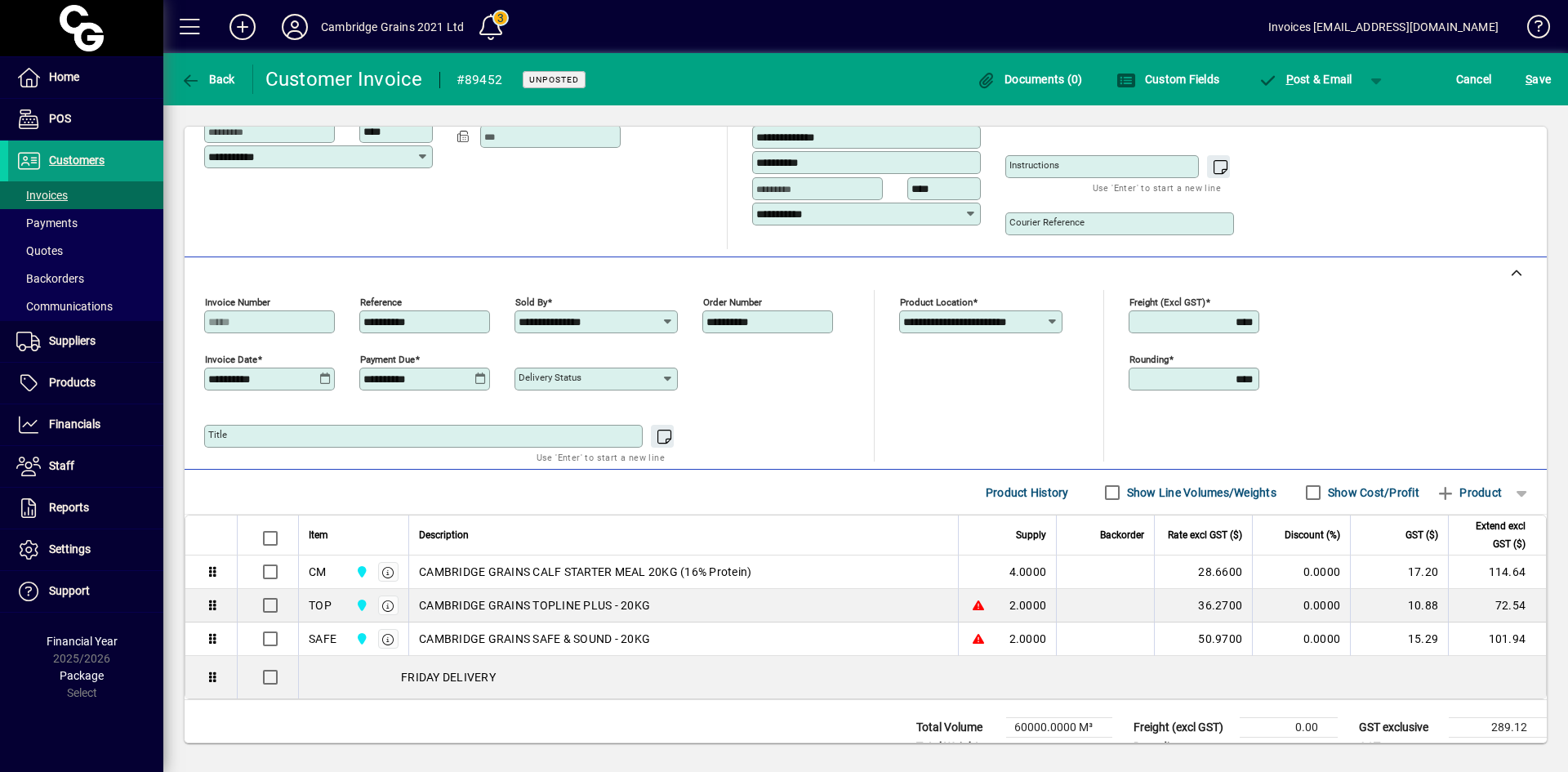
scroll to position [0, 0]
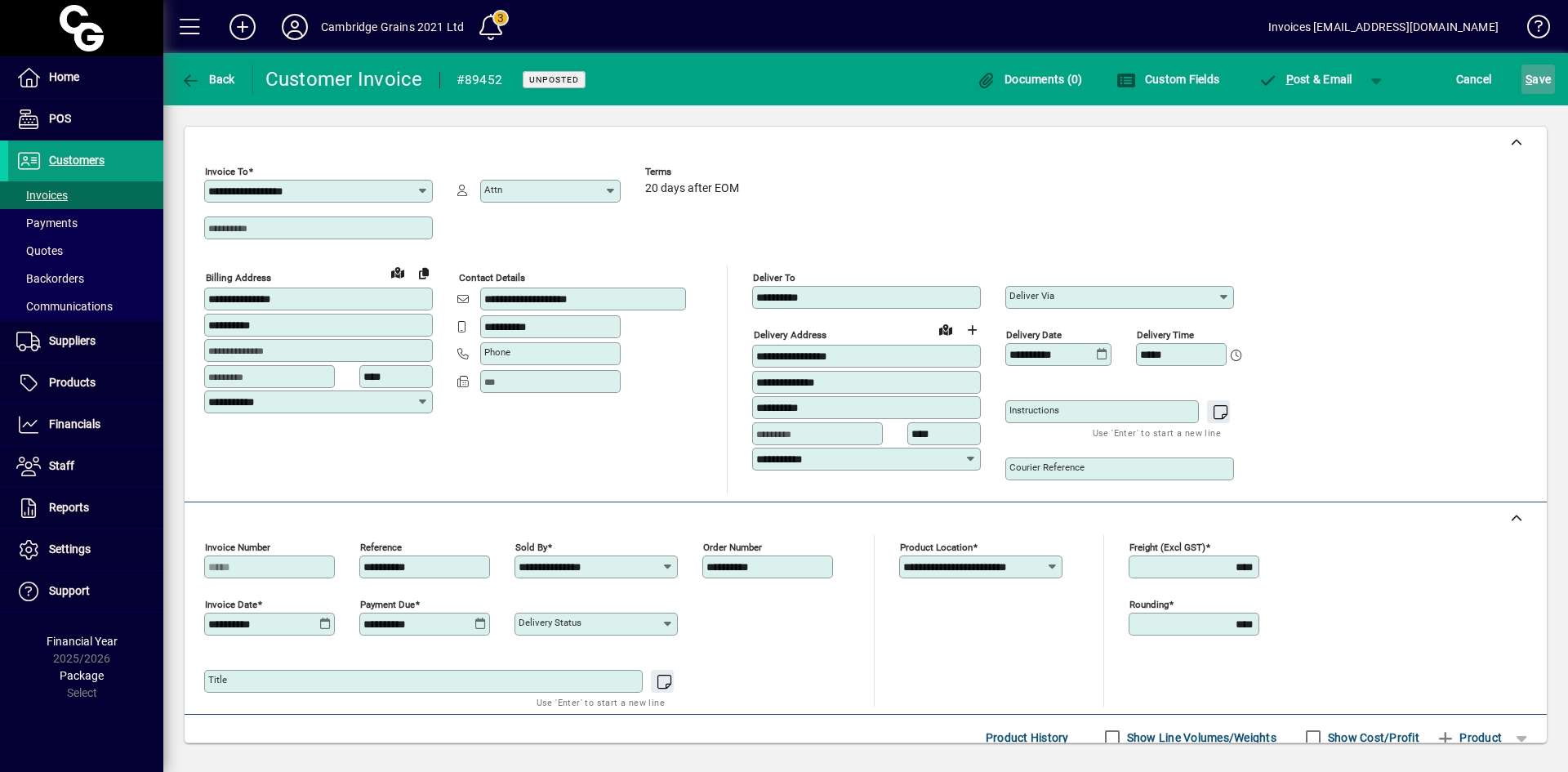
click at [1545, 73] on span "S ave" at bounding box center [1538, 79] width 25 height 26
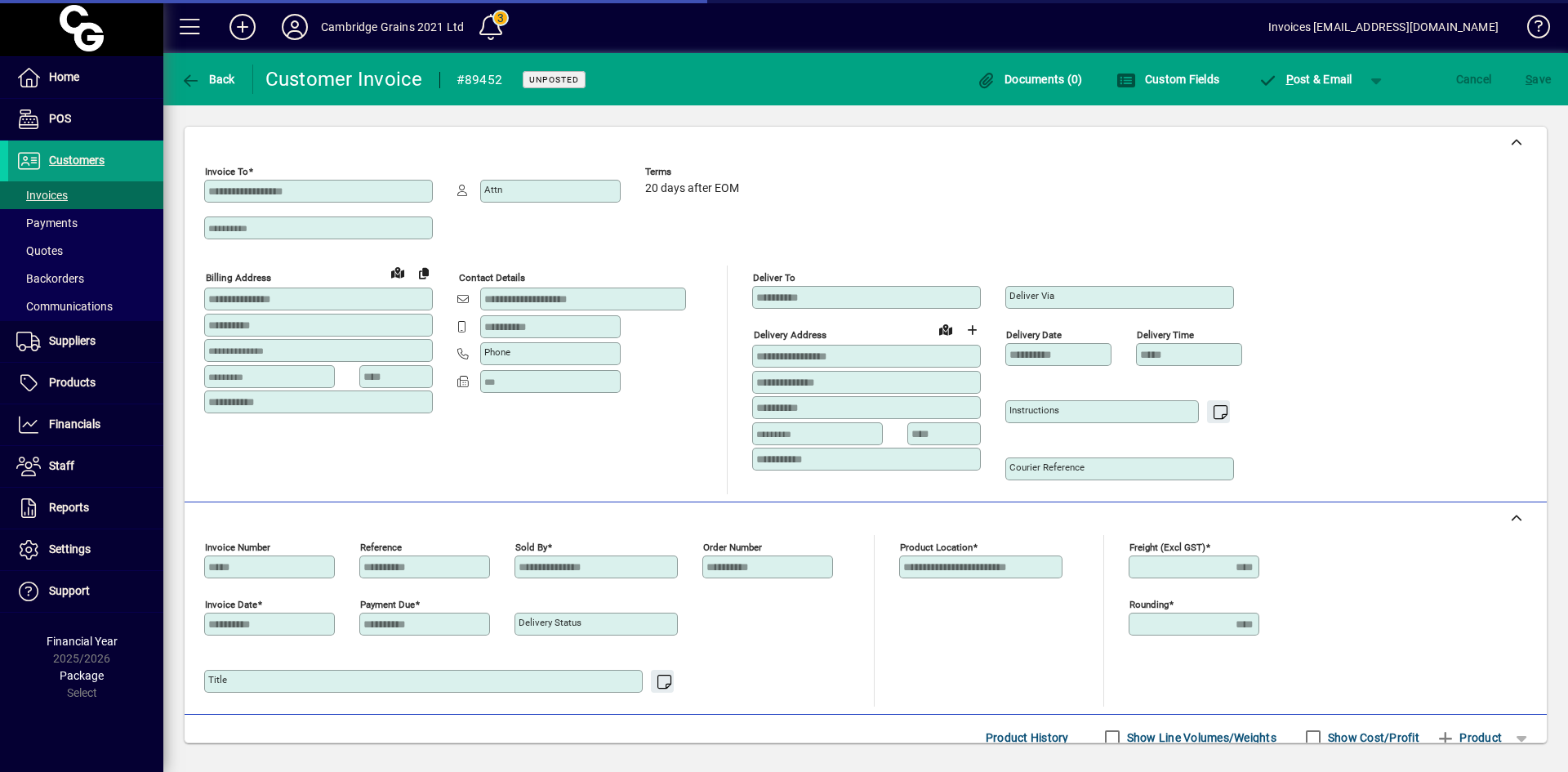
click at [499, 451] on div "**********" at bounding box center [584, 380] width 253 height 229
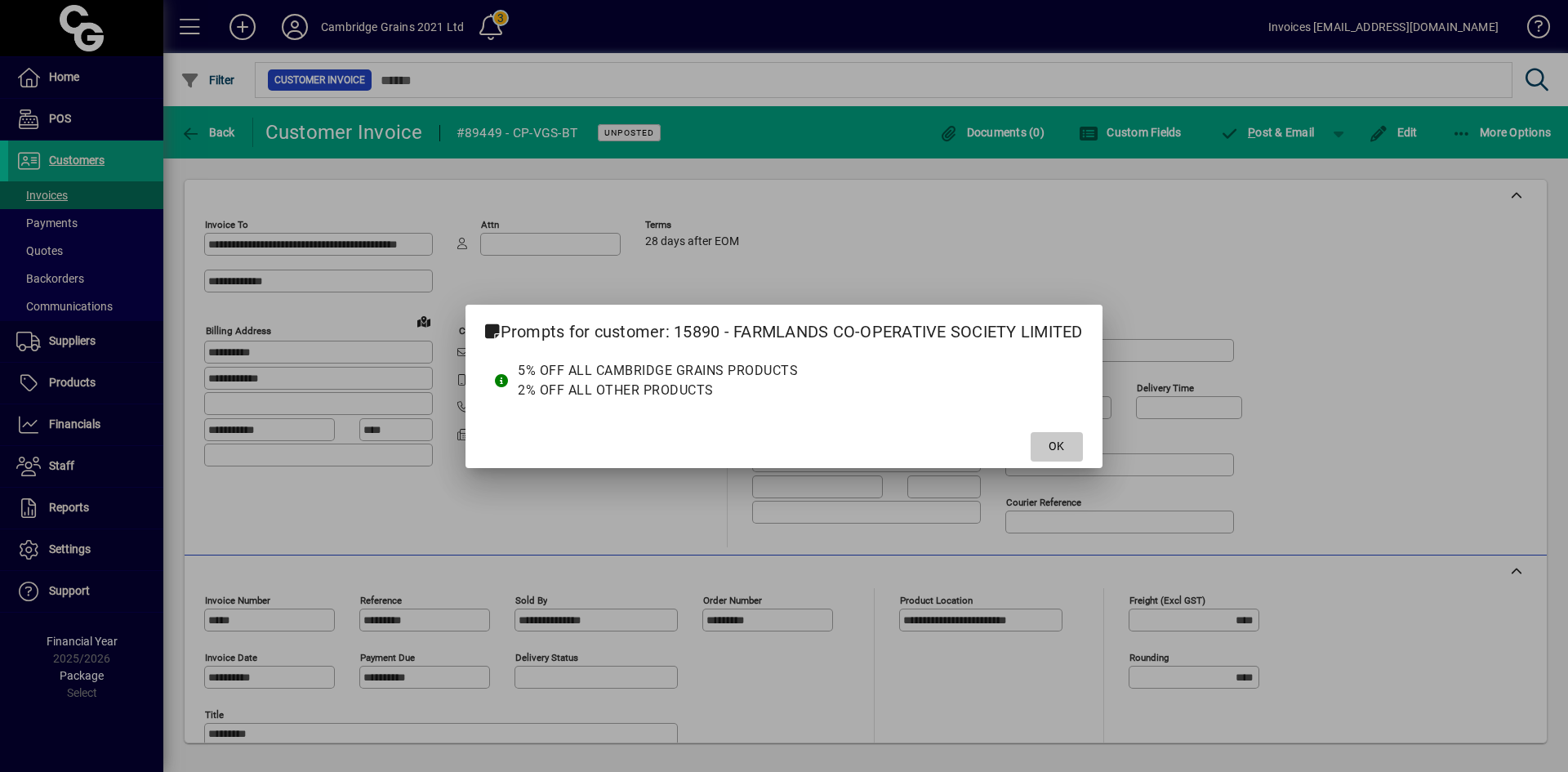
drag, startPoint x: 1074, startPoint y: 441, endPoint x: 968, endPoint y: 475, distance: 111.3
click at [1073, 441] on span at bounding box center [1057, 446] width 53 height 39
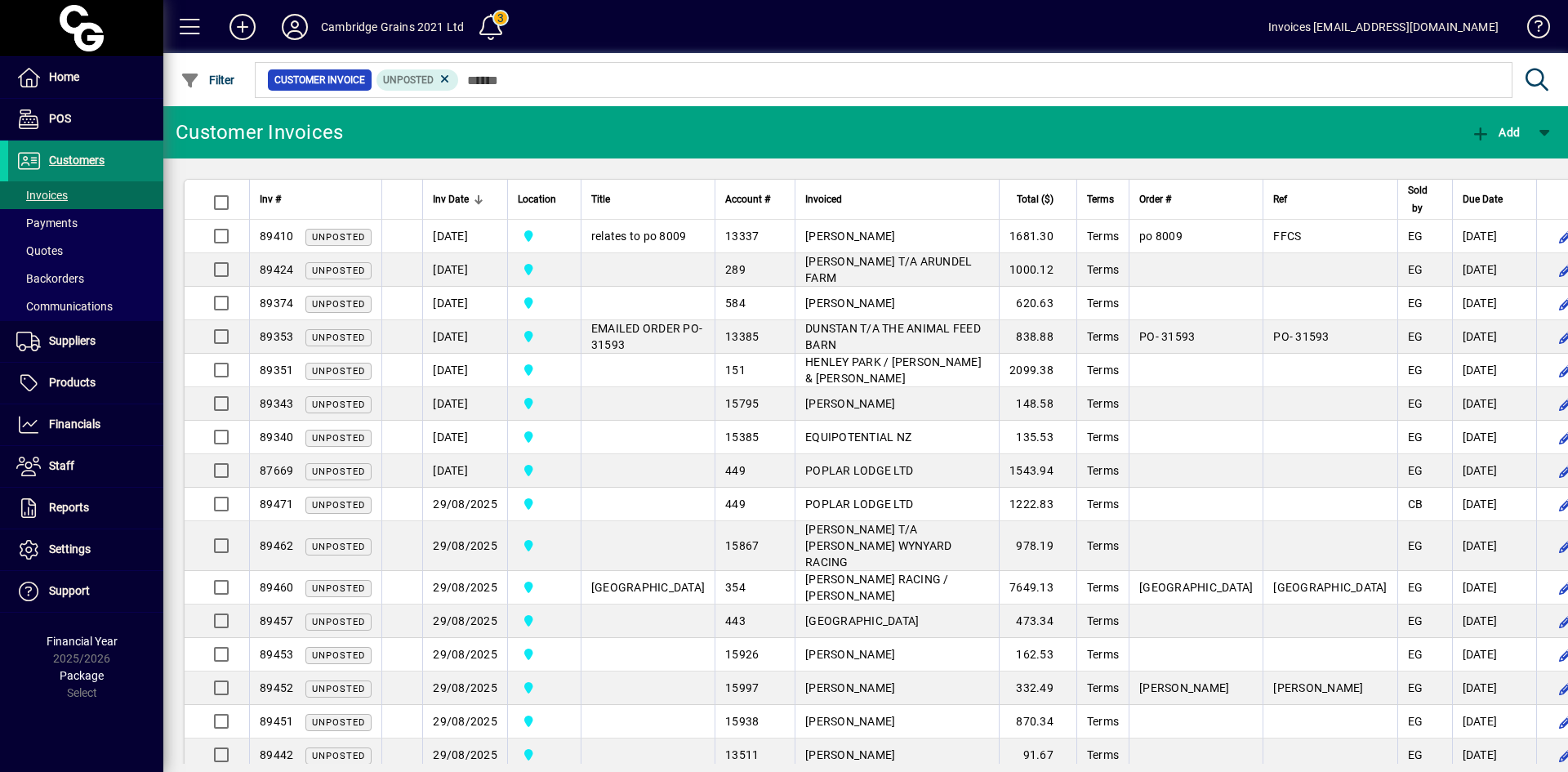
click at [94, 161] on span "Customers" at bounding box center [76, 160] width 55 height 13
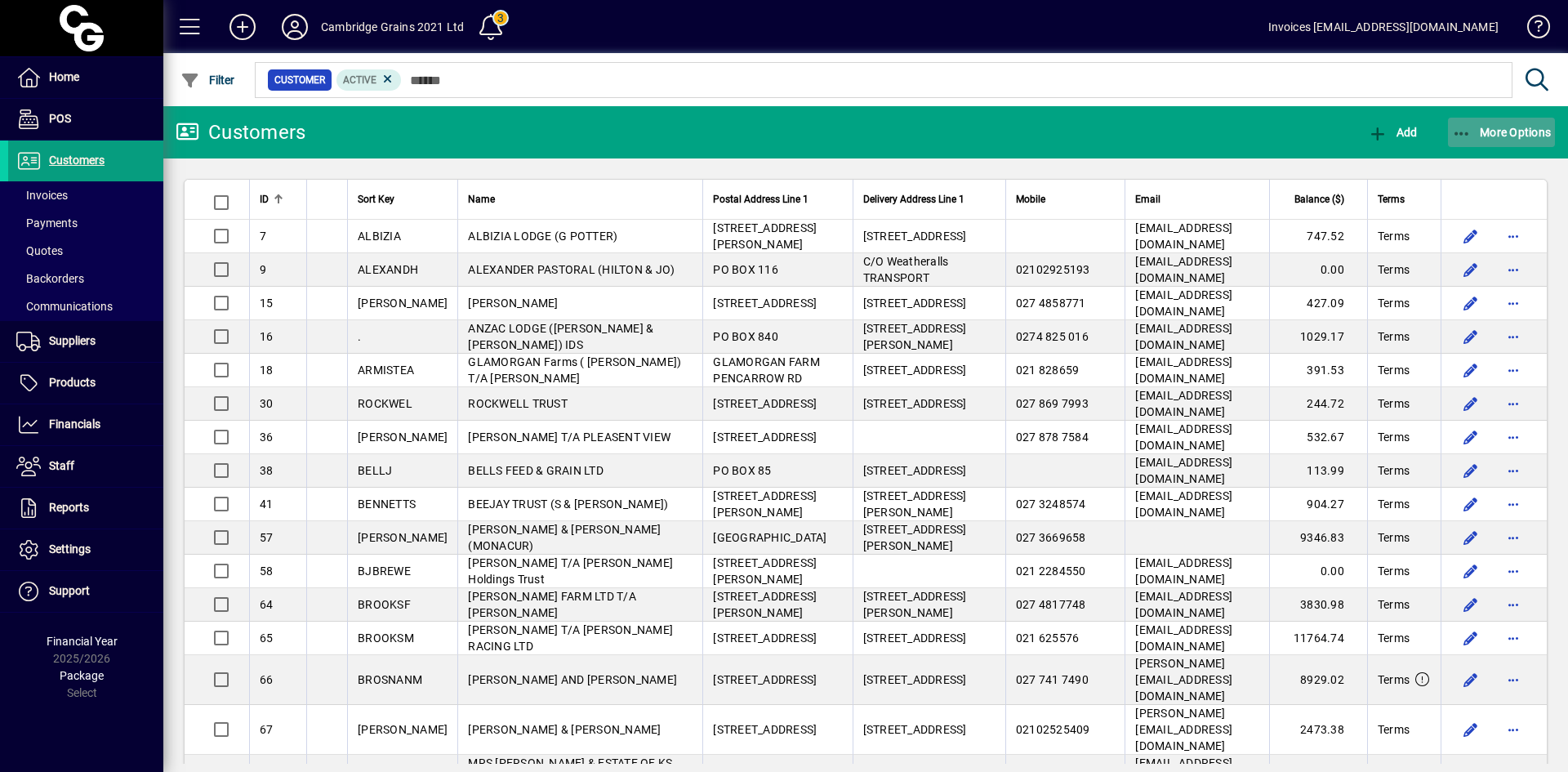
click at [1453, 134] on icon "button" at bounding box center [1462, 134] width 20 height 16
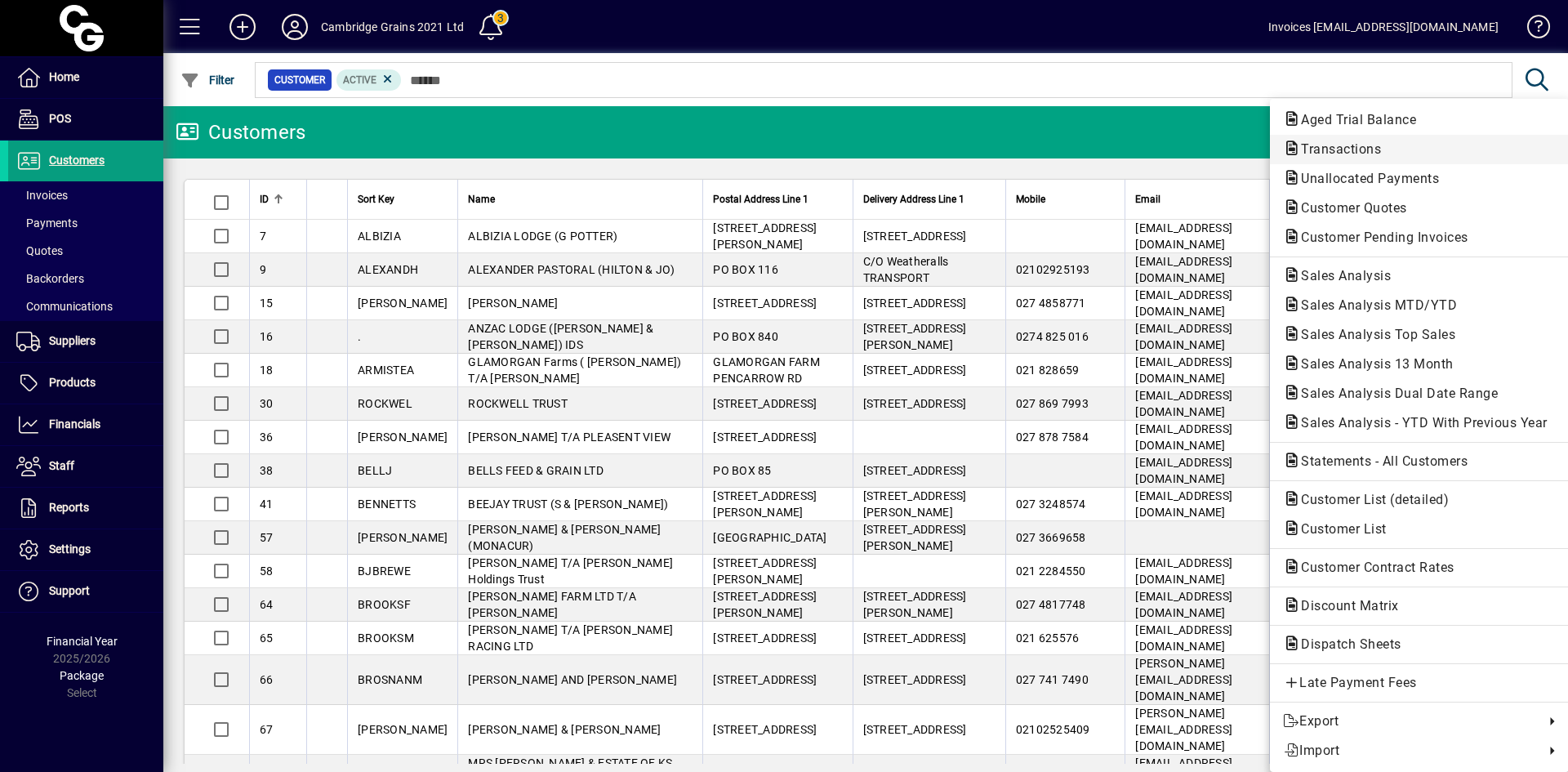
click at [1355, 145] on span "Transactions" at bounding box center [1336, 149] width 106 height 15
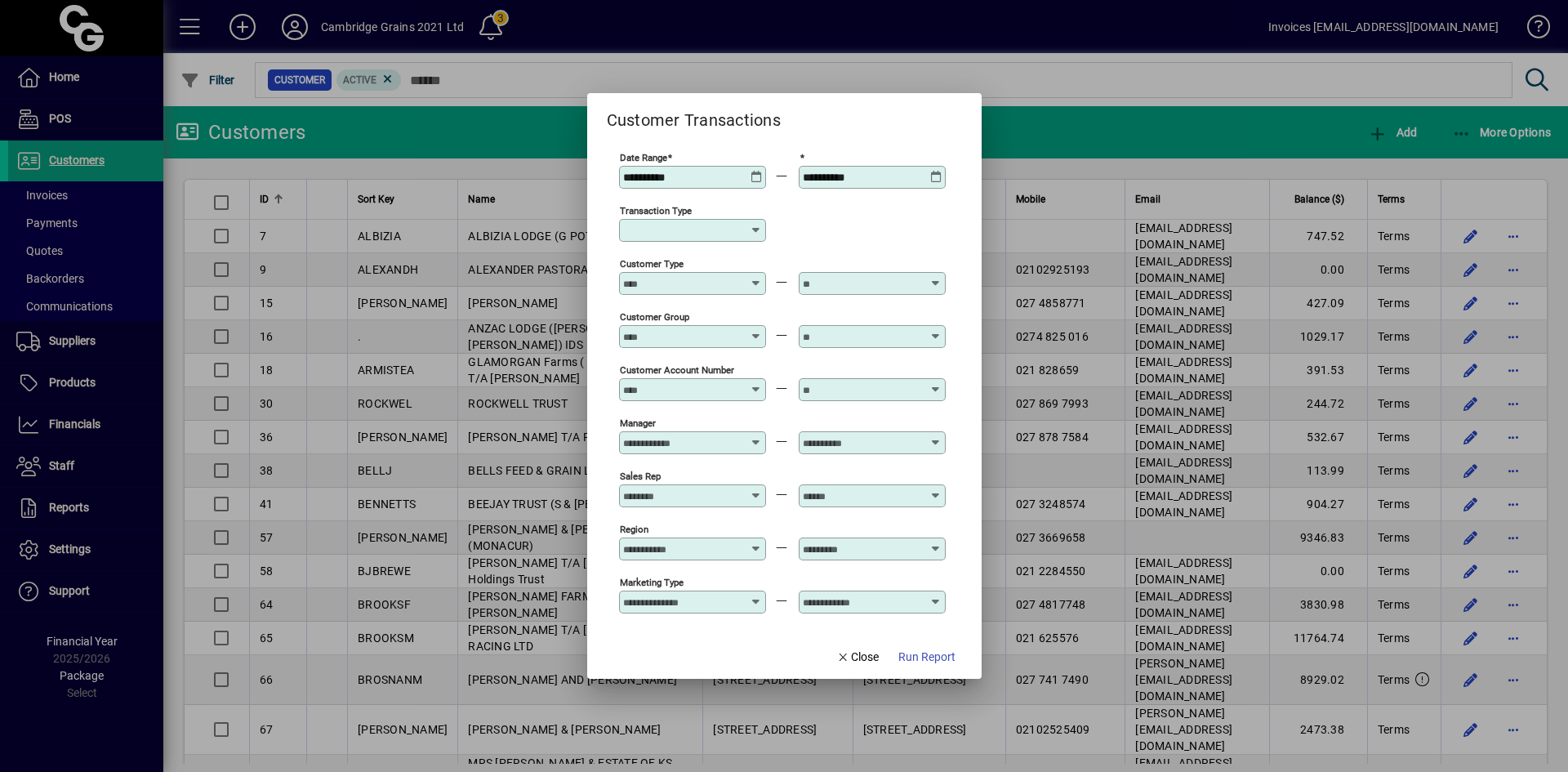
click at [758, 171] on icon at bounding box center [755, 171] width 12 height 0
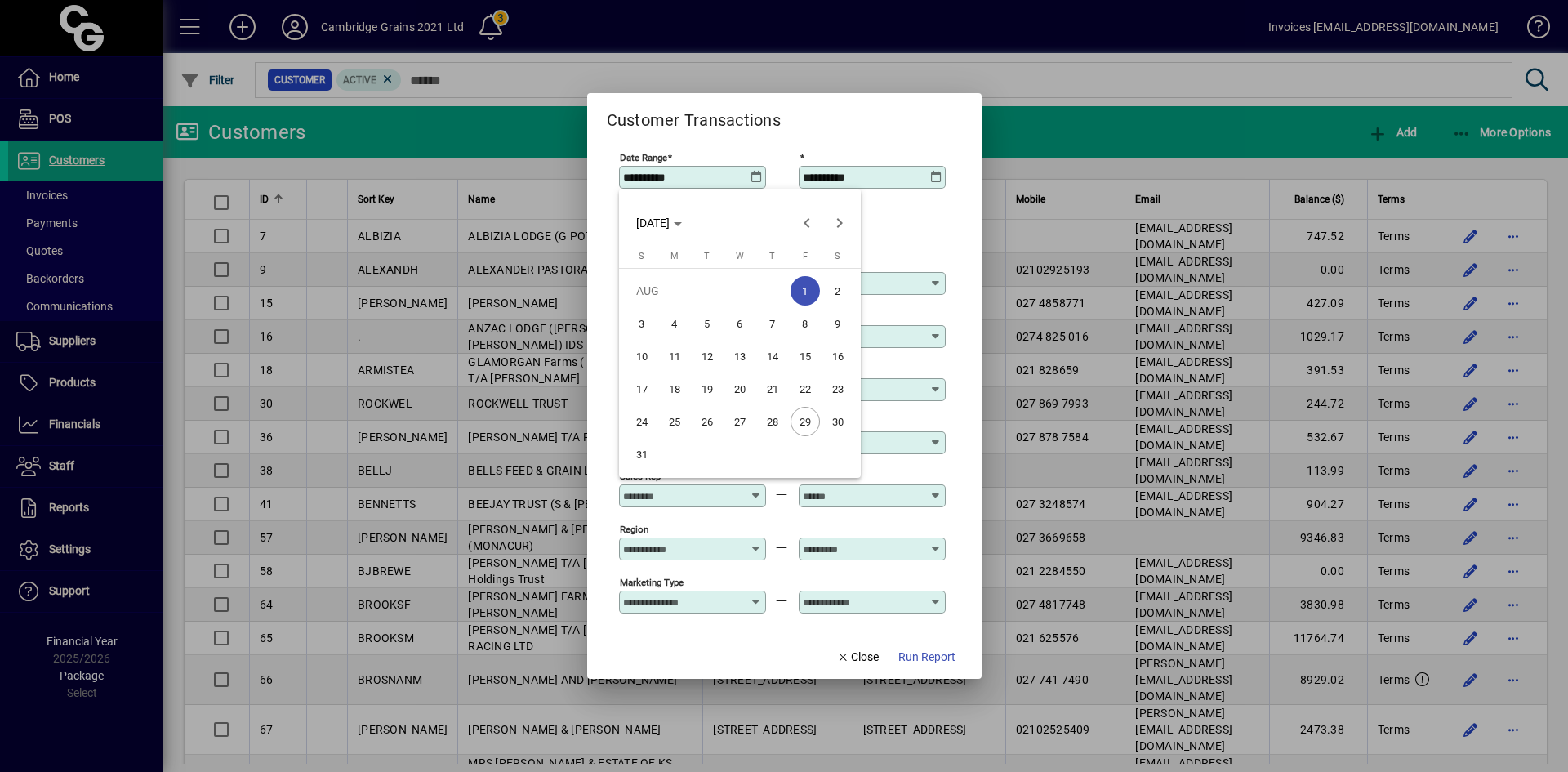
click at [772, 421] on span "28" at bounding box center [773, 421] width 29 height 29
type input "**********"
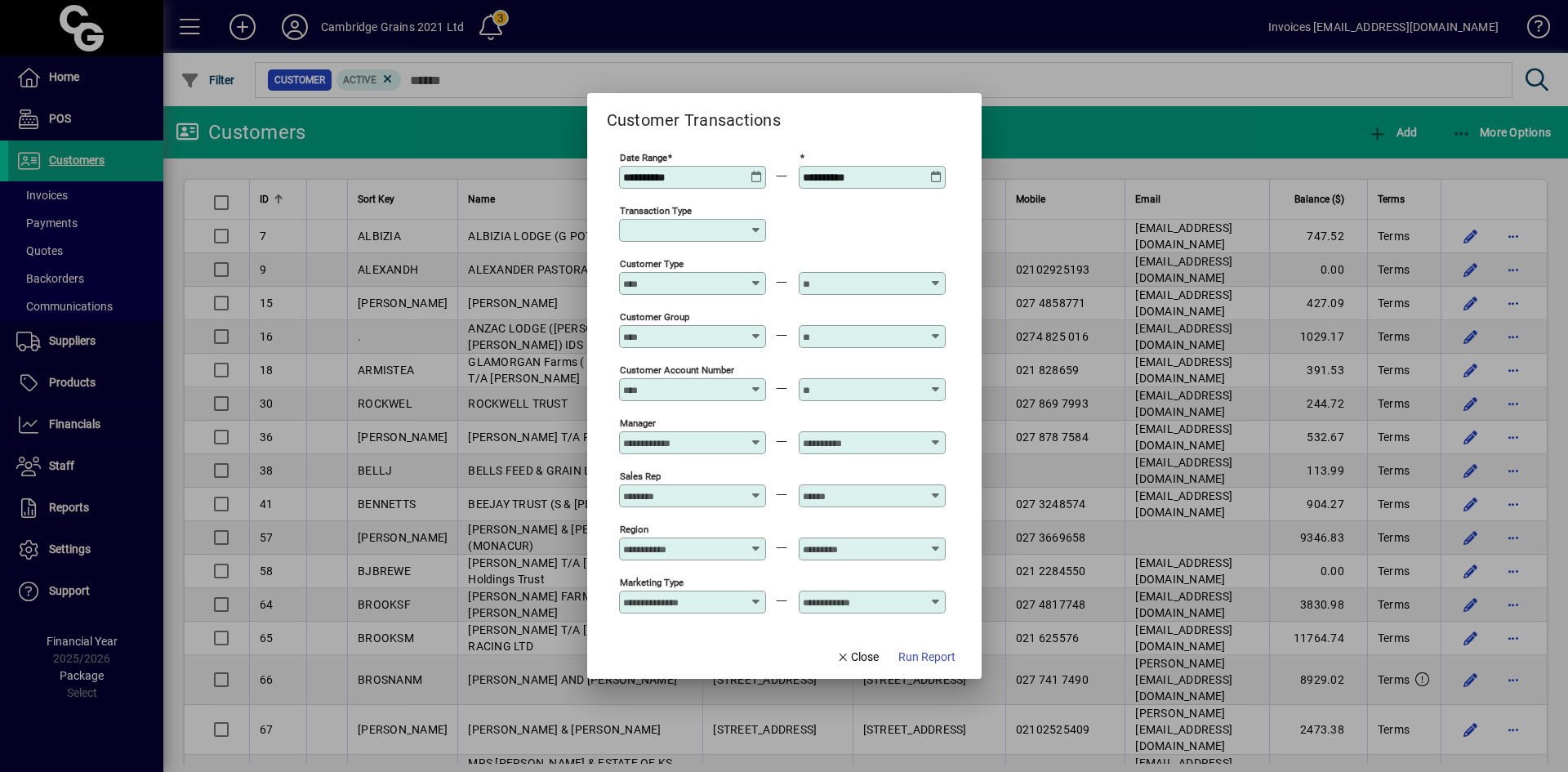
click at [934, 171] on icon at bounding box center [935, 171] width 12 height 0
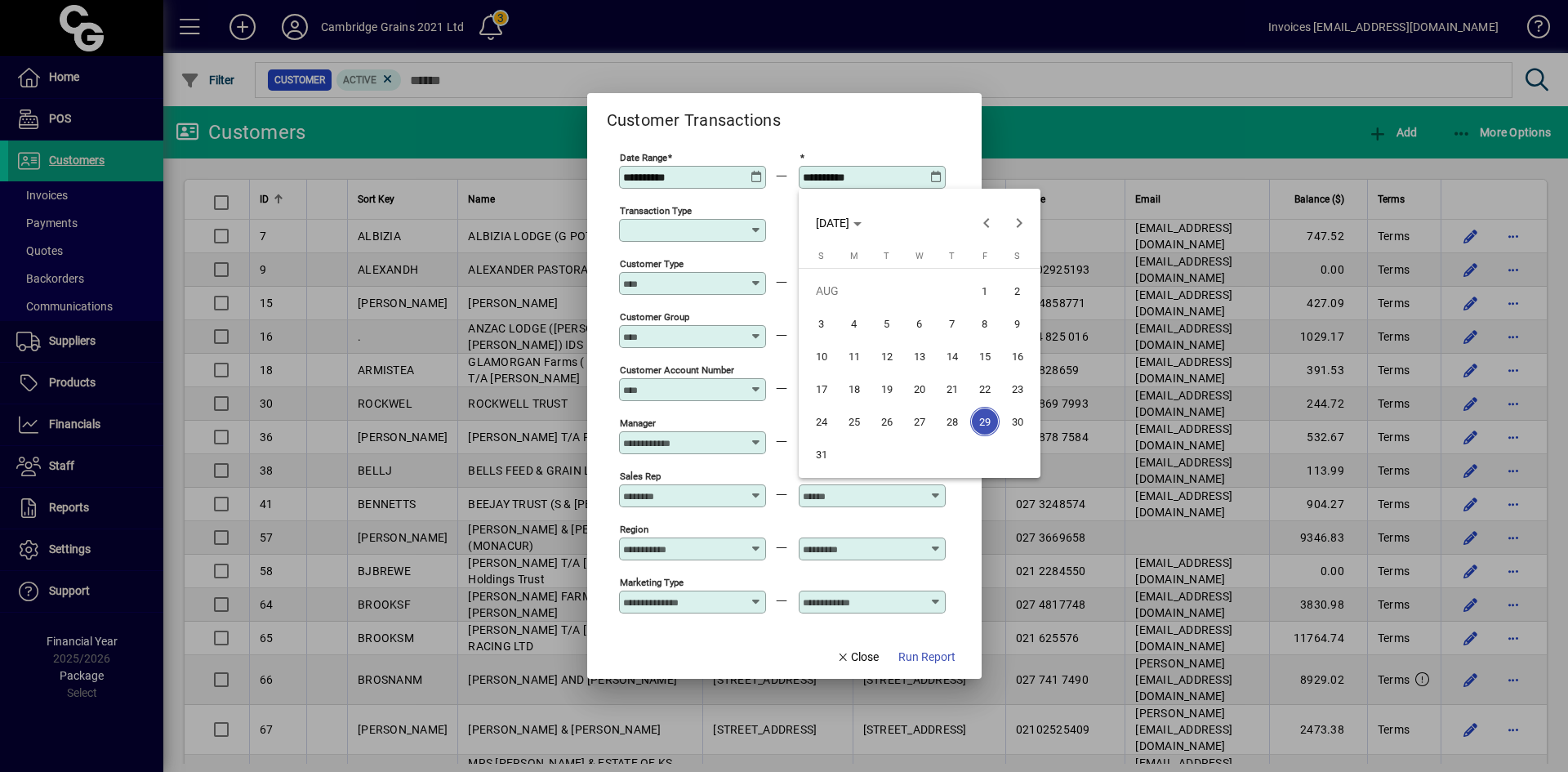
click at [955, 419] on span "28" at bounding box center [952, 421] width 29 height 29
type input "**********"
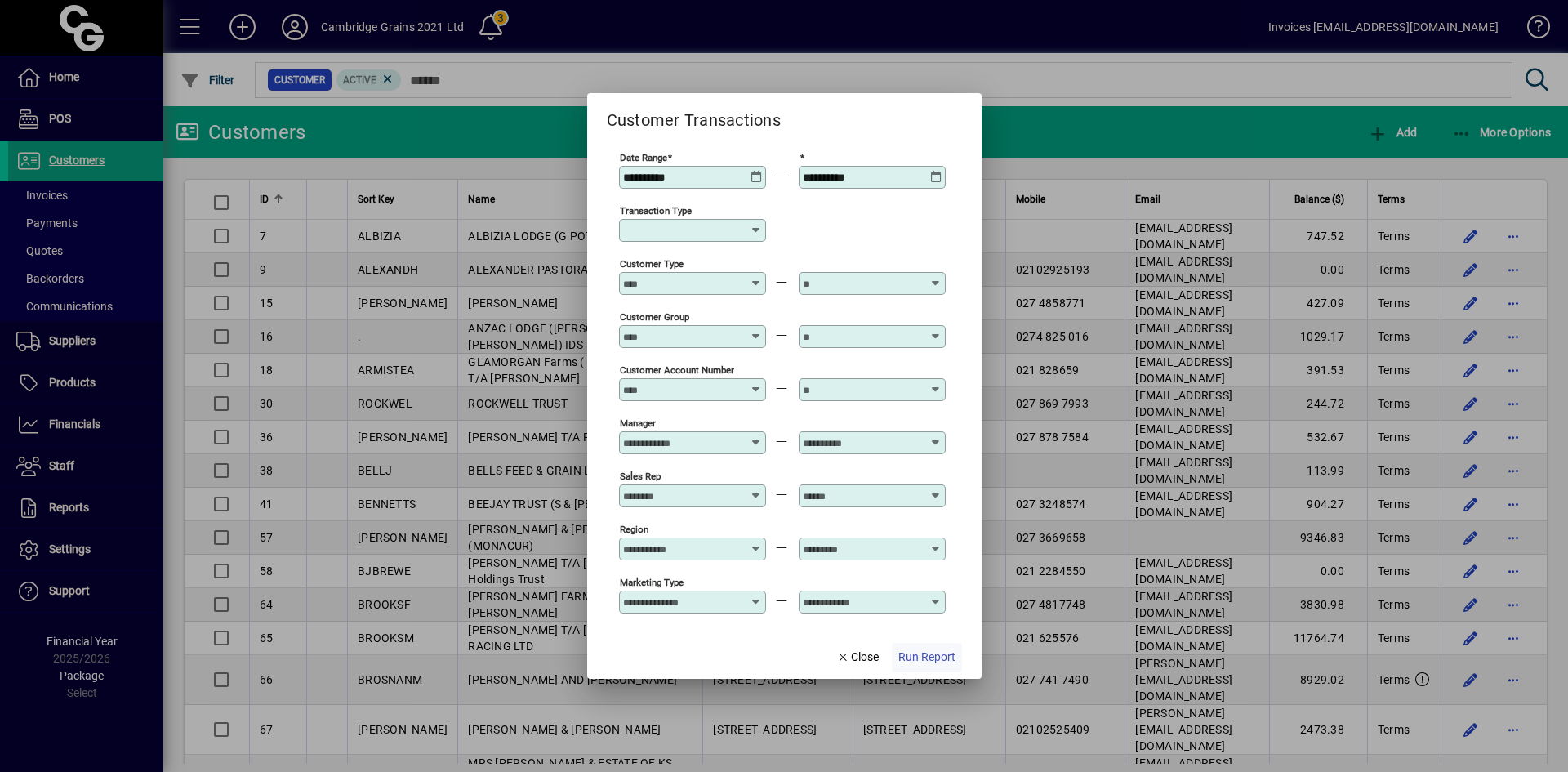
click at [937, 658] on span "Run Report" at bounding box center [926, 657] width 57 height 17
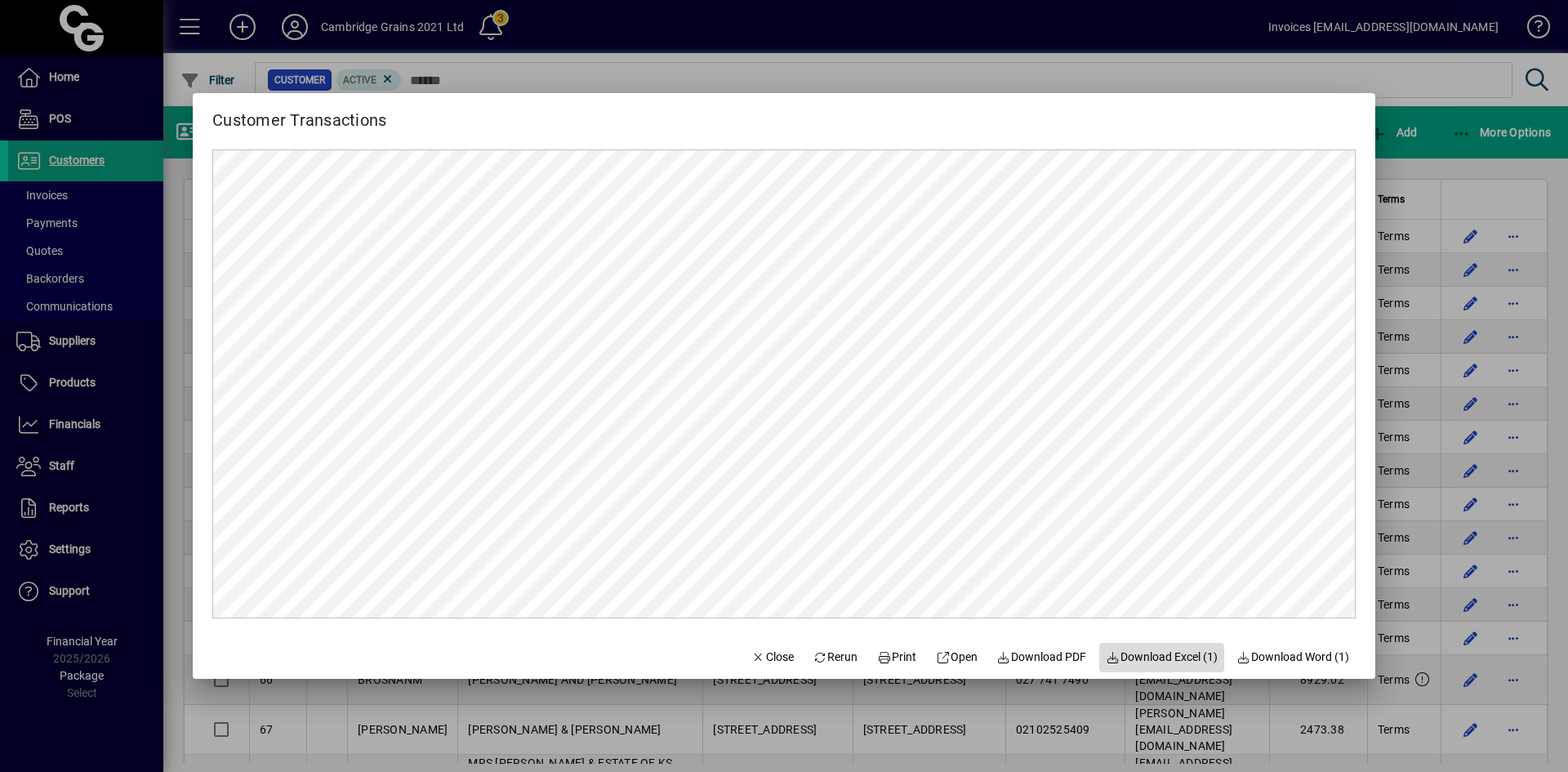
click at [1133, 645] on span "button" at bounding box center [1161, 657] width 125 height 39
click at [751, 660] on span "Close" at bounding box center [772, 657] width 43 height 17
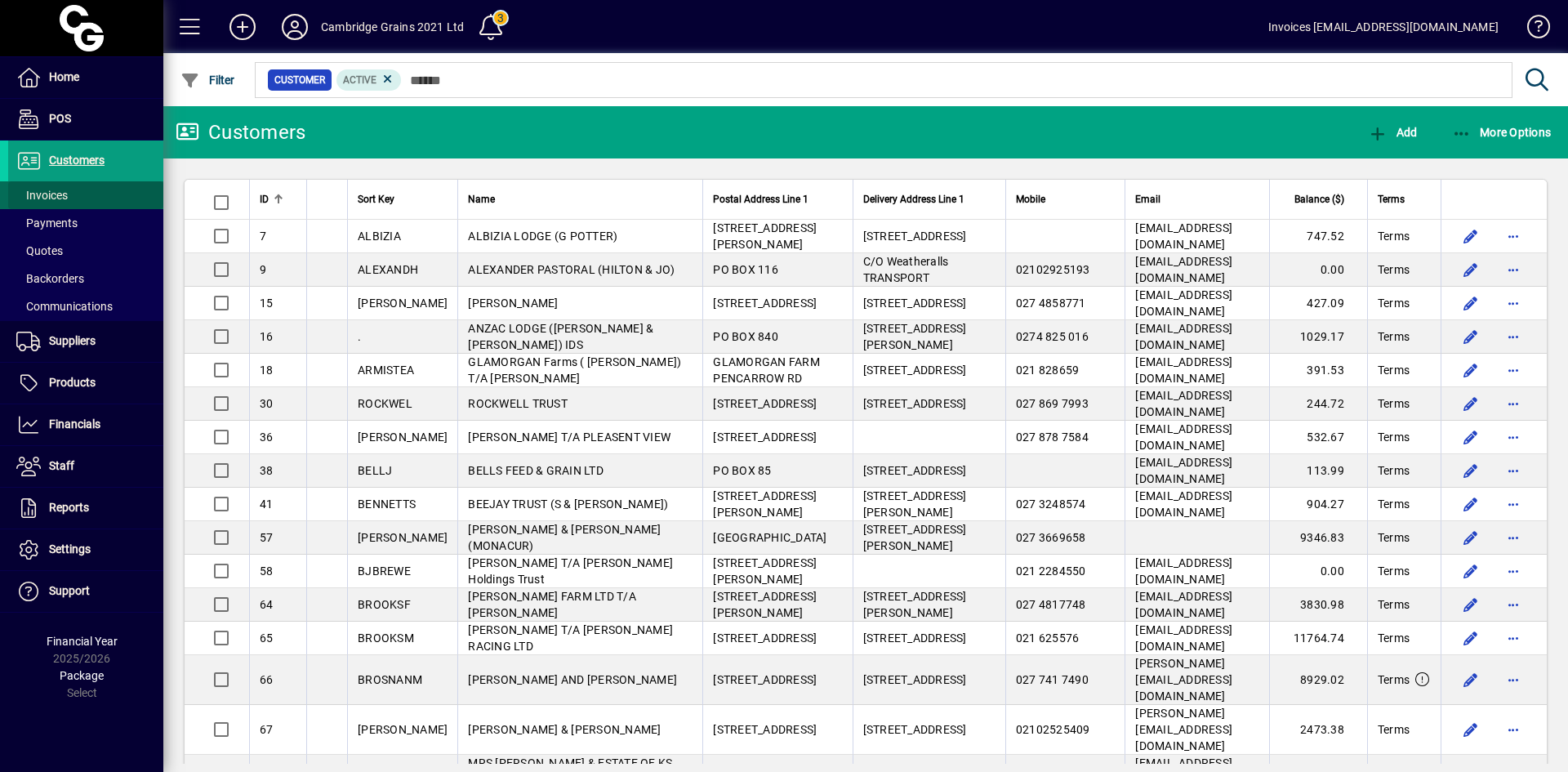
click at [82, 191] on span at bounding box center [85, 194] width 155 height 39
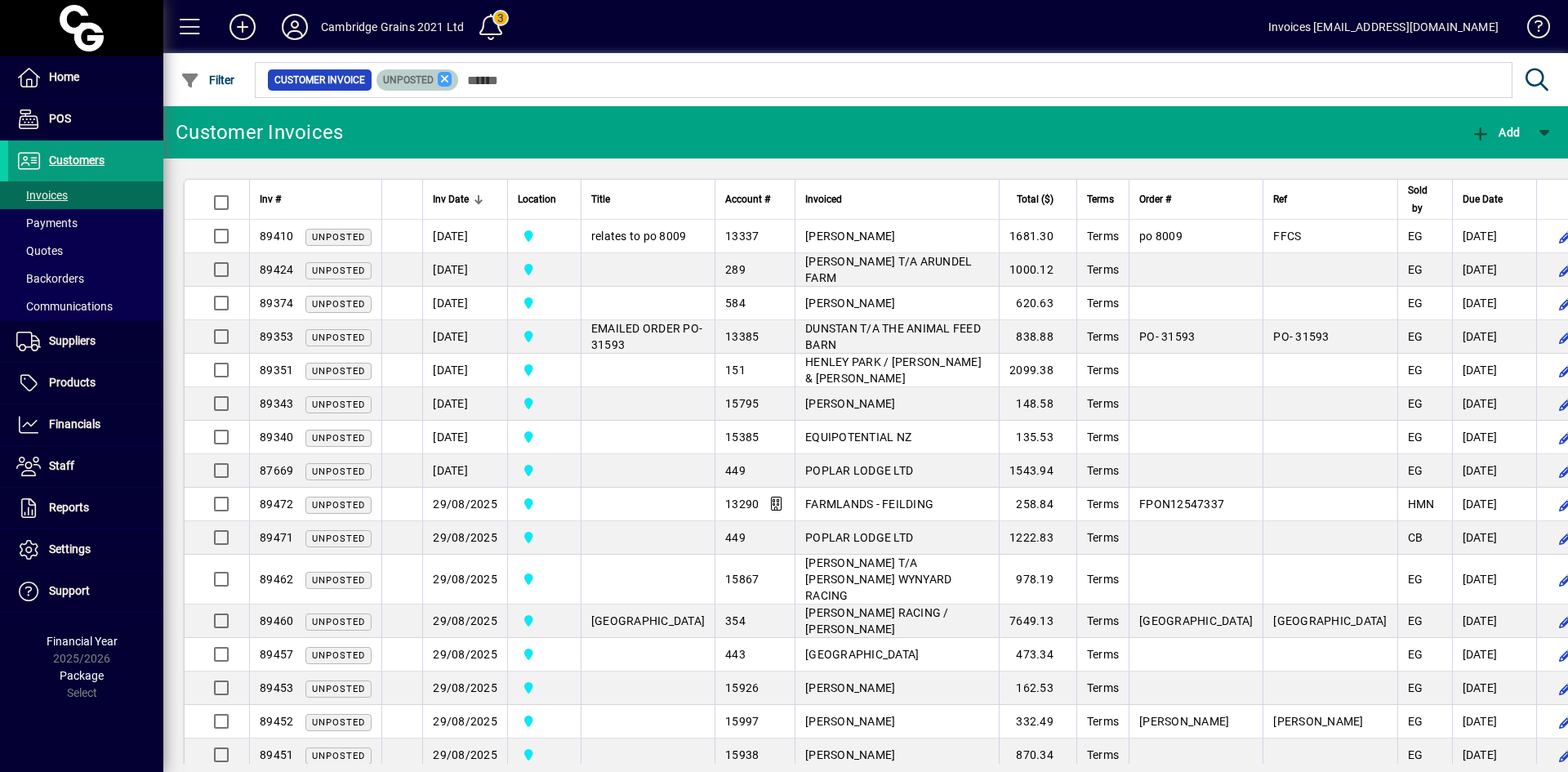
click at [442, 80] on icon at bounding box center [445, 79] width 15 height 15
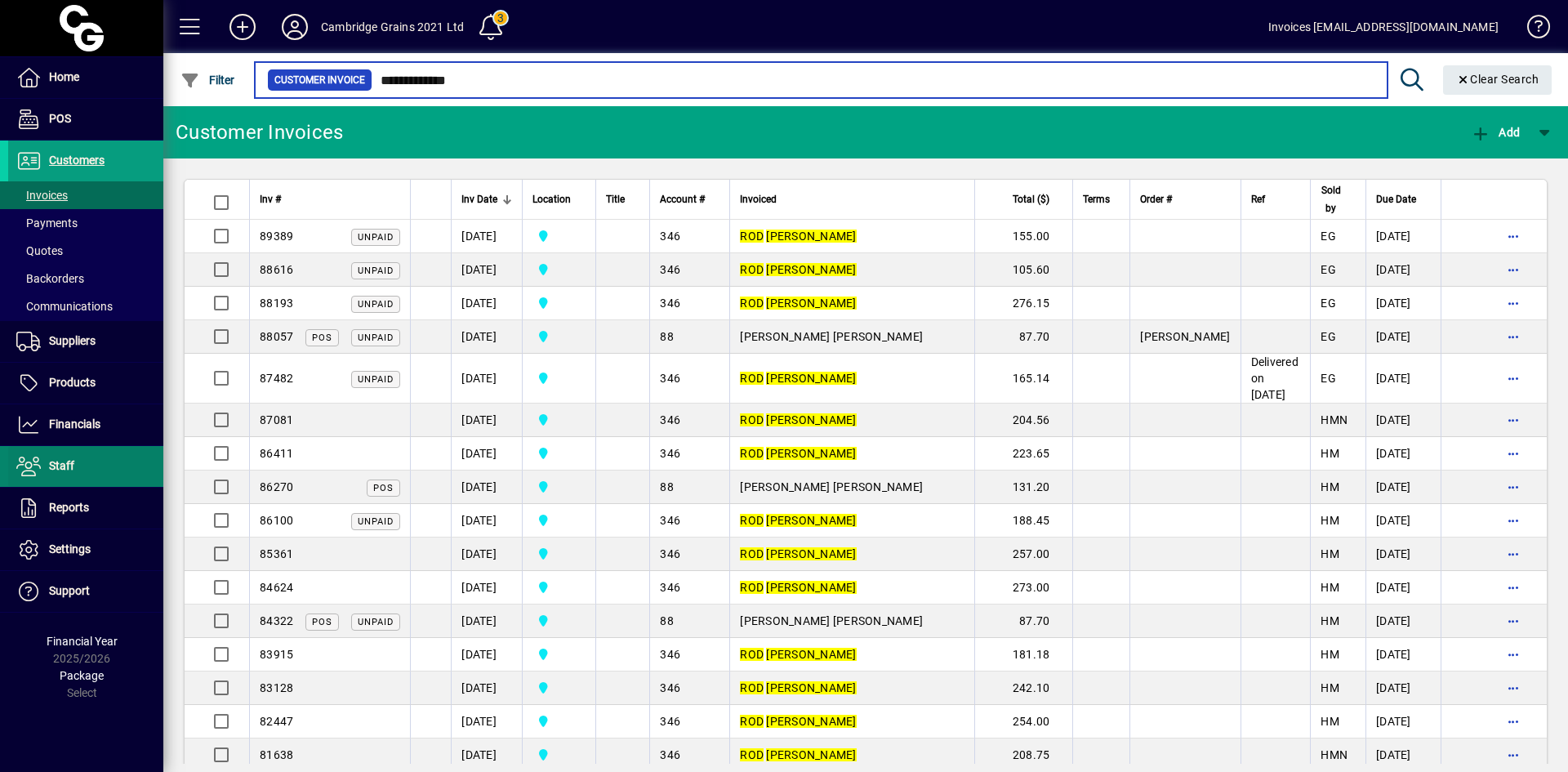
type input "**********"
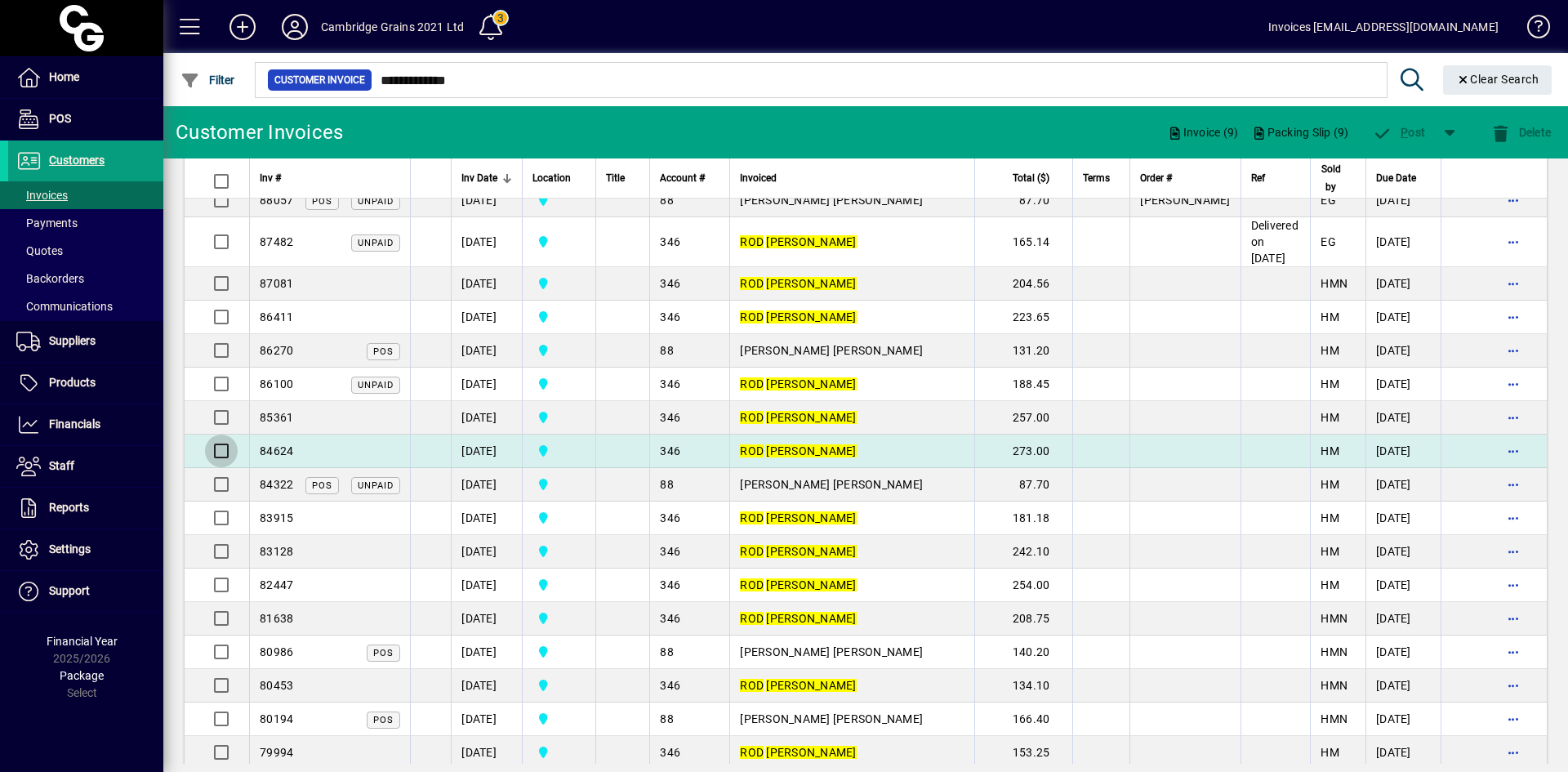
scroll to position [245, 0]
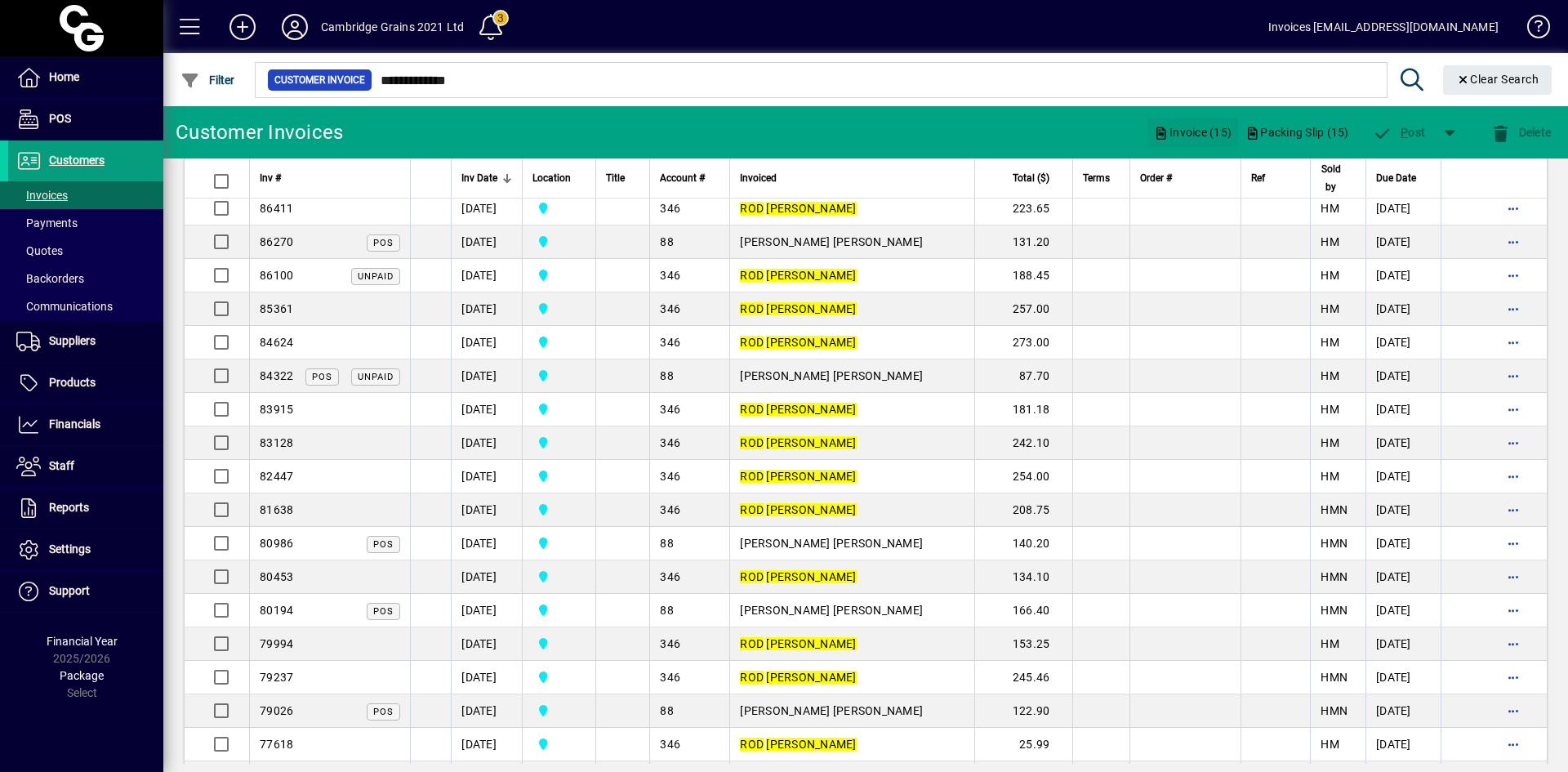
click at [1178, 125] on span "Invoice (15)" at bounding box center [1192, 132] width 77 height 26
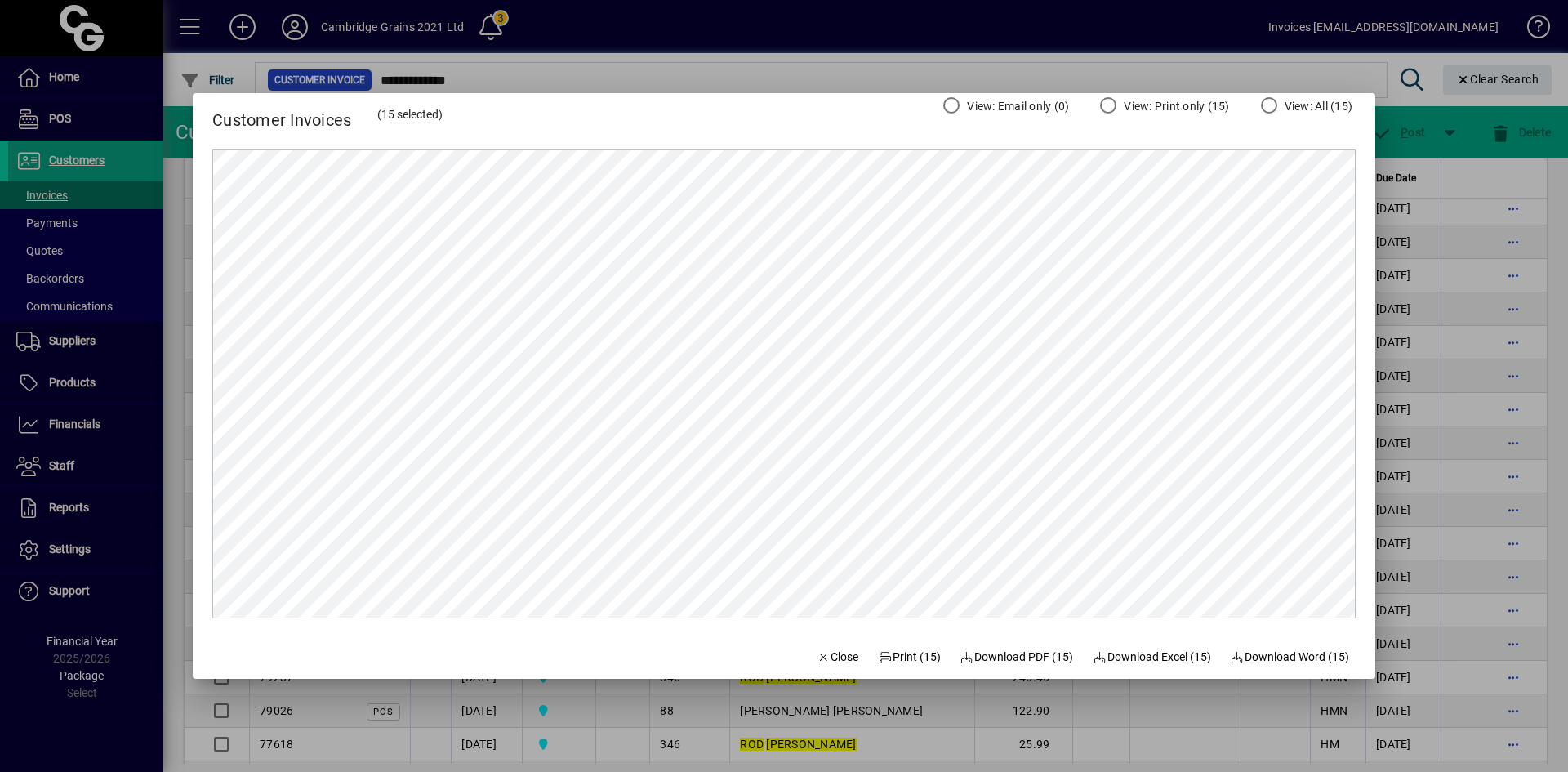
scroll to position [0, 0]
click at [1147, 653] on span "Download Excel (15)" at bounding box center [1151, 657] width 118 height 17
click at [1021, 662] on span "Download PDF (15)" at bounding box center [1017, 657] width 113 height 17
click at [882, 658] on span "Print (15)" at bounding box center [909, 657] width 63 height 17
click at [833, 656] on span "Close" at bounding box center [837, 657] width 43 height 17
